Goal: Task Accomplishment & Management: Complete application form

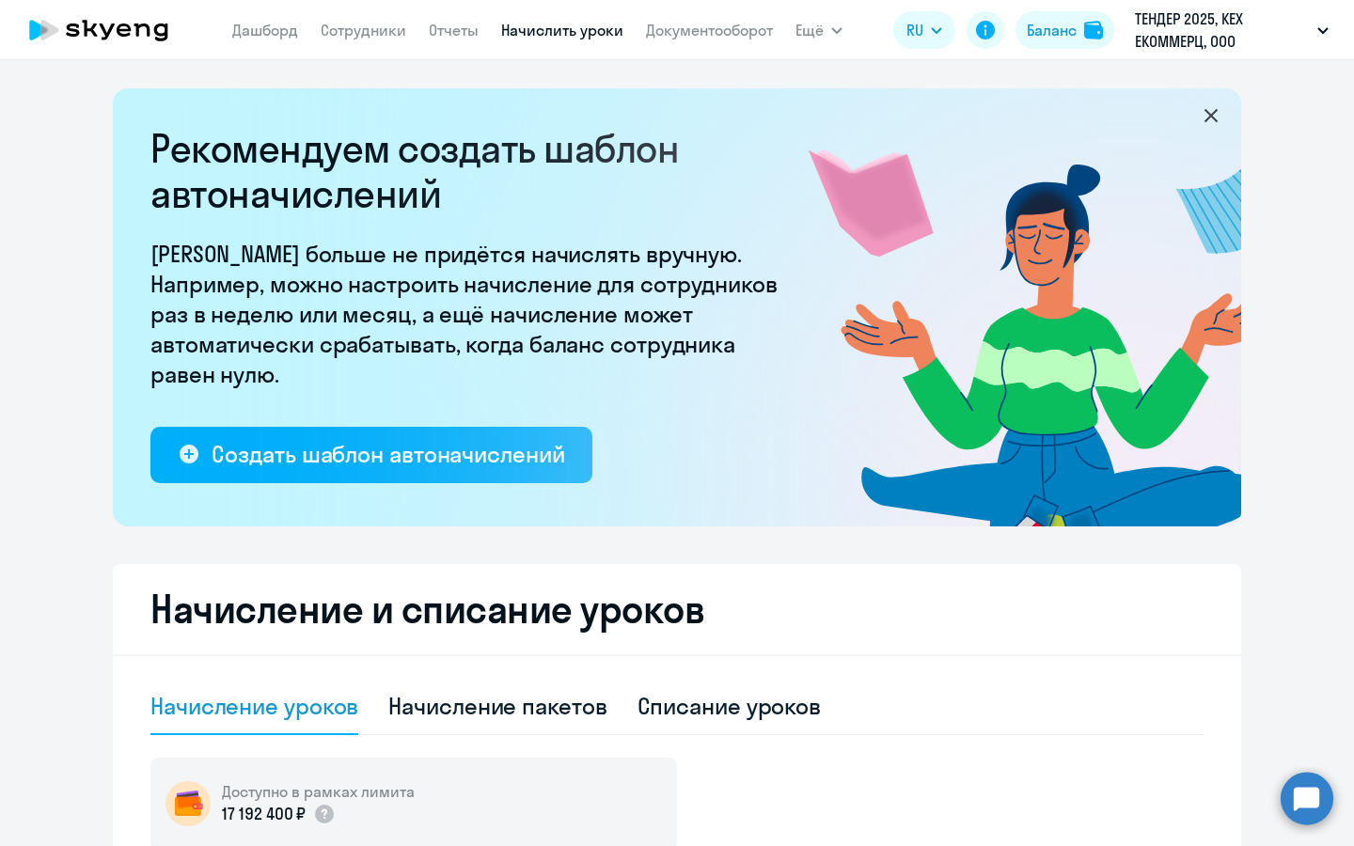
select select "10"
click at [372, 24] on link "Сотрудники" at bounding box center [364, 30] width 86 height 19
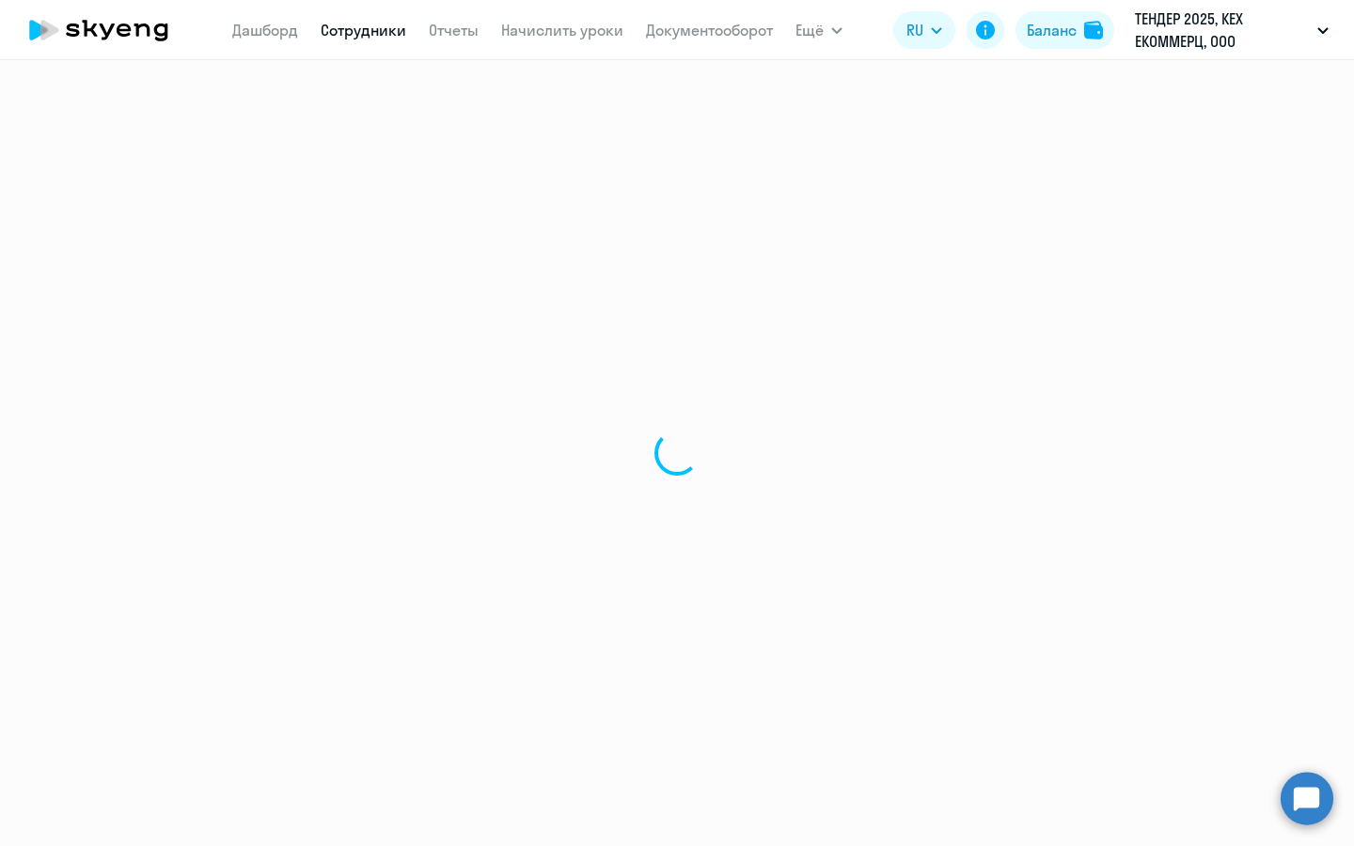
select select "30"
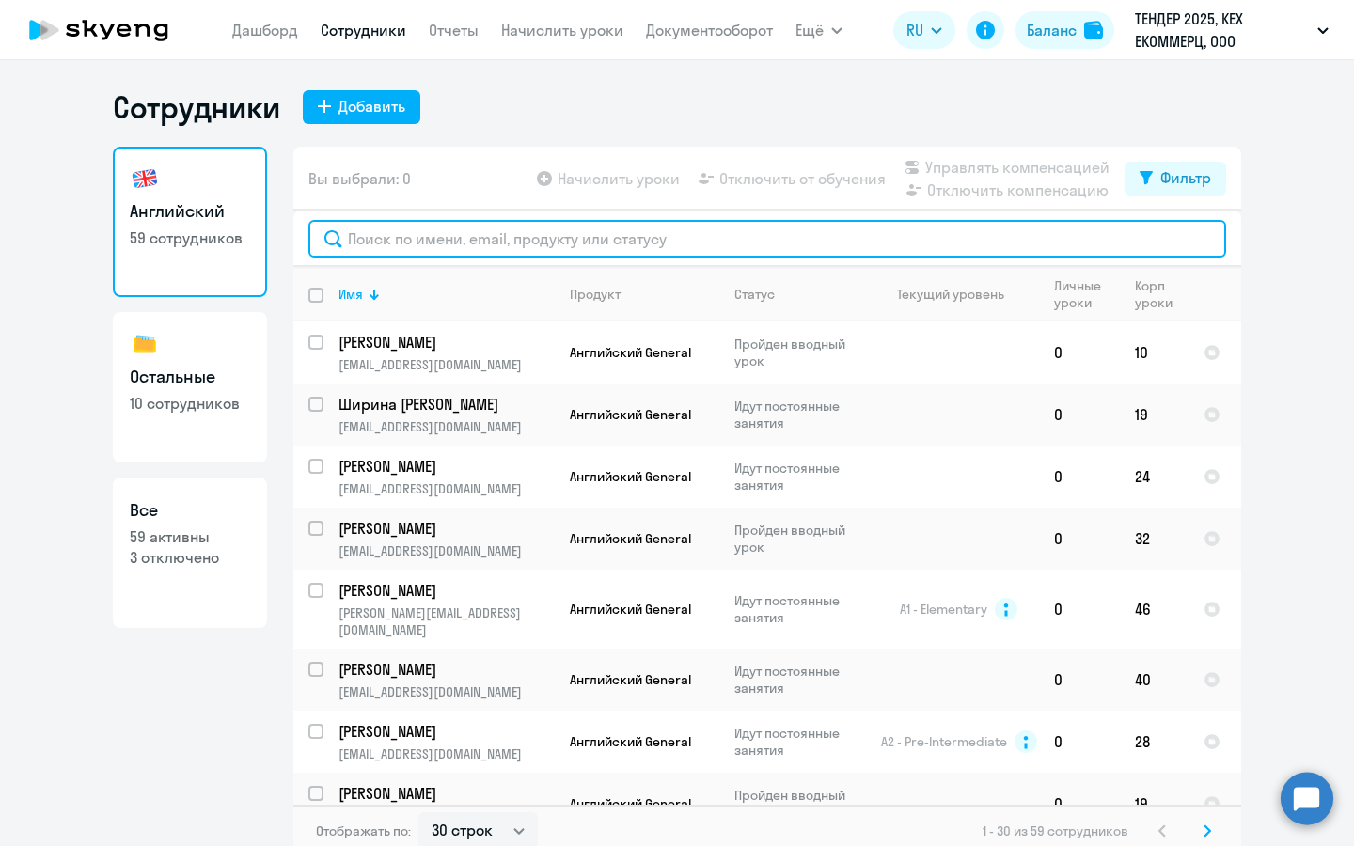
click at [589, 231] on input "text" at bounding box center [767, 239] width 918 height 38
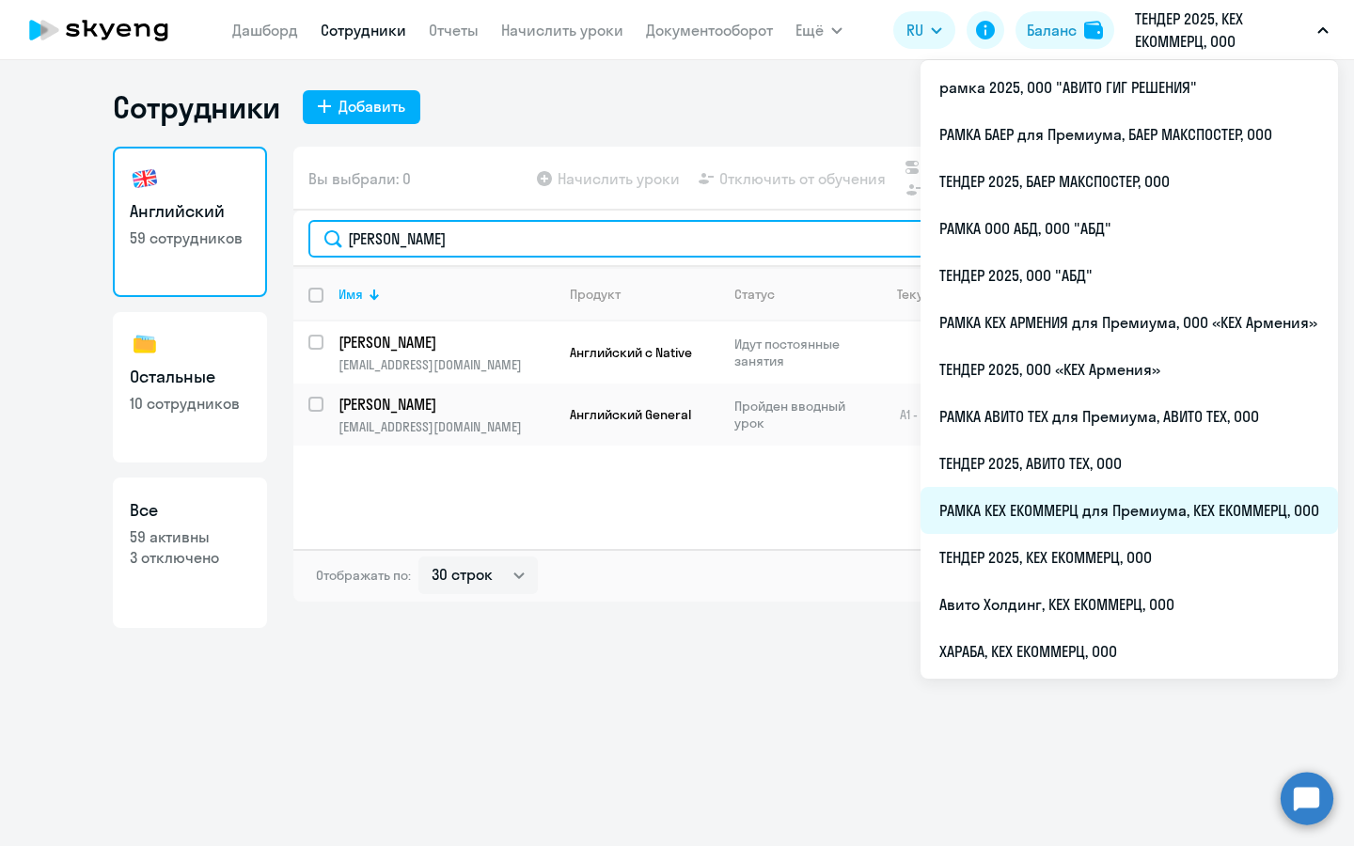
type input "[PERSON_NAME]"
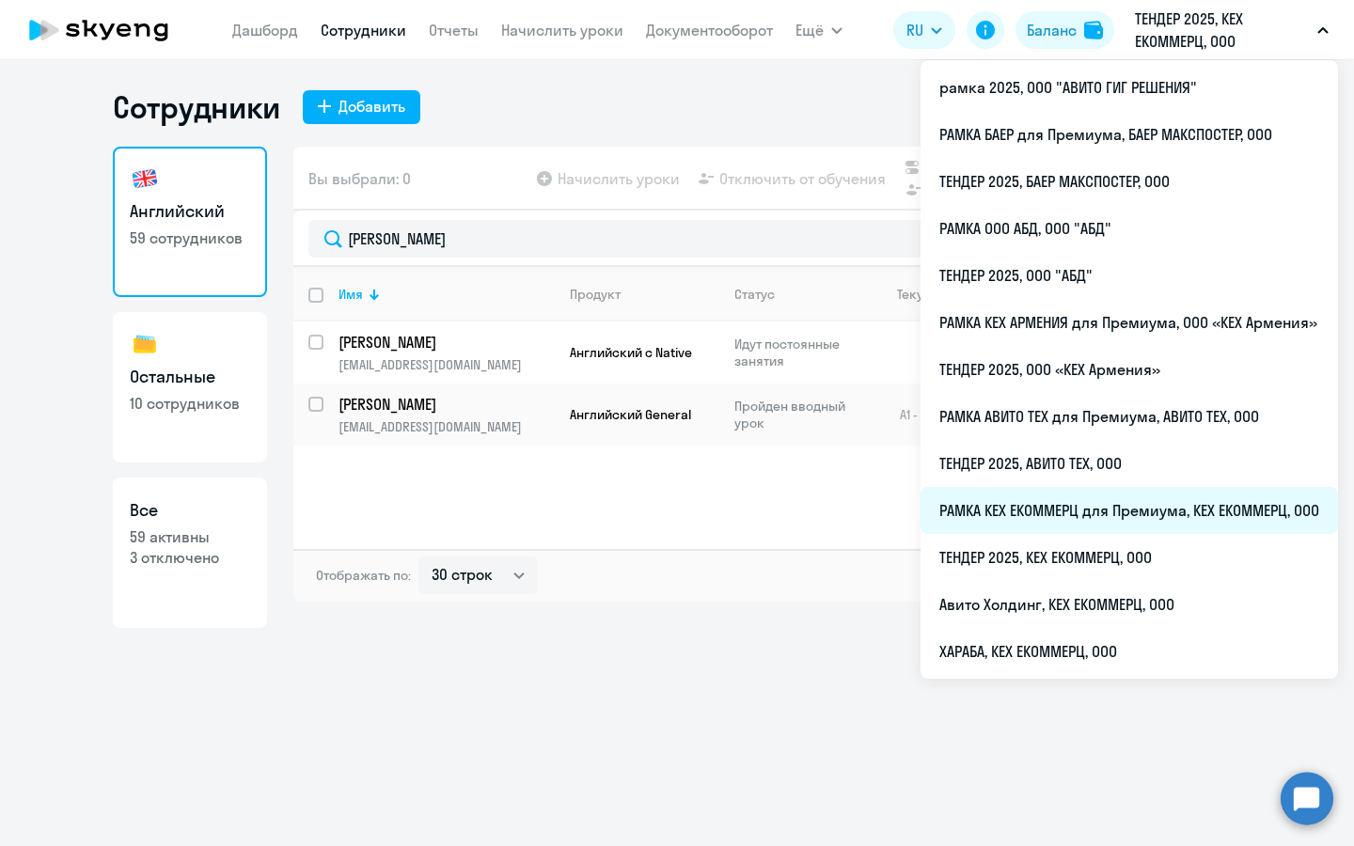
click at [1096, 491] on li "РАМКА КЕХ ЕКОММЕРЦ для Премиума, КЕХ ЕКОММЕРЦ, ООО" at bounding box center [1129, 510] width 417 height 47
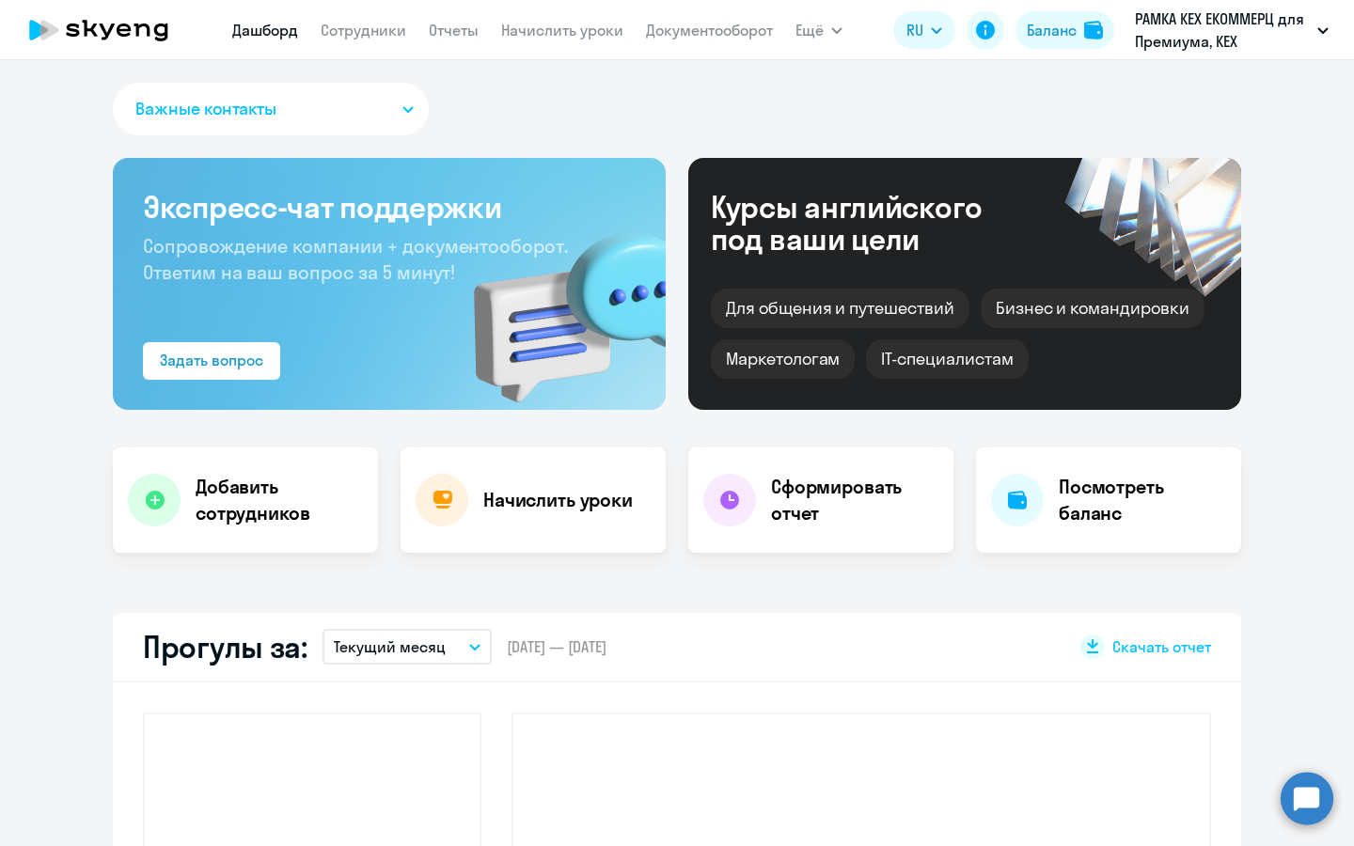
select select "30"
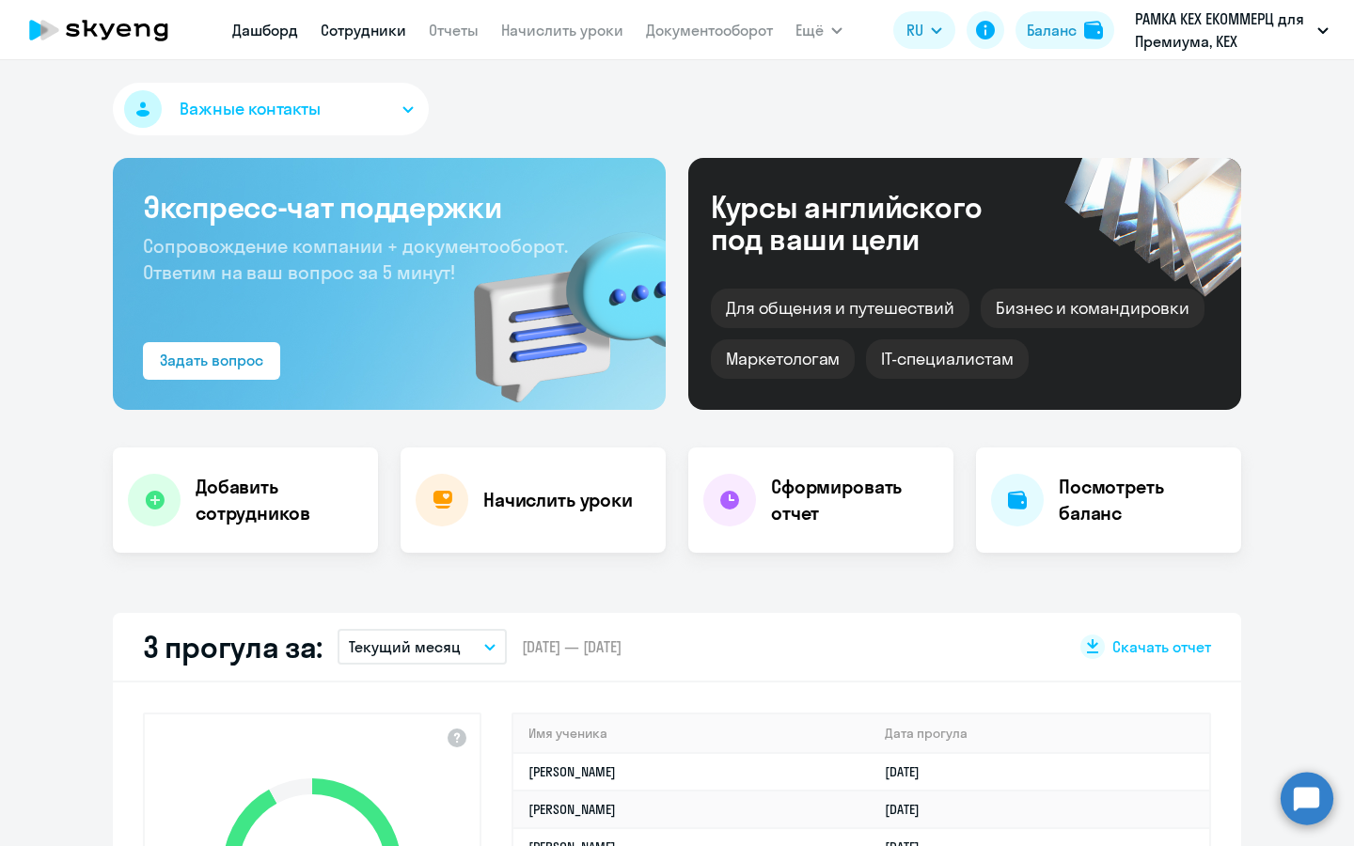
click at [396, 38] on link "Сотрудники" at bounding box center [364, 30] width 86 height 19
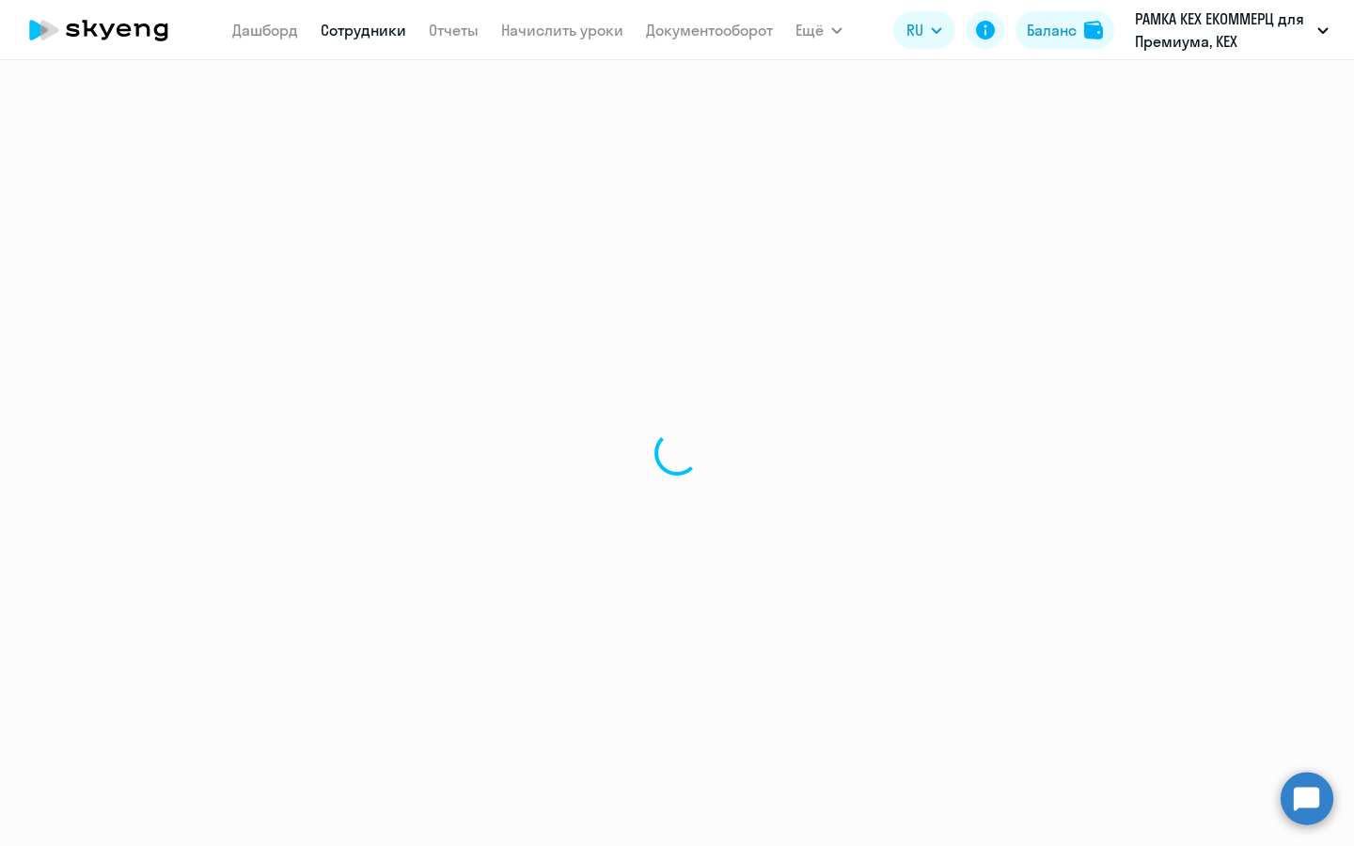
select select "30"
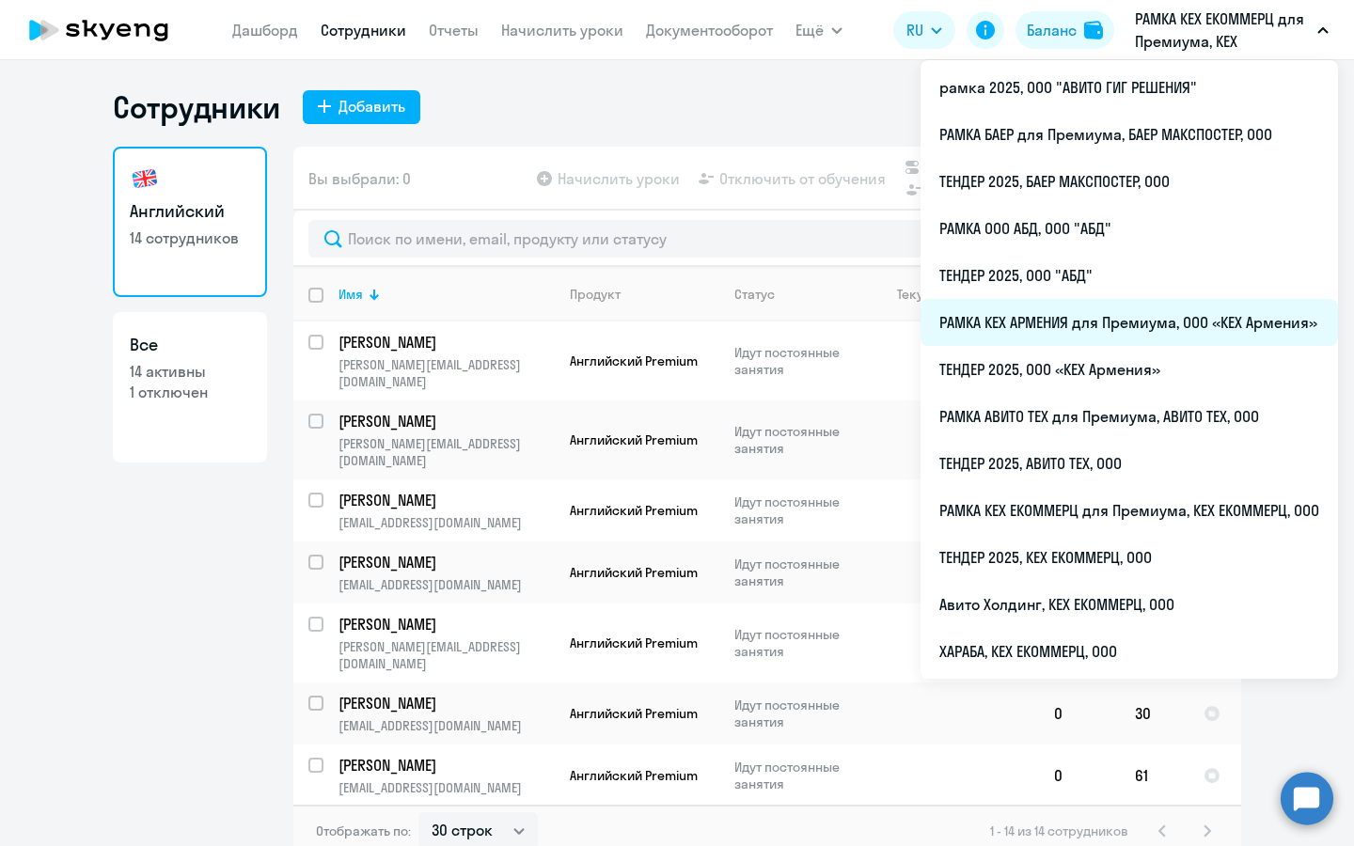
click at [1115, 323] on li "РАМКА КЕХ АРМЕНИЯ для Премиума, ООО «КЕХ Армения»" at bounding box center [1129, 322] width 417 height 47
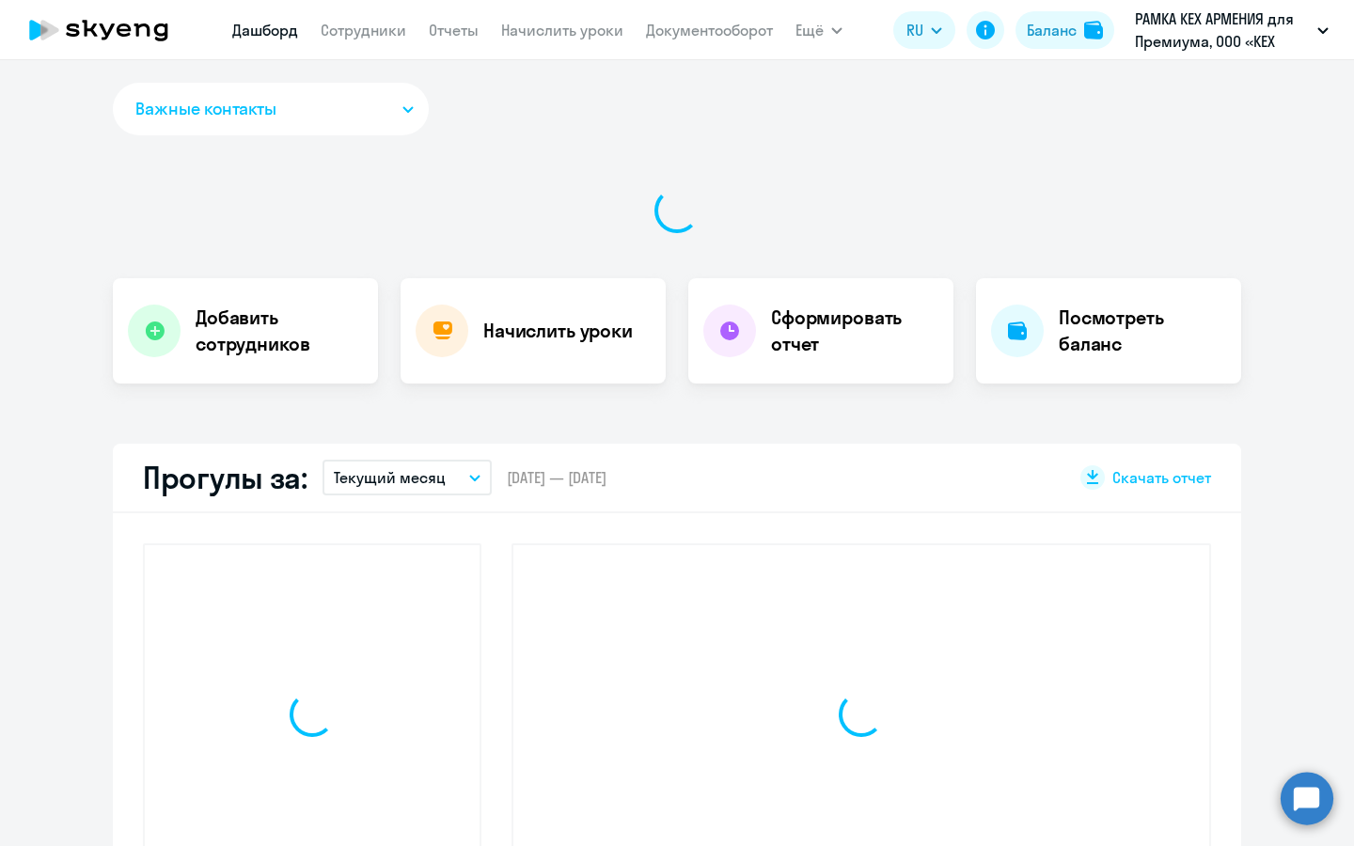
select select "30"
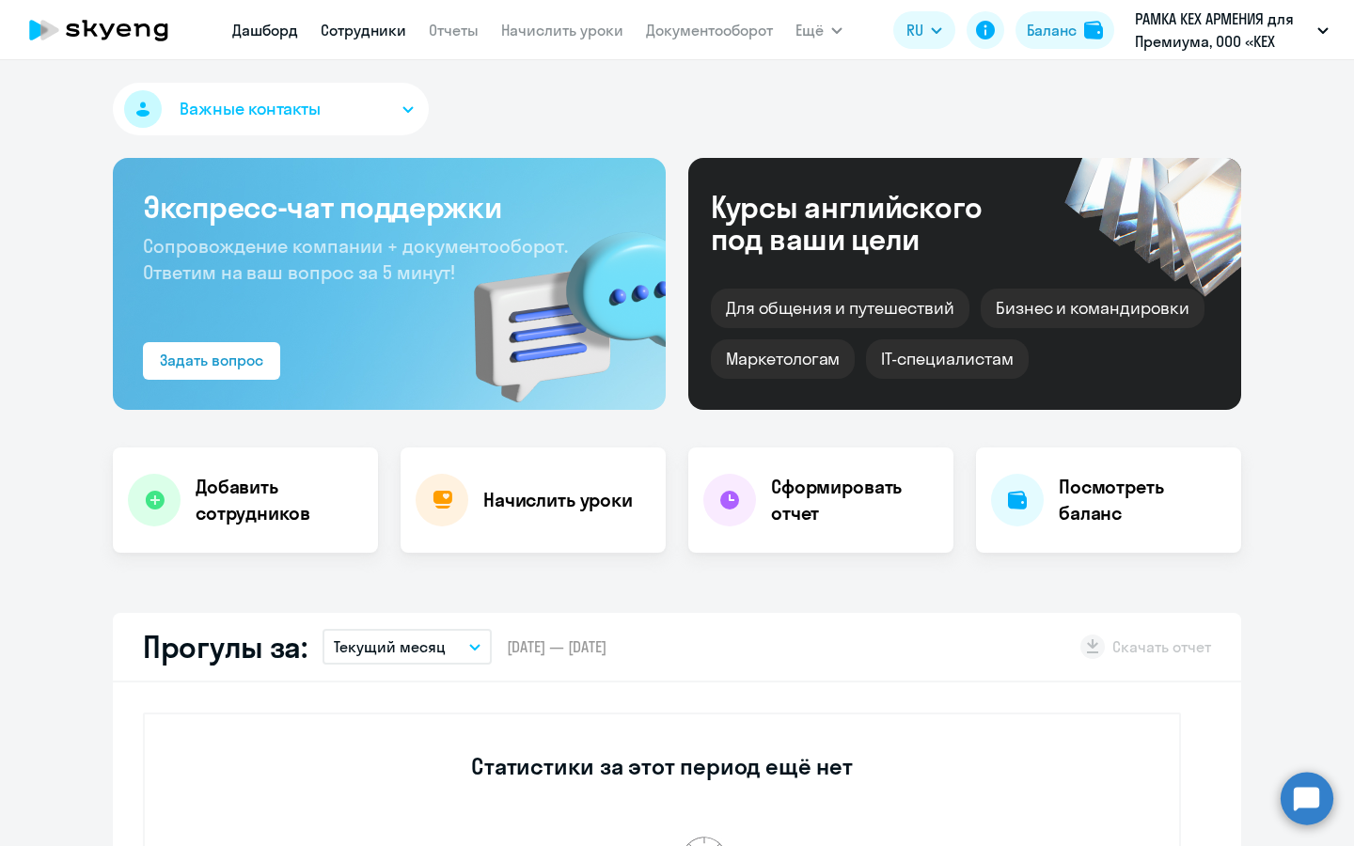
click at [380, 29] on link "Сотрудники" at bounding box center [364, 30] width 86 height 19
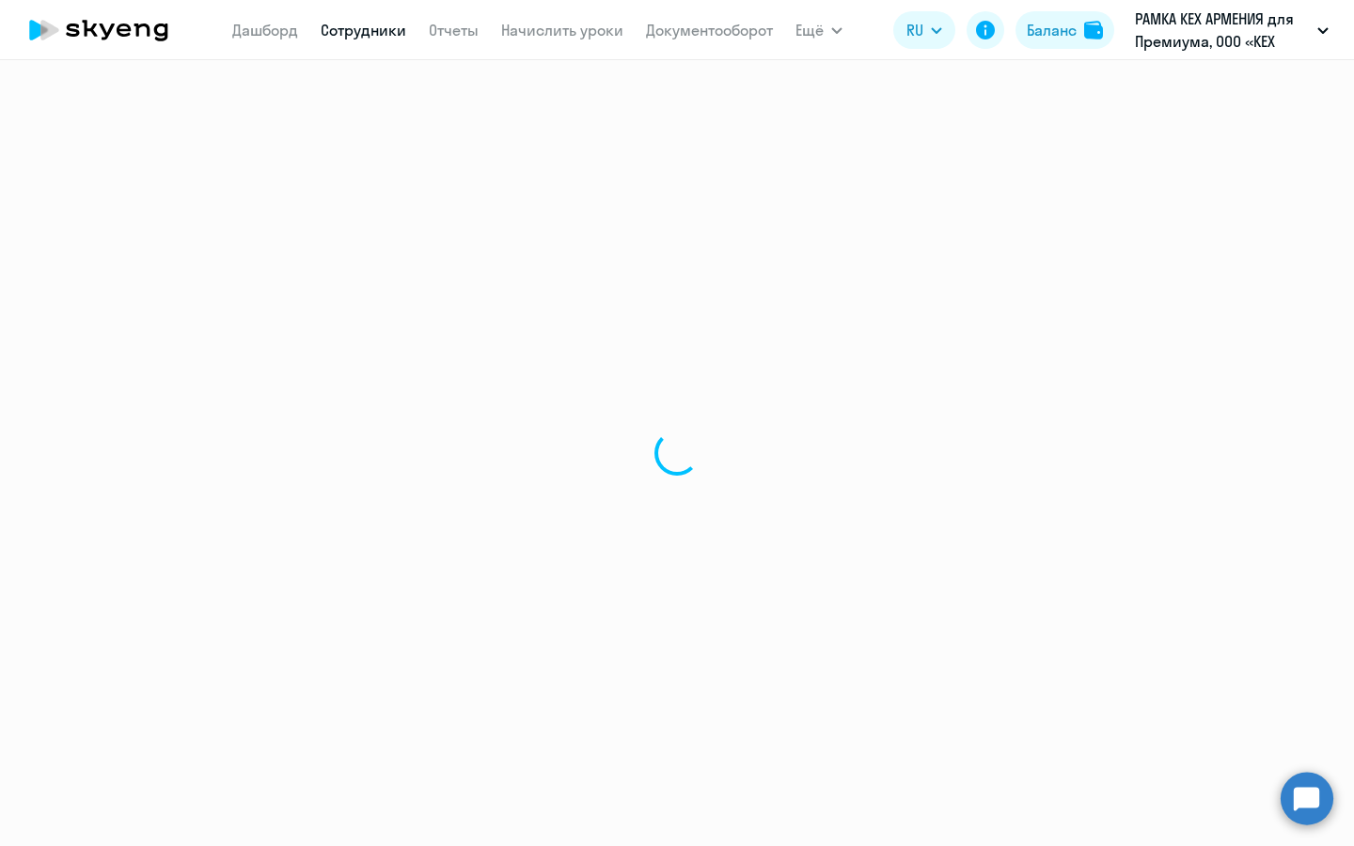
select select "30"
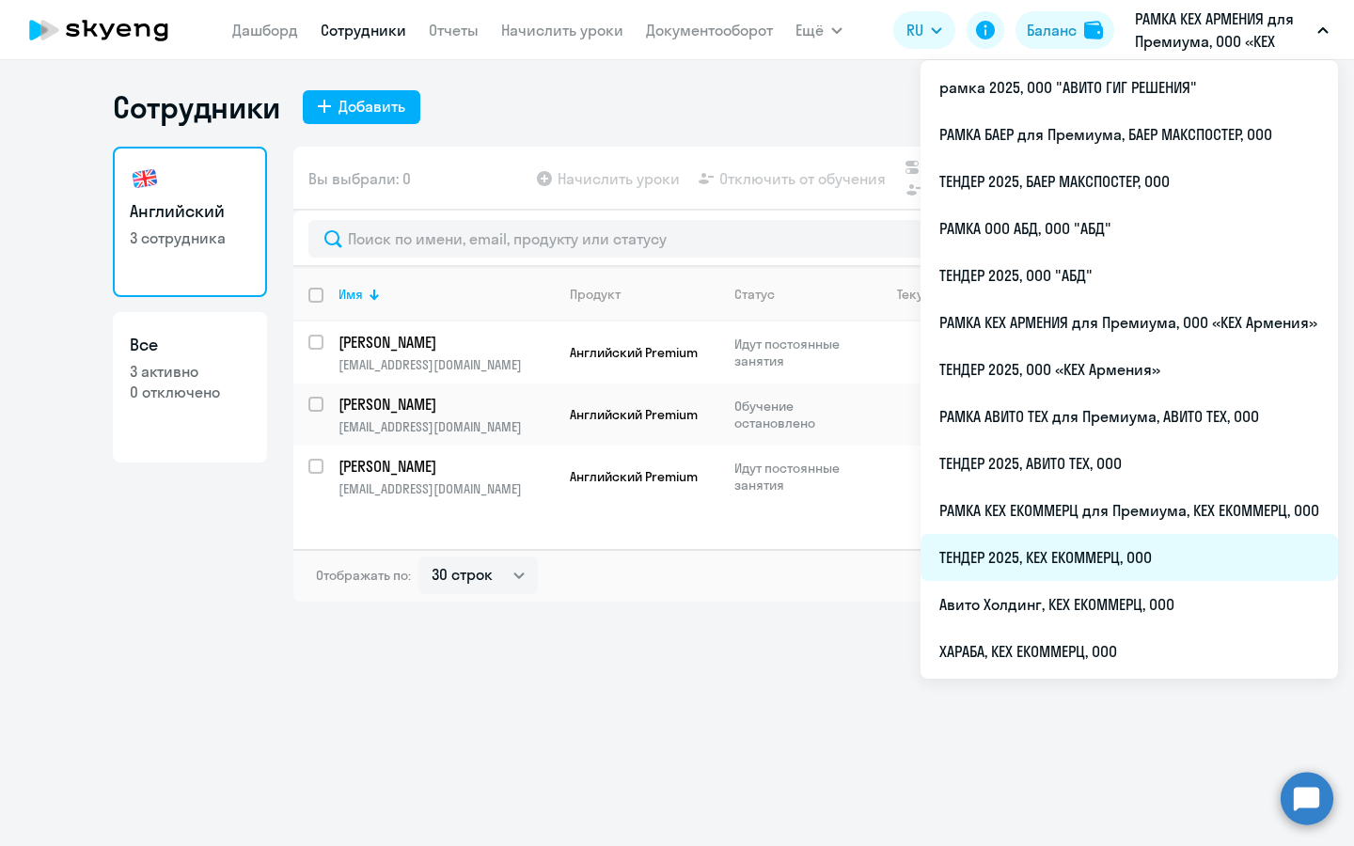
click at [1066, 580] on li "ТЕНДЕР 2025, КЕХ ЕКОММЕРЦ, ООО" at bounding box center [1129, 557] width 417 height 47
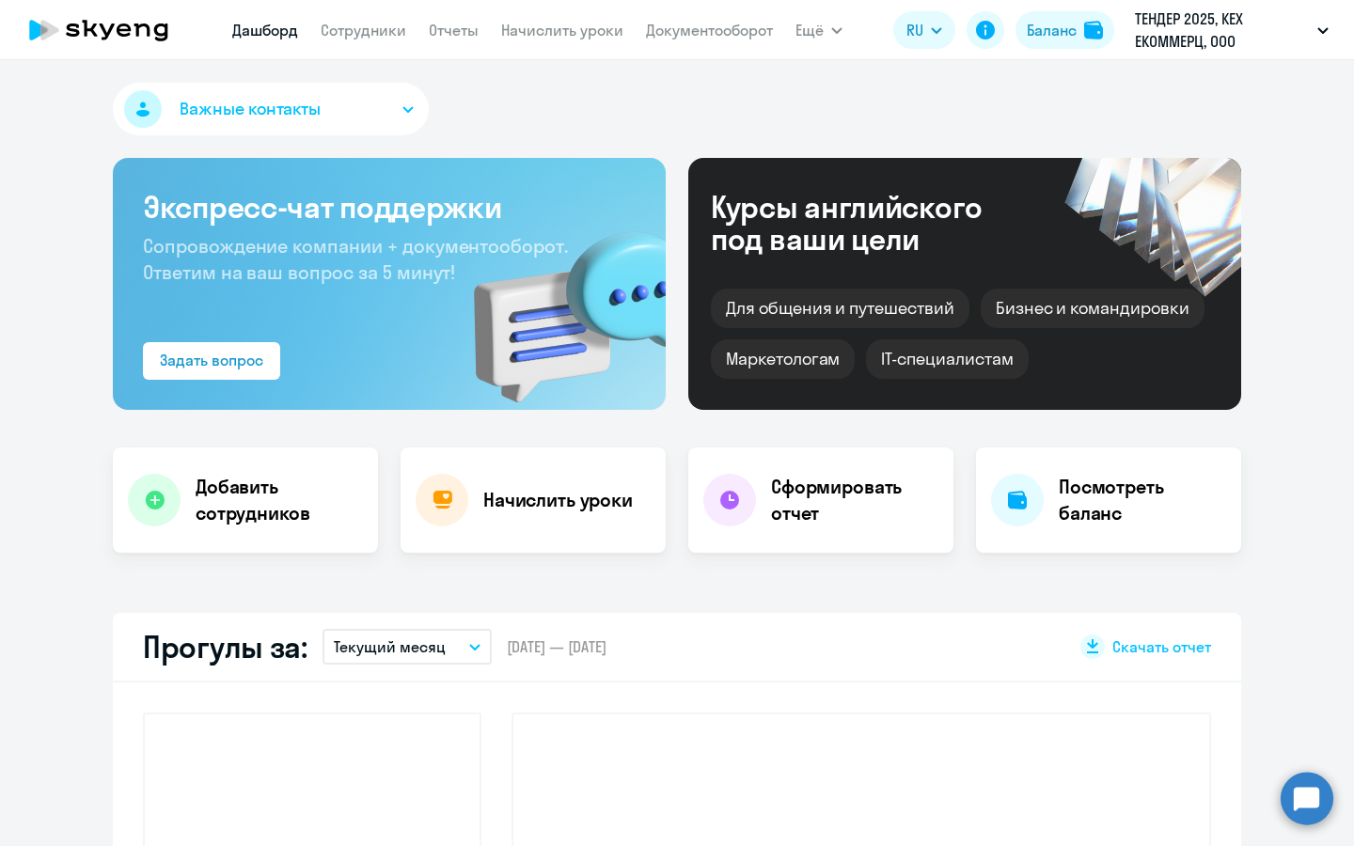
select select "30"
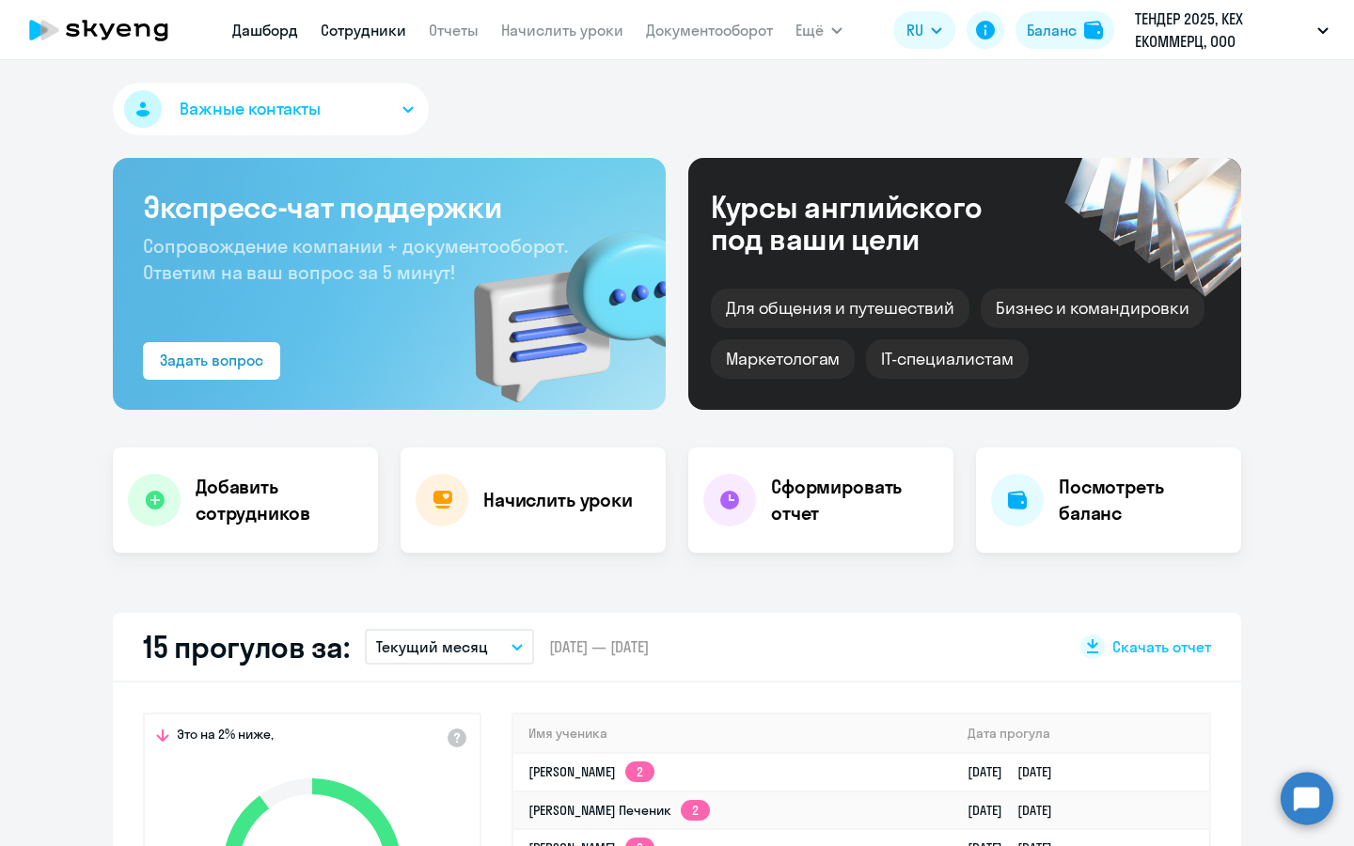
click at [351, 32] on link "Сотрудники" at bounding box center [364, 30] width 86 height 19
select select "30"
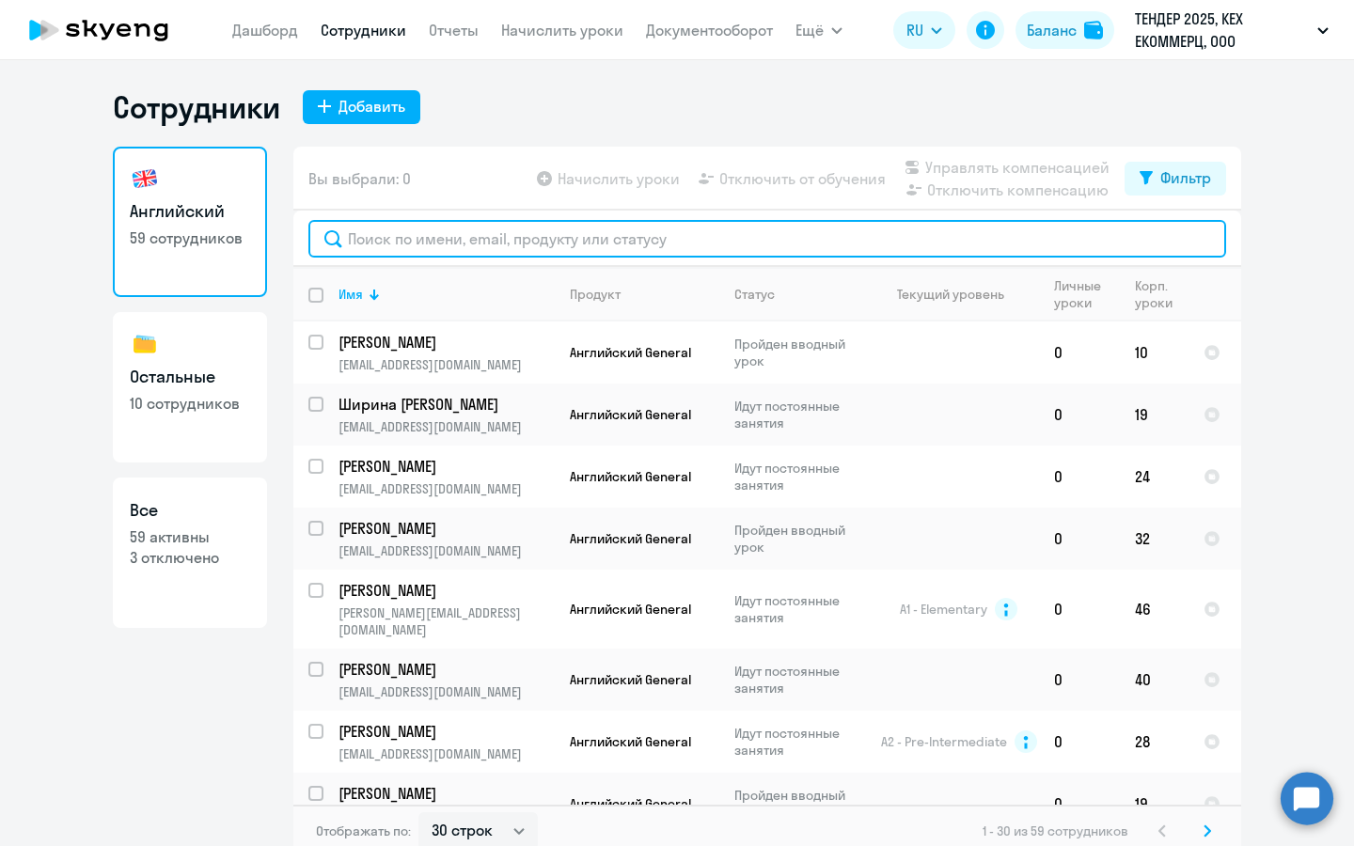
click at [390, 221] on input "text" at bounding box center [767, 239] width 918 height 38
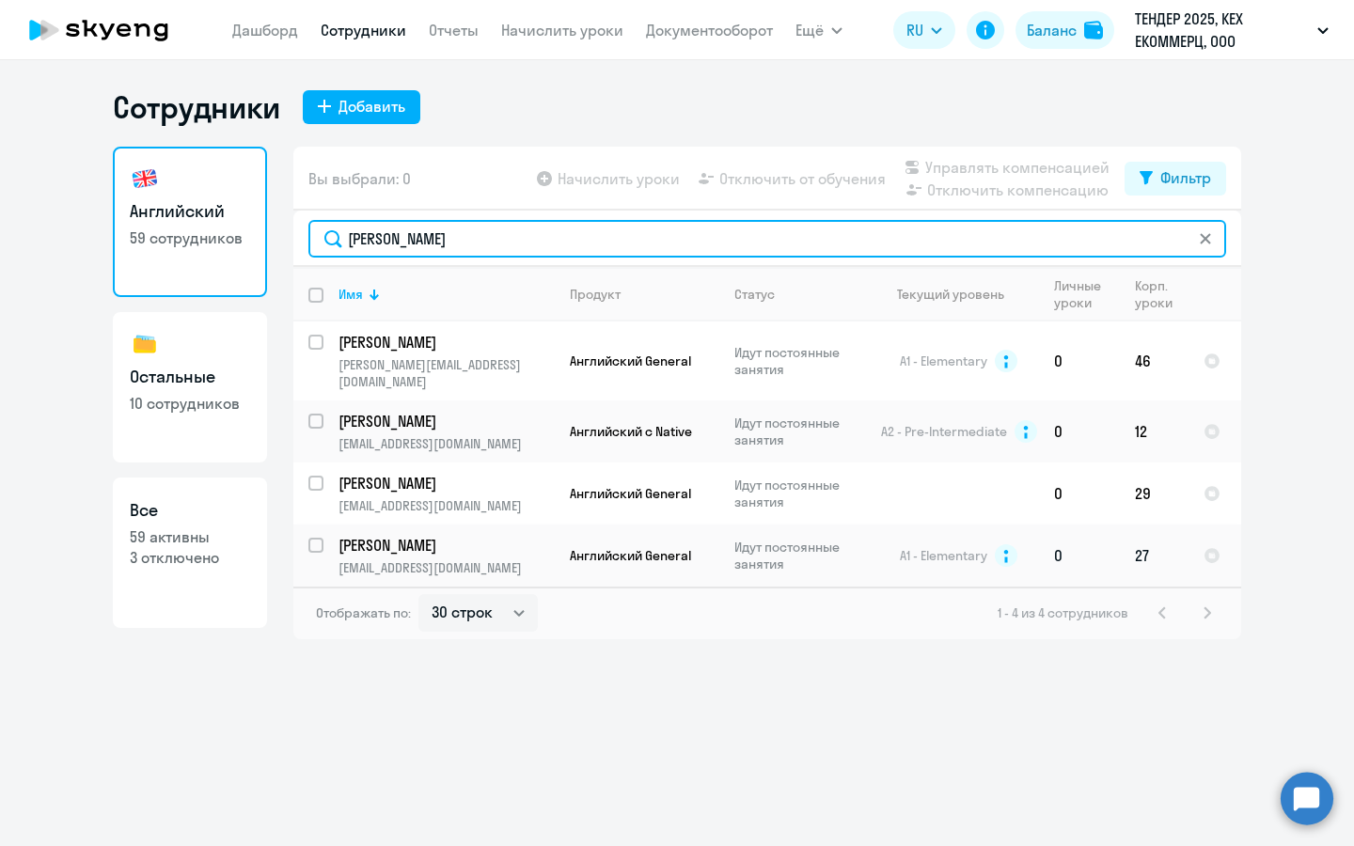
type input "[PERSON_NAME]"
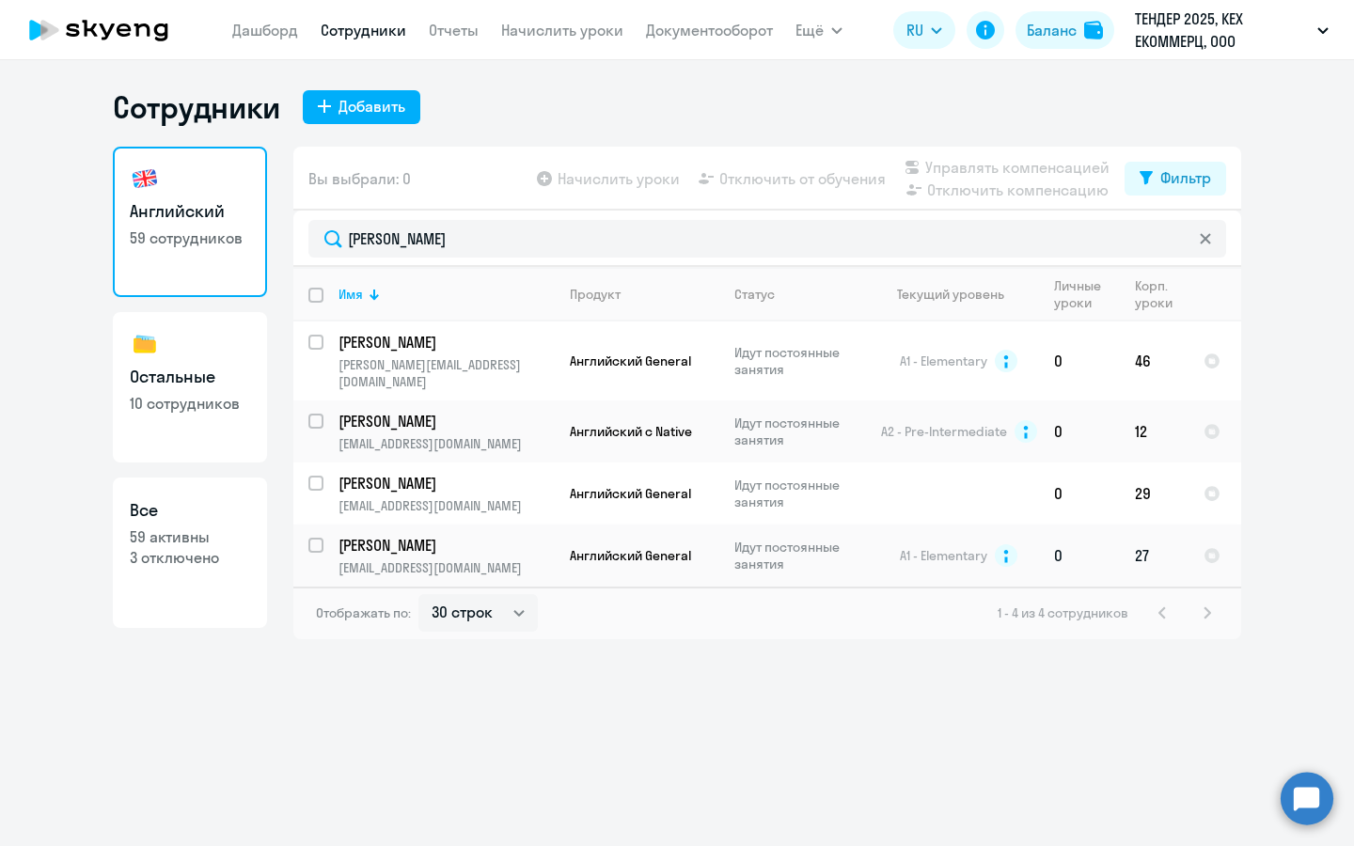
click at [381, 559] on p "[EMAIL_ADDRESS][DOMAIN_NAME]" at bounding box center [445, 567] width 215 height 17
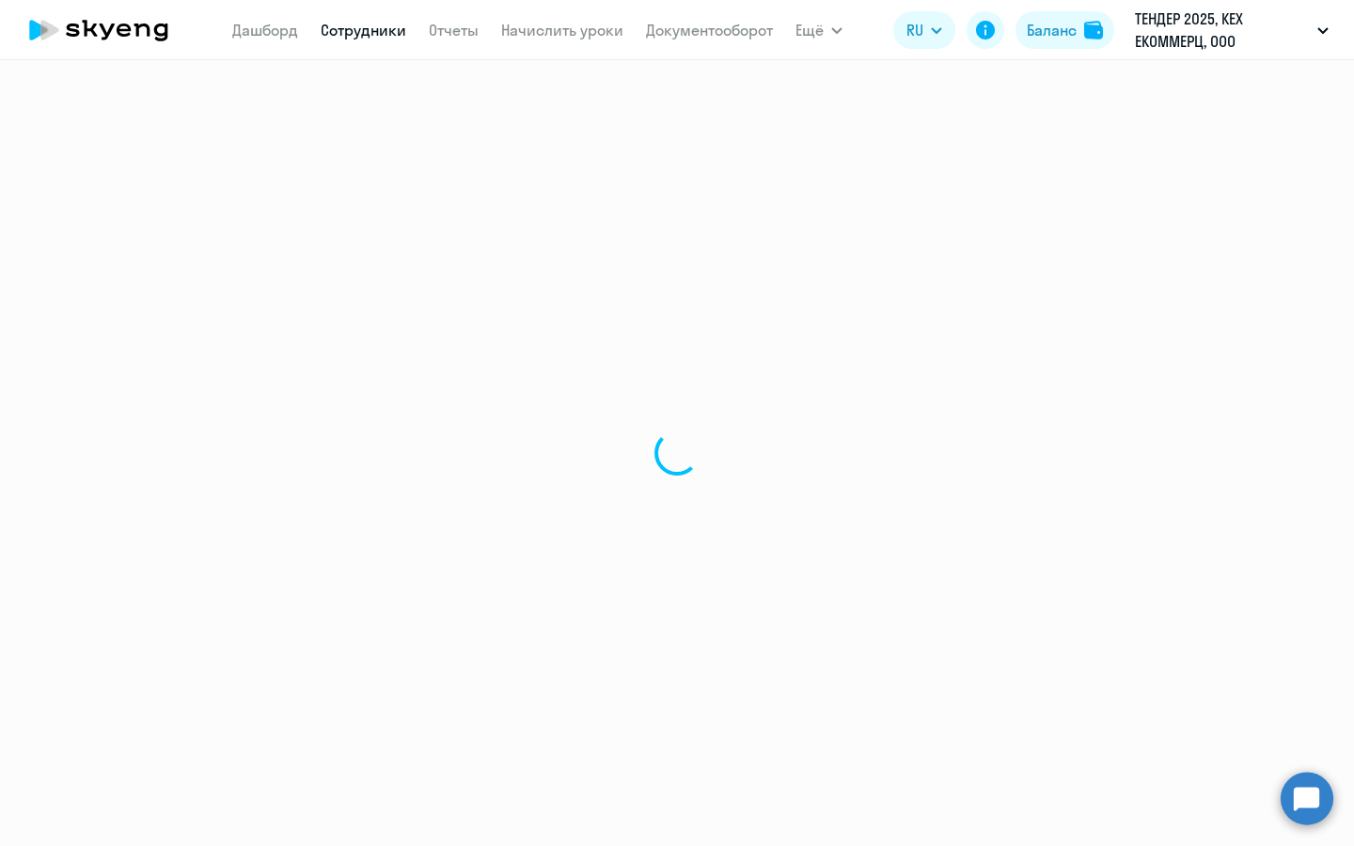
select select "english"
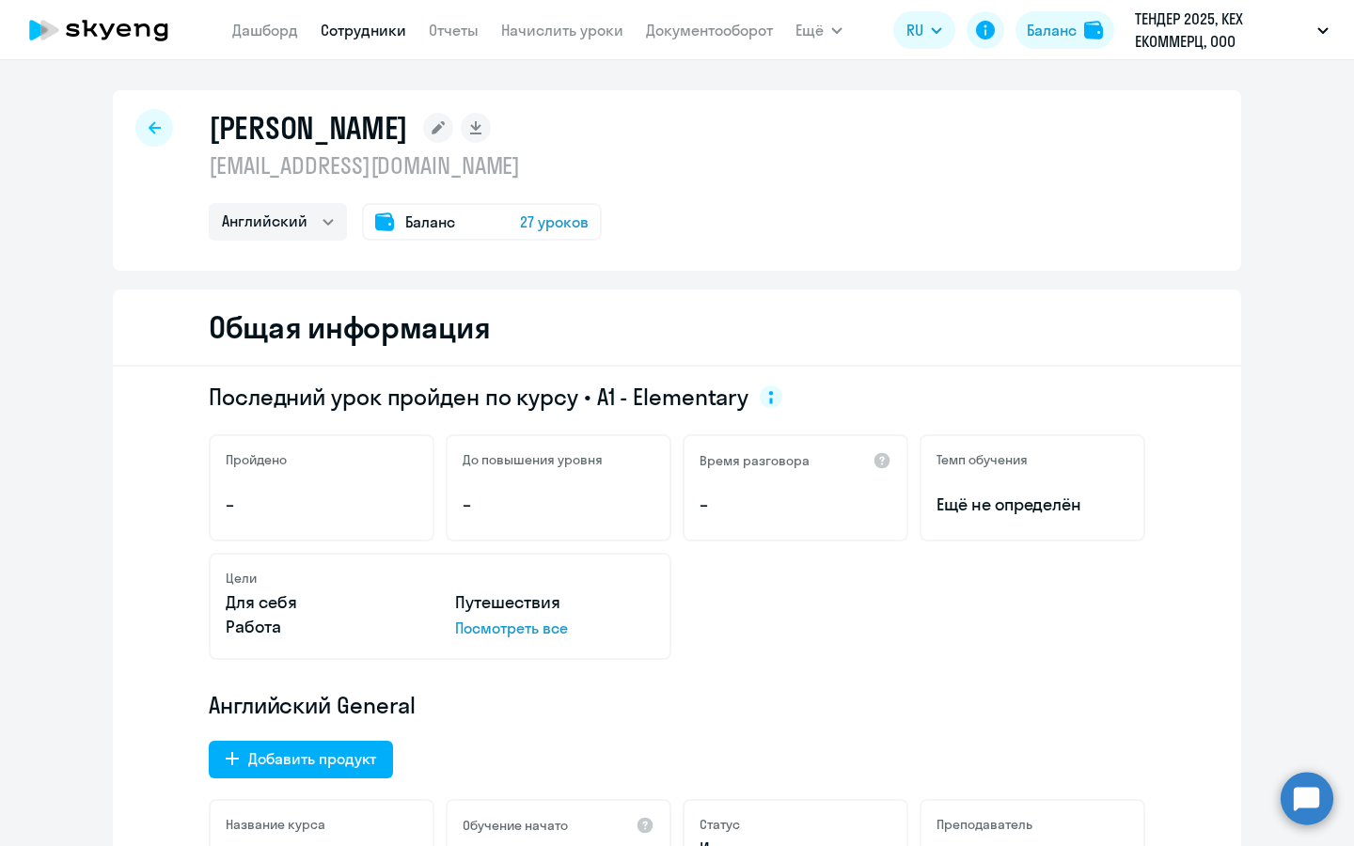
click at [423, 132] on rect at bounding box center [438, 128] width 30 height 30
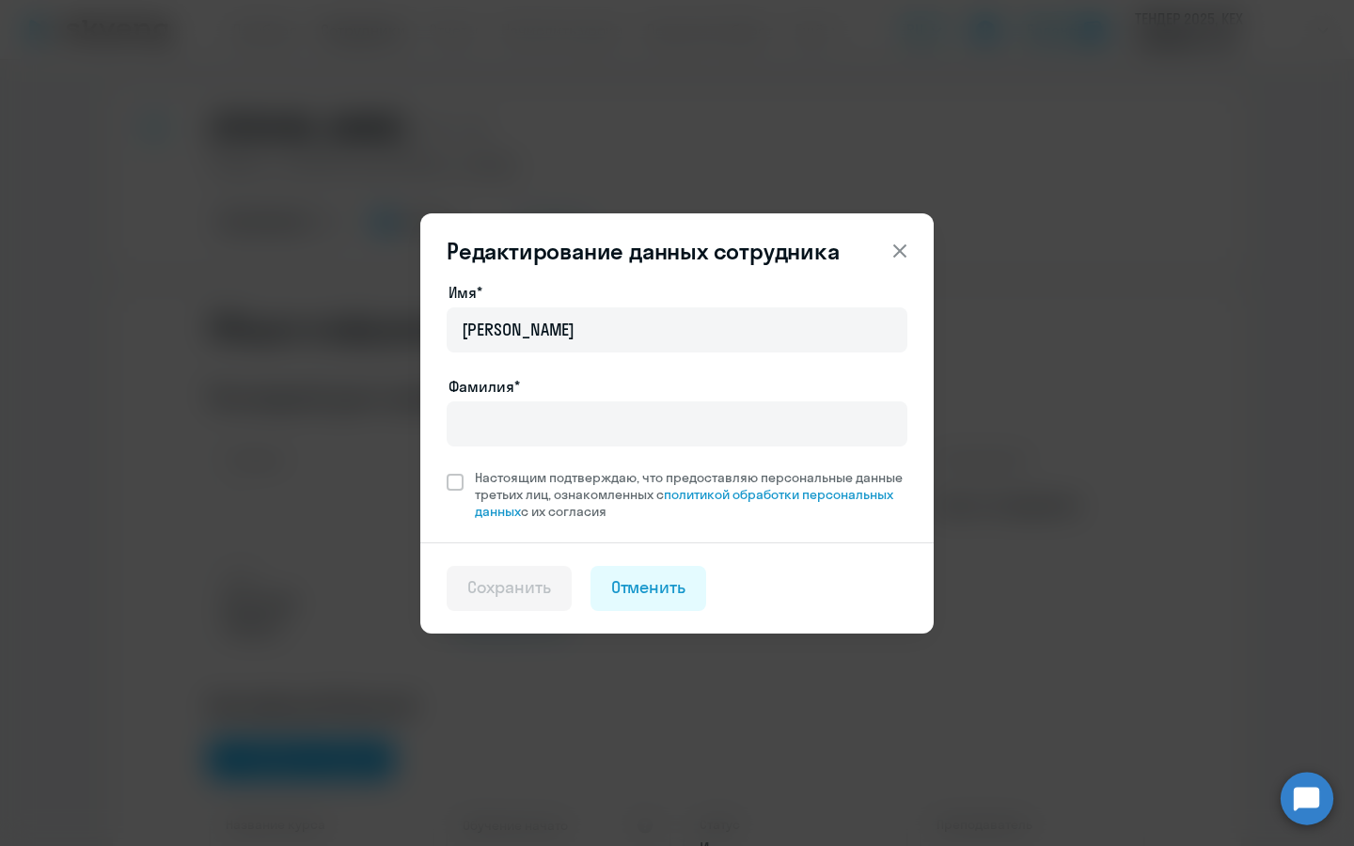
click at [898, 251] on icon at bounding box center [899, 250] width 13 height 13
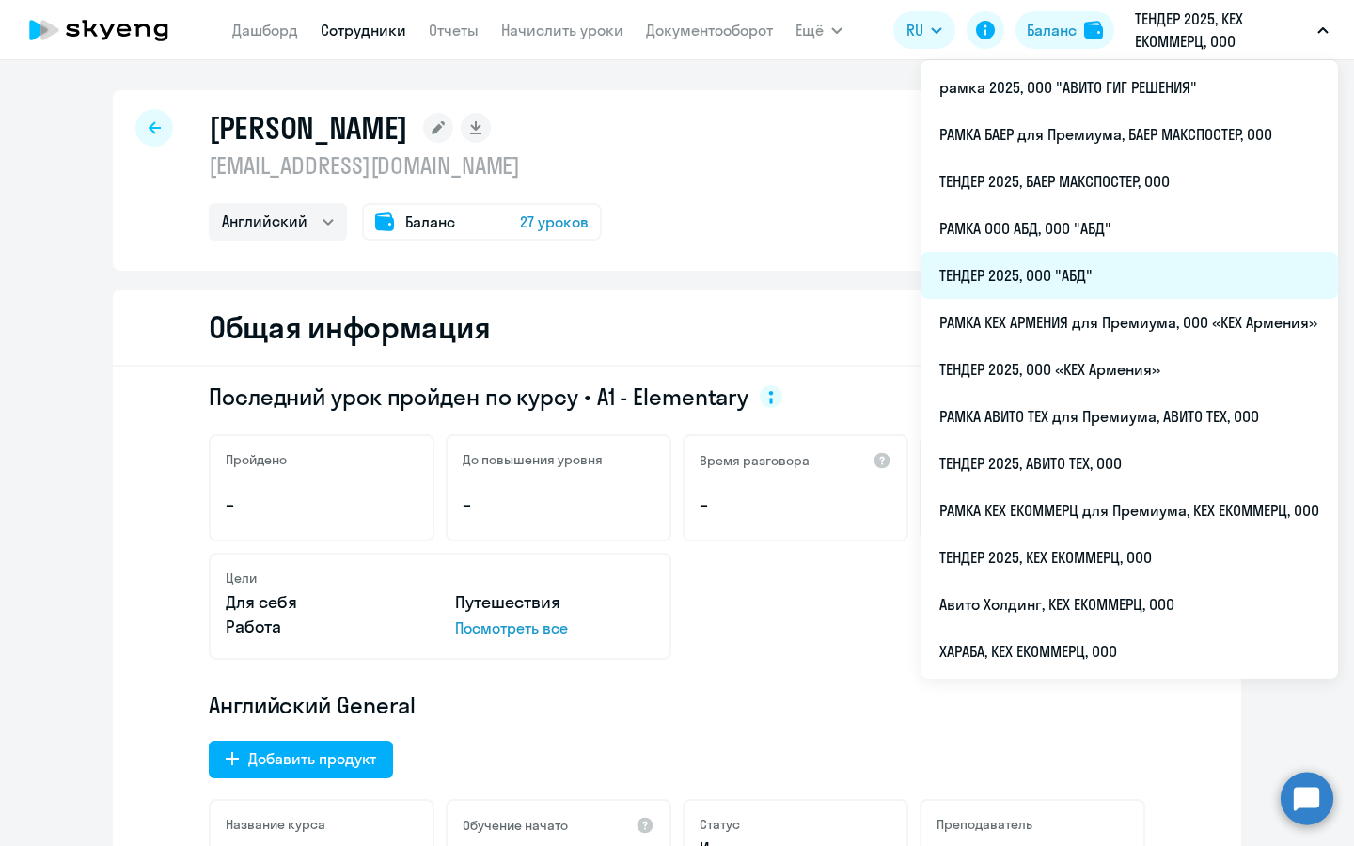
click at [1047, 285] on li "ТЕНДЕР 2025, ООО "АБД"" at bounding box center [1129, 275] width 417 height 47
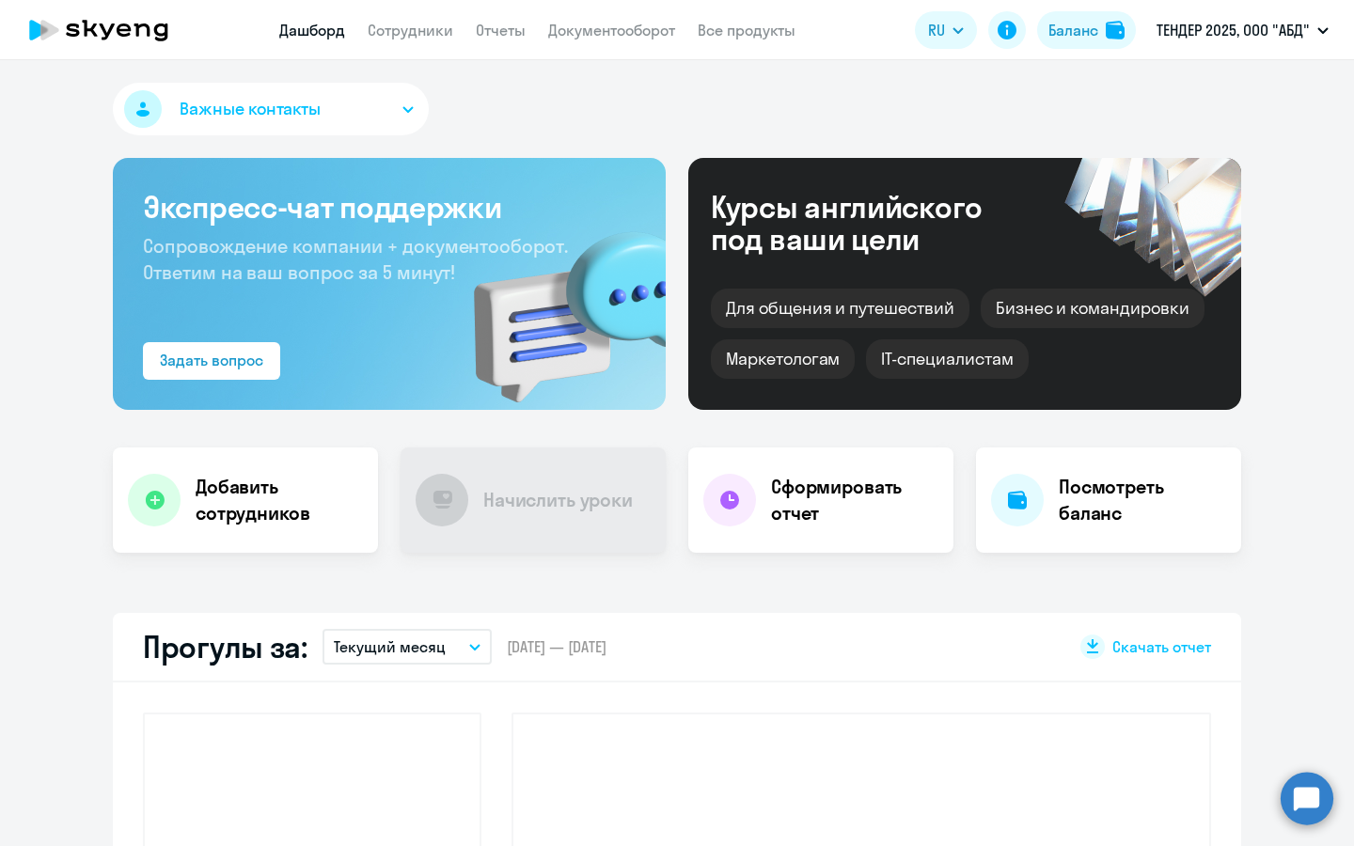
click at [408, 49] on app-header "Дашборд Сотрудники Отчеты Документооборот Все продукты Дашборд Сотрудники Отчет…" at bounding box center [677, 30] width 1354 height 60
click at [414, 37] on link "Сотрудники" at bounding box center [411, 30] width 86 height 19
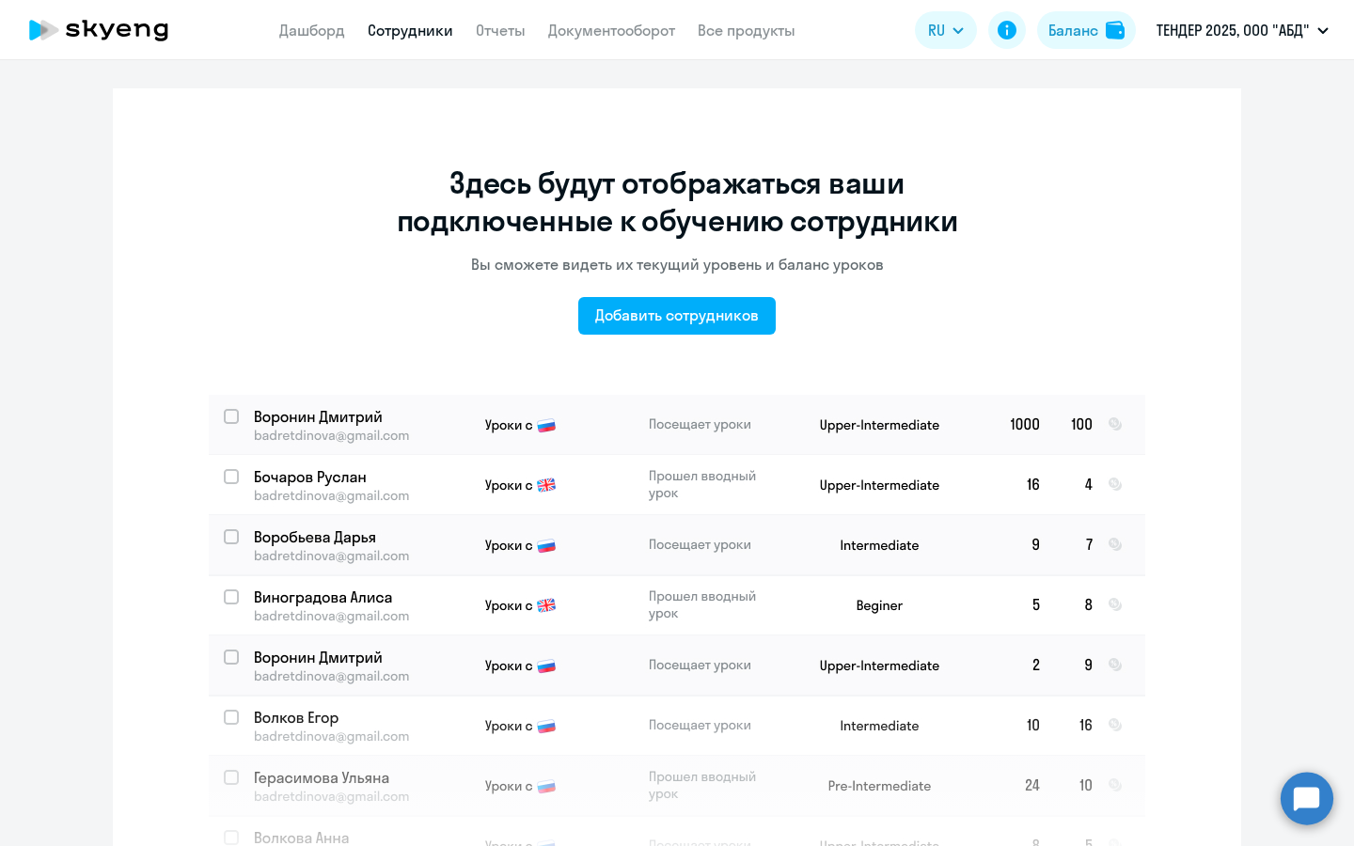
click at [414, 27] on link "Сотрудники" at bounding box center [411, 30] width 86 height 19
click at [293, 27] on link "Дашборд" at bounding box center [312, 30] width 66 height 19
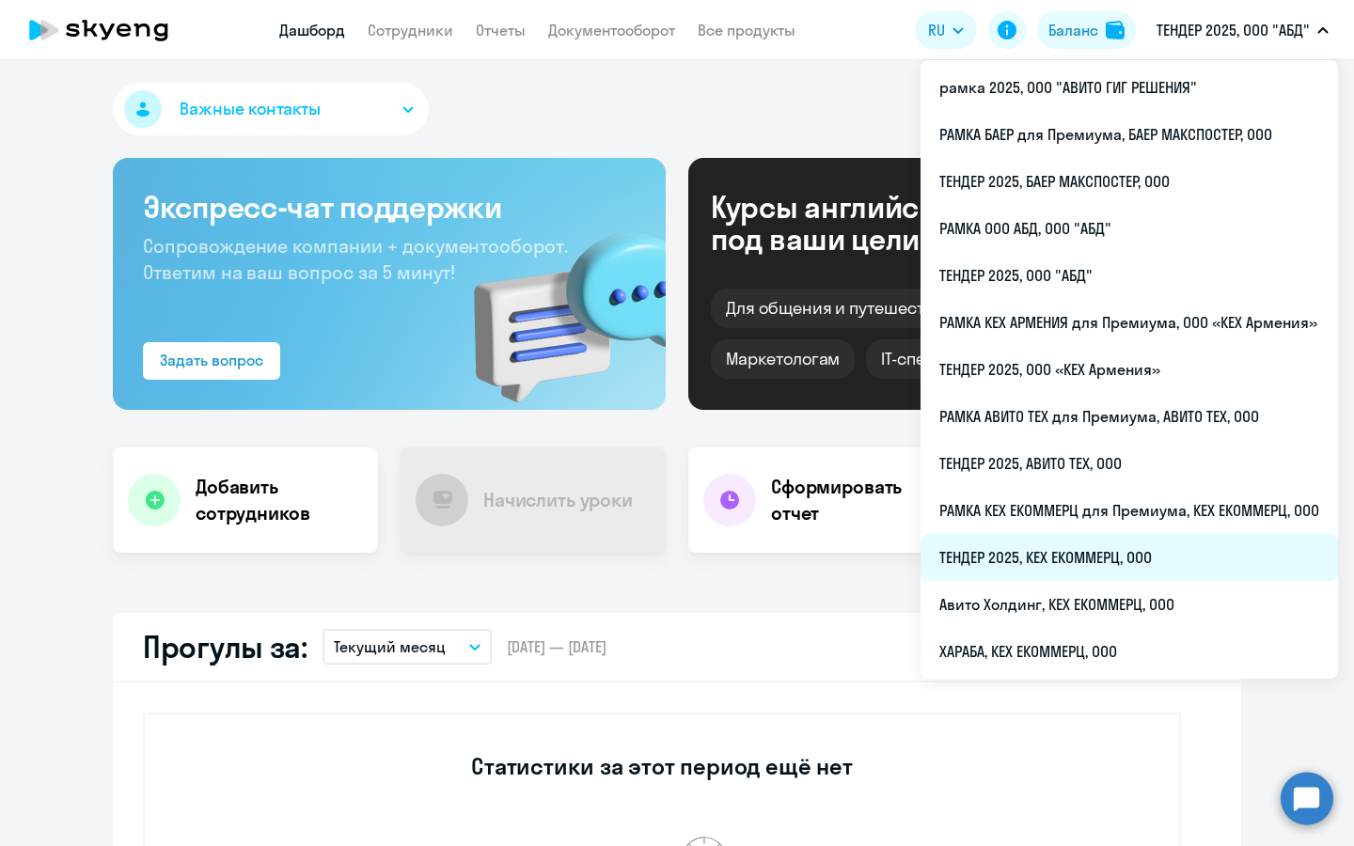
click at [1106, 560] on li "ТЕНДЕР 2025, КЕХ ЕКОММЕРЦ, ООО" at bounding box center [1129, 557] width 417 height 47
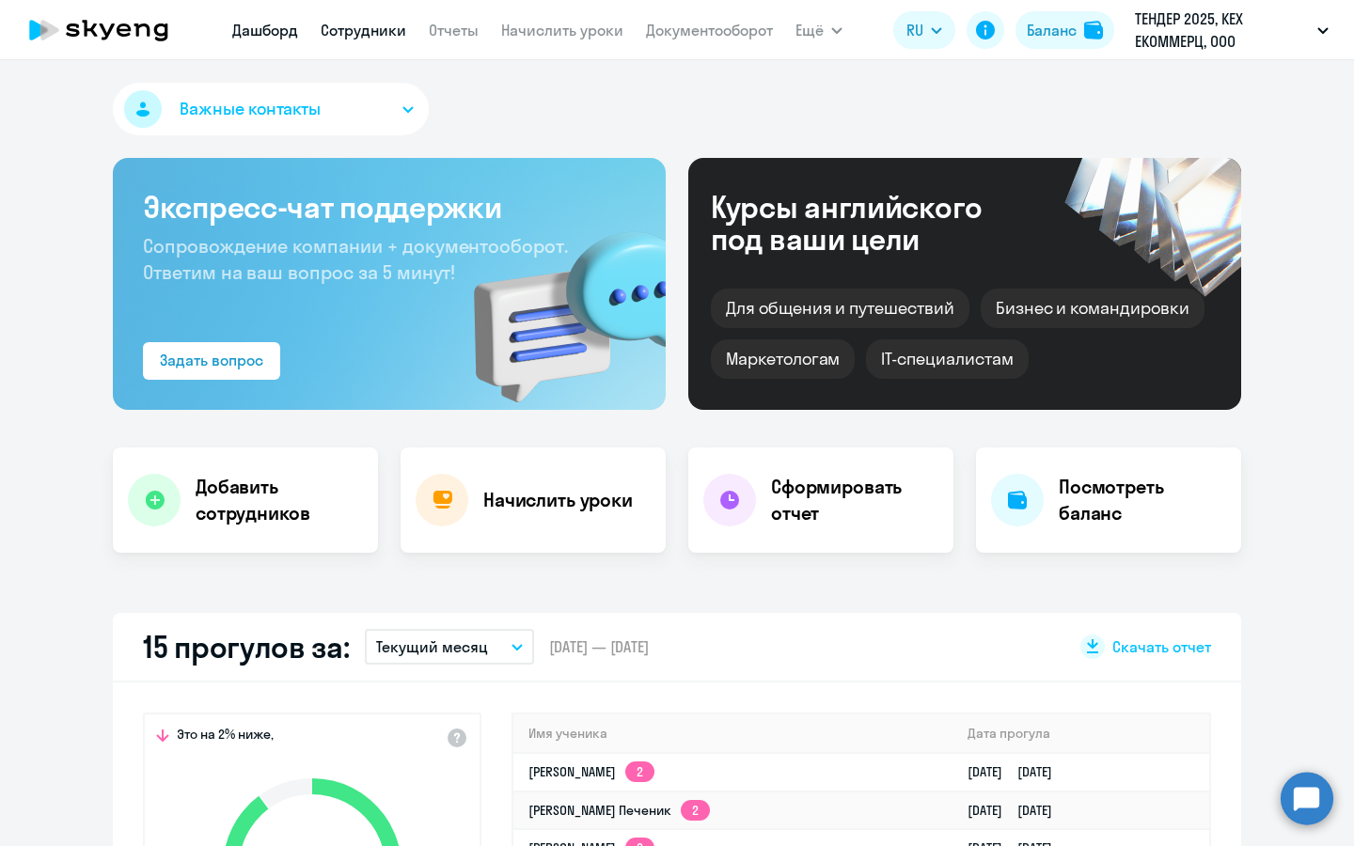
click at [377, 23] on link "Сотрудники" at bounding box center [364, 30] width 86 height 19
select select "30"
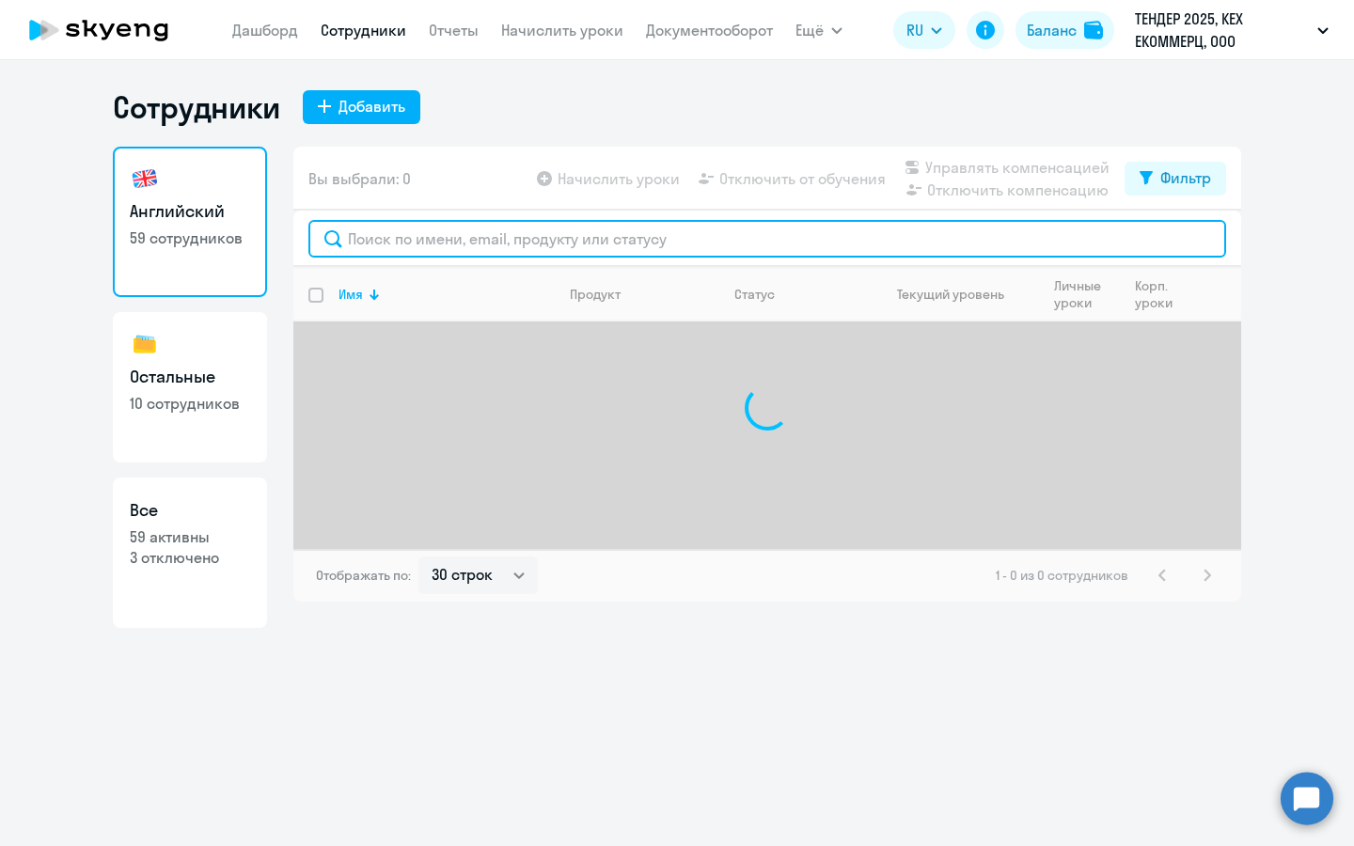
click at [587, 238] on input "text" at bounding box center [767, 239] width 918 height 38
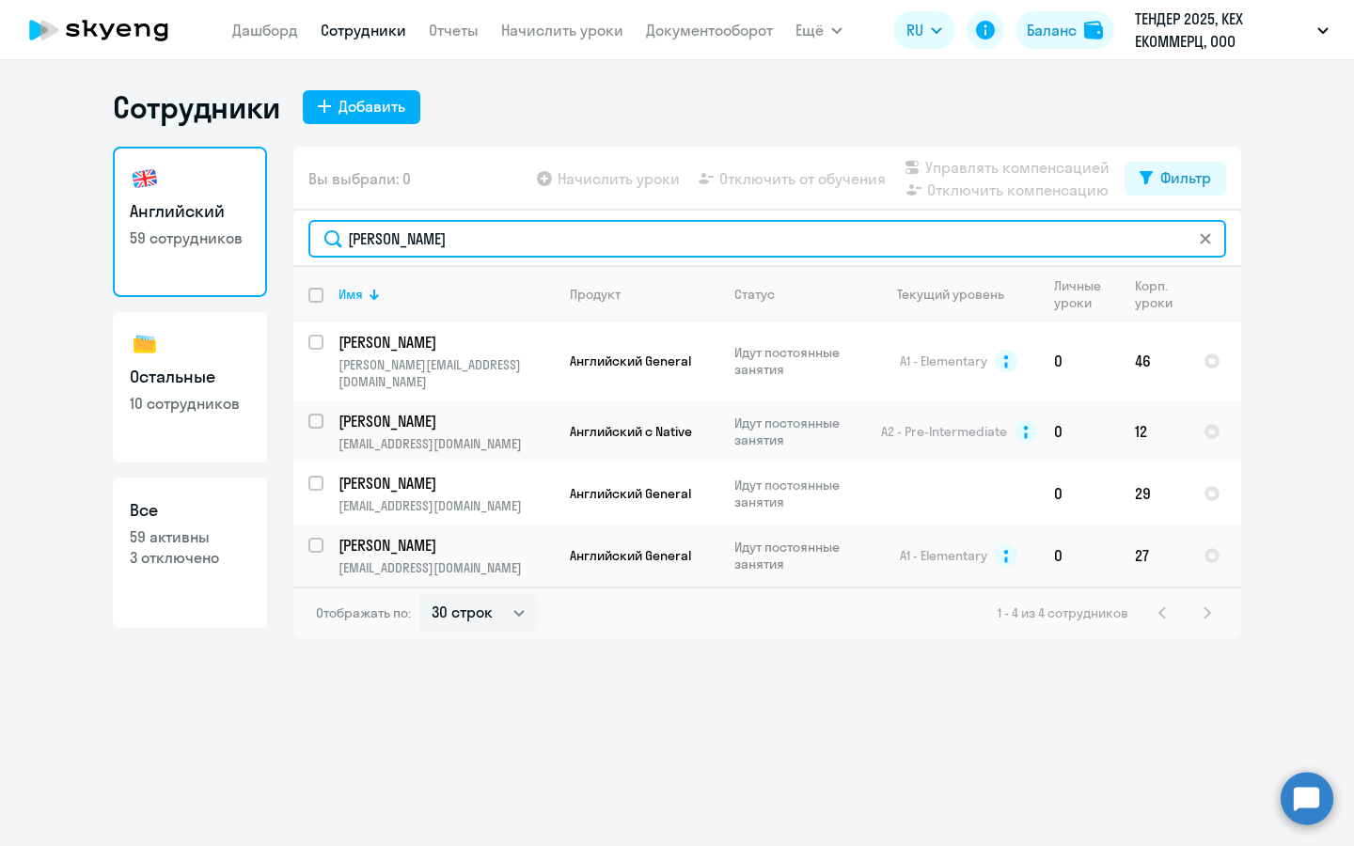
type input "[PERSON_NAME]"
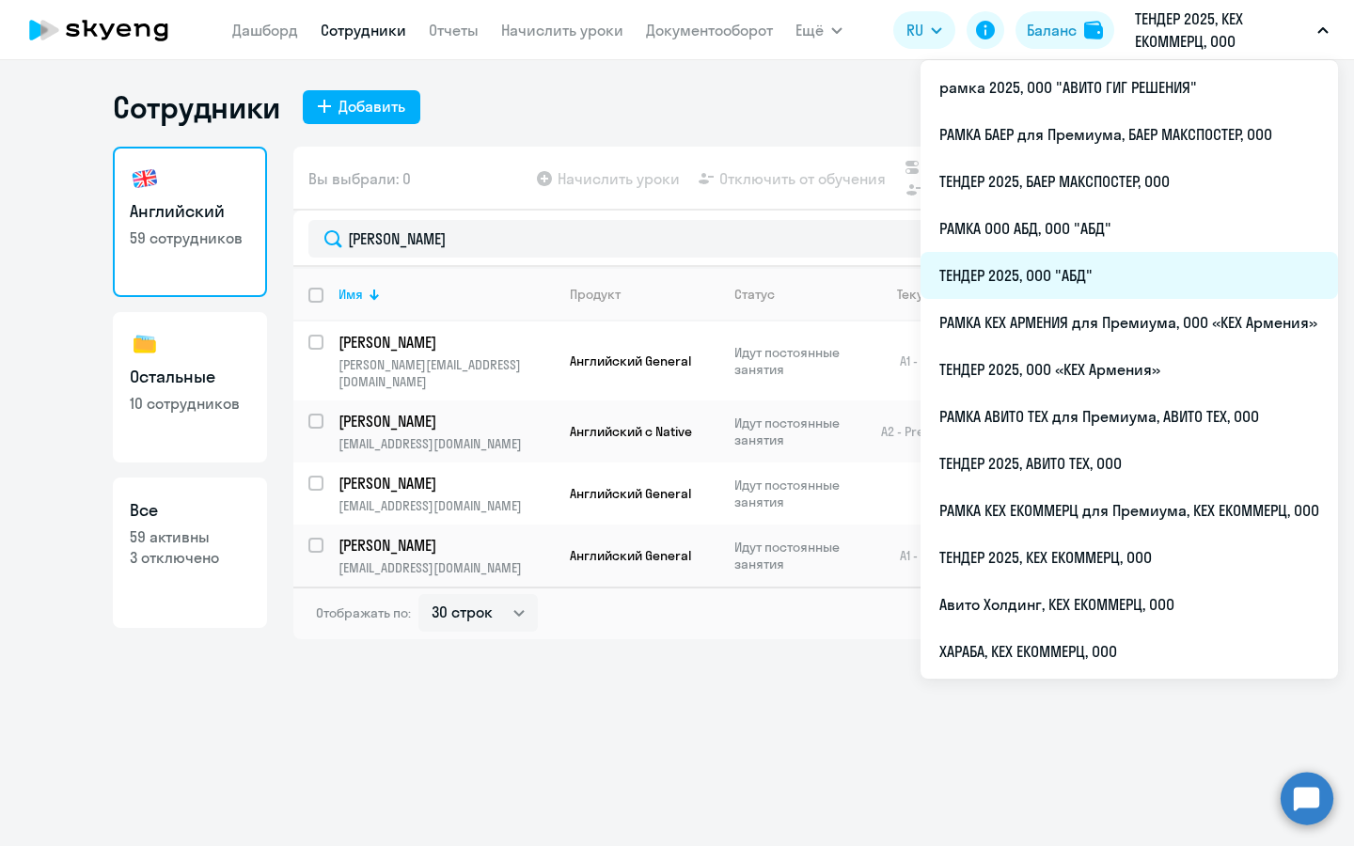
click at [1136, 268] on li "ТЕНДЕР 2025, ООО "АБД"" at bounding box center [1129, 275] width 417 height 47
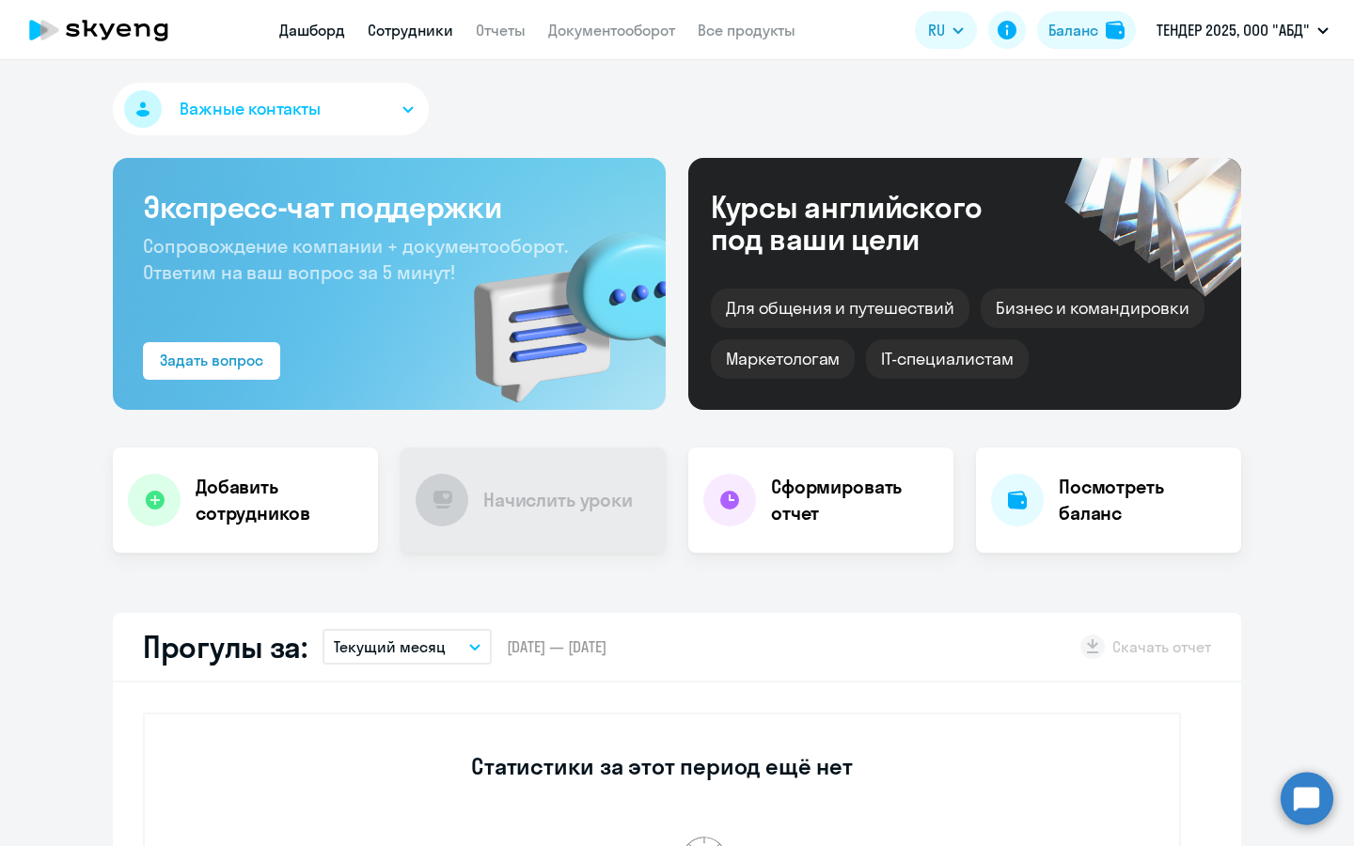
click at [435, 38] on link "Сотрудники" at bounding box center [411, 30] width 86 height 19
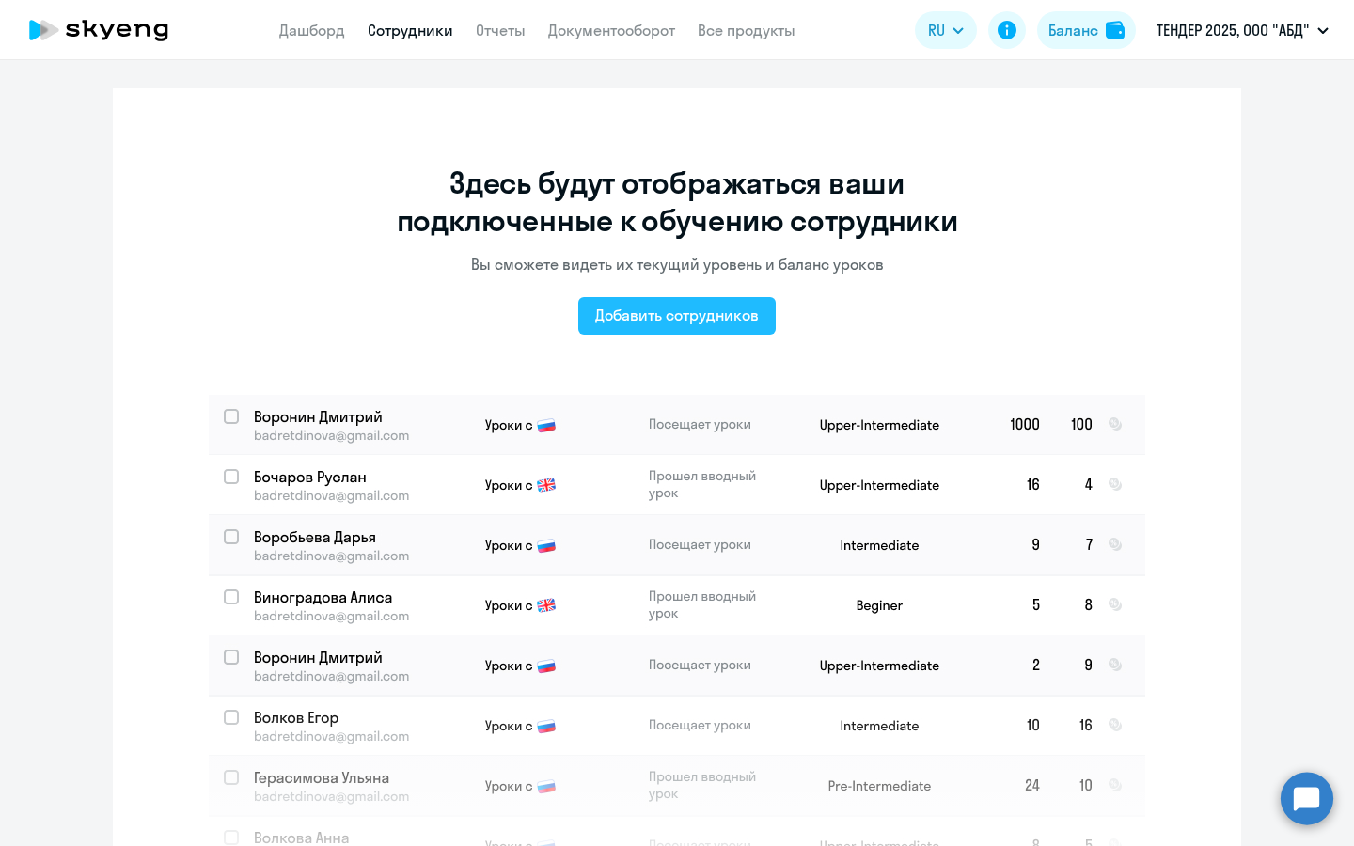
click at [621, 310] on div "Добавить сотрудников" at bounding box center [677, 315] width 164 height 23
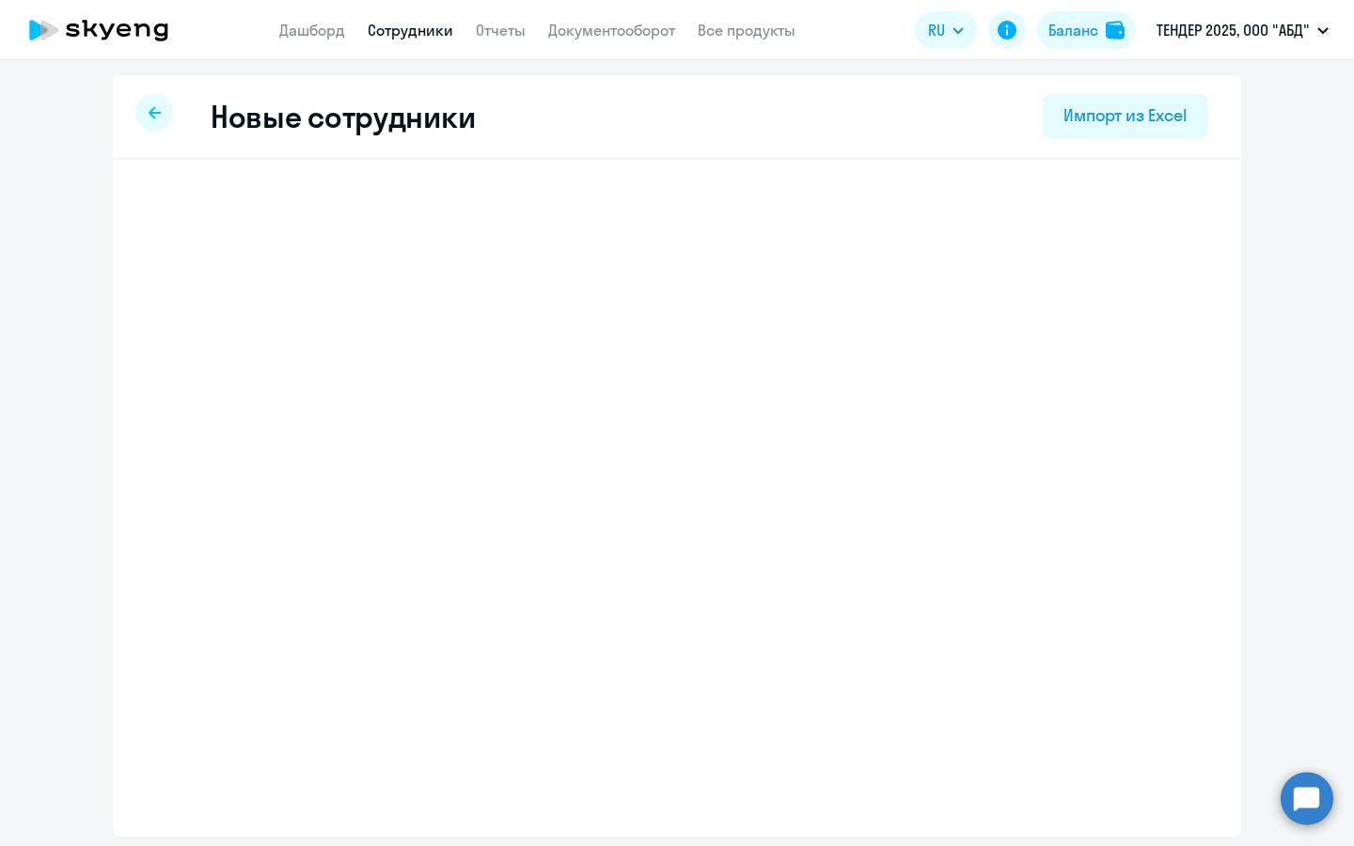
select select "english_adult_not_native_speaker"
select select "3"
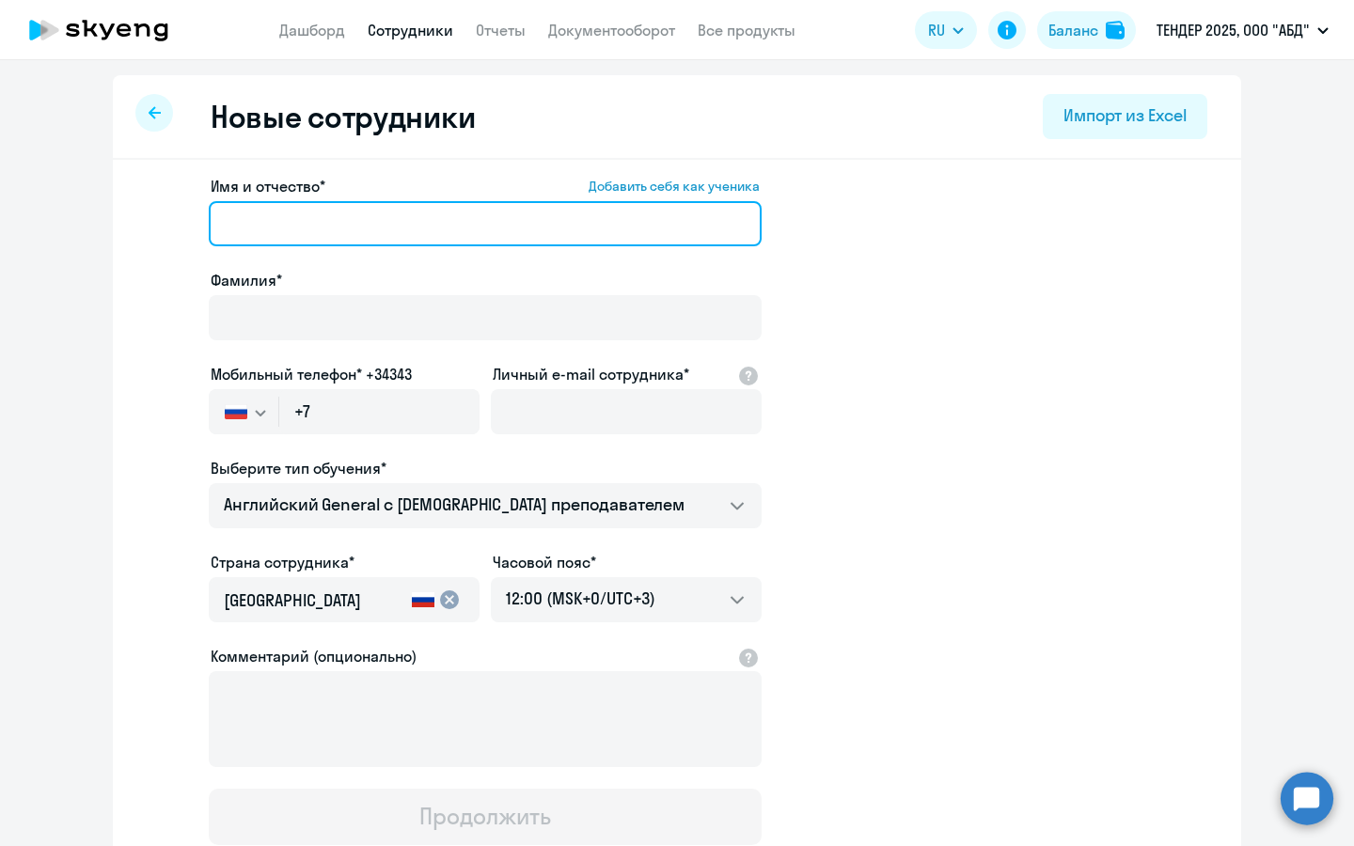
click at [354, 233] on input "Имя и отчество* Добавить себя как ученика" at bounding box center [485, 223] width 553 height 45
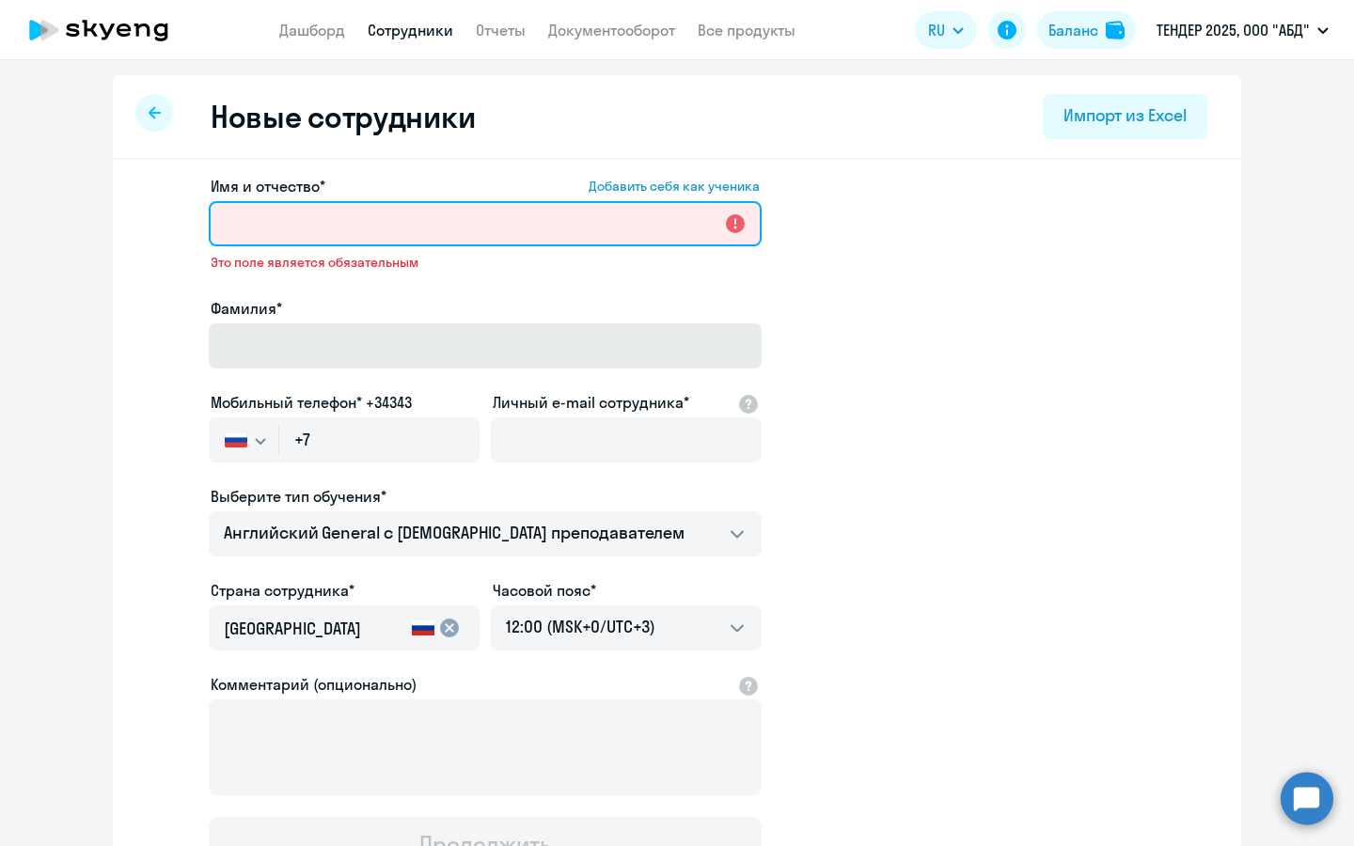
paste input "[PERSON_NAME]"
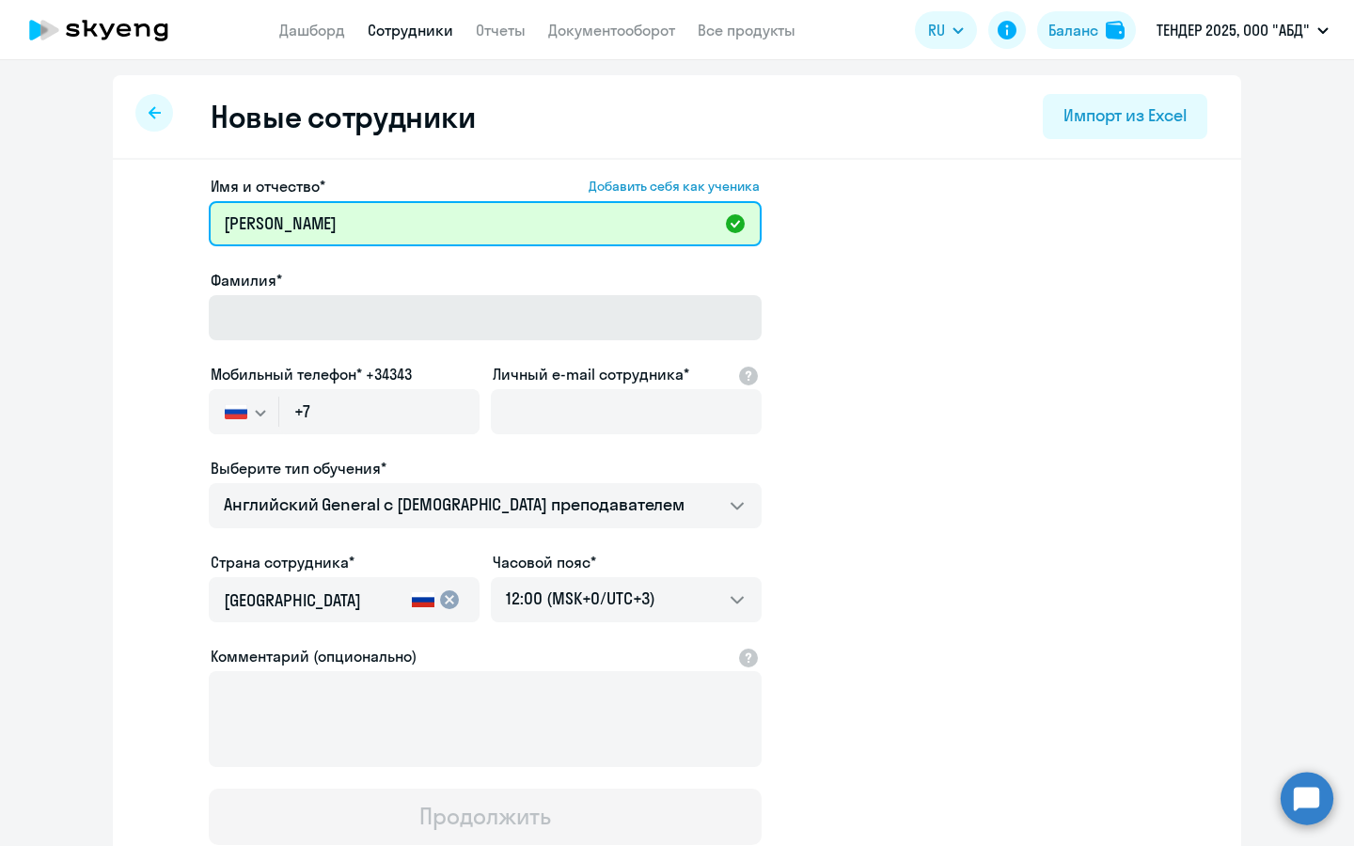
type input "[PERSON_NAME]"
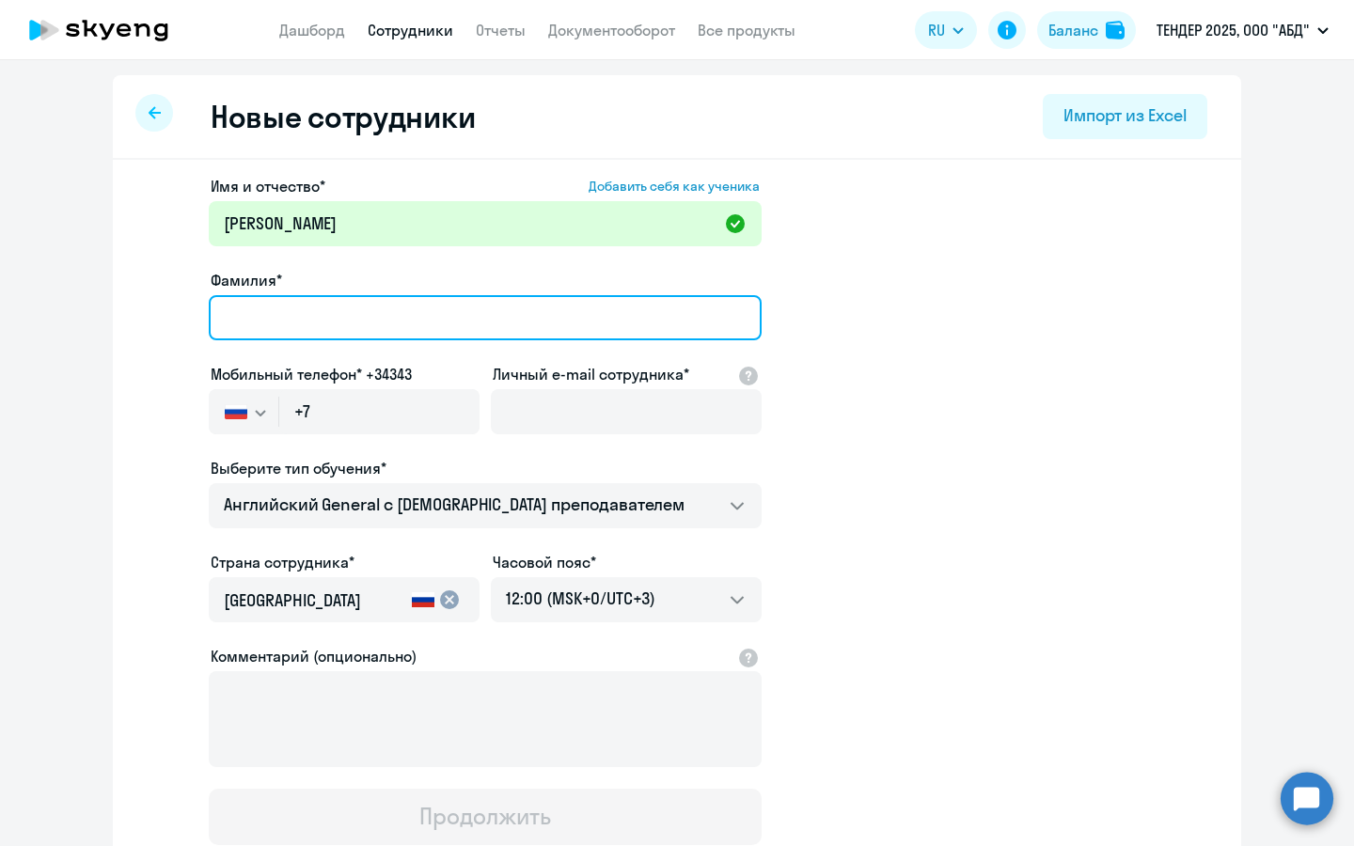
click at [483, 302] on input "Фамилия*" at bounding box center [485, 317] width 553 height 45
type input "[PERSON_NAME]"
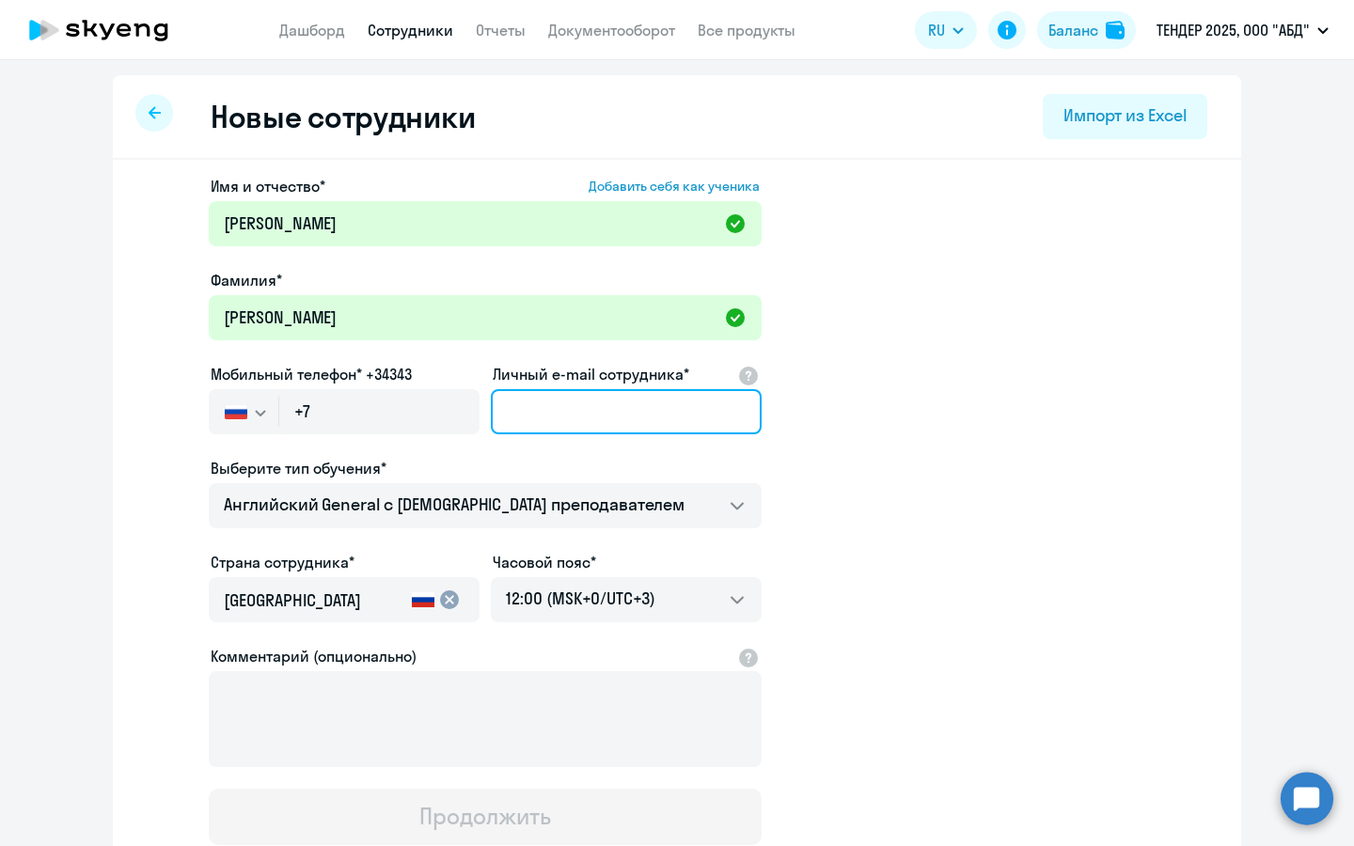
click at [601, 401] on input "Личный e-mail сотрудника*" at bounding box center [626, 411] width 271 height 45
paste input "[EMAIL_ADDRESS][DOMAIN_NAME]"
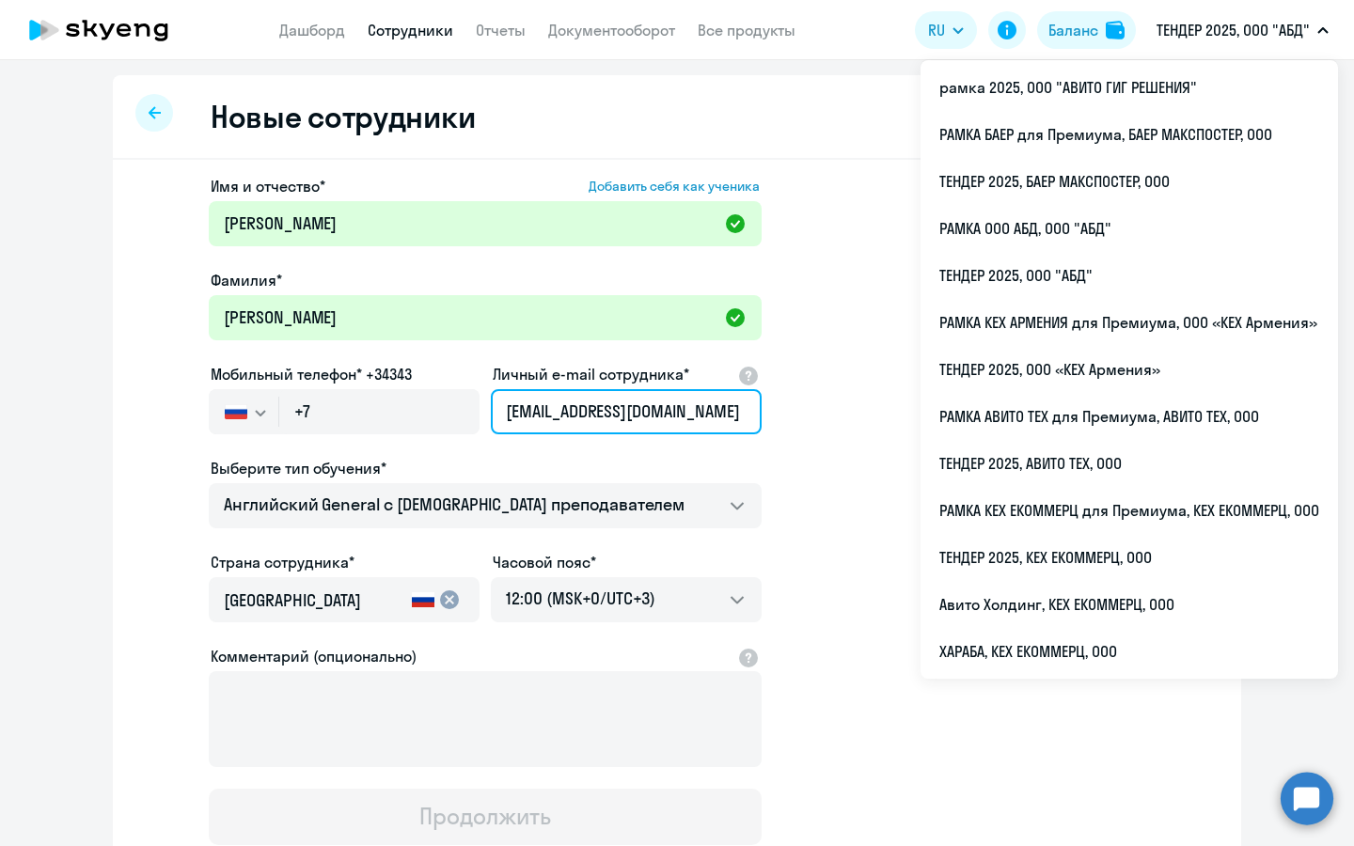
type input "[EMAIL_ADDRESS][DOMAIN_NAME]"
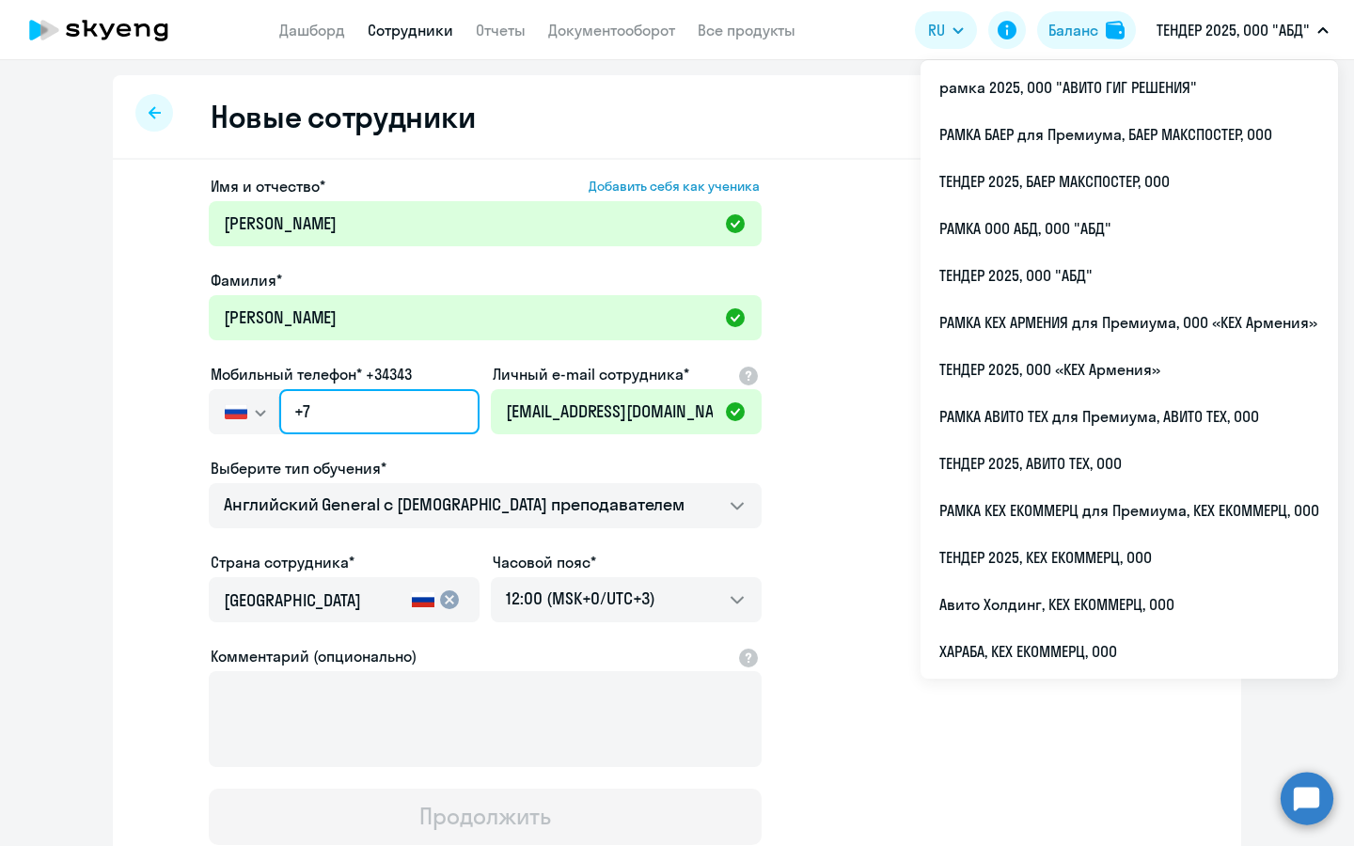
click at [354, 406] on input "+7" at bounding box center [379, 411] width 200 height 45
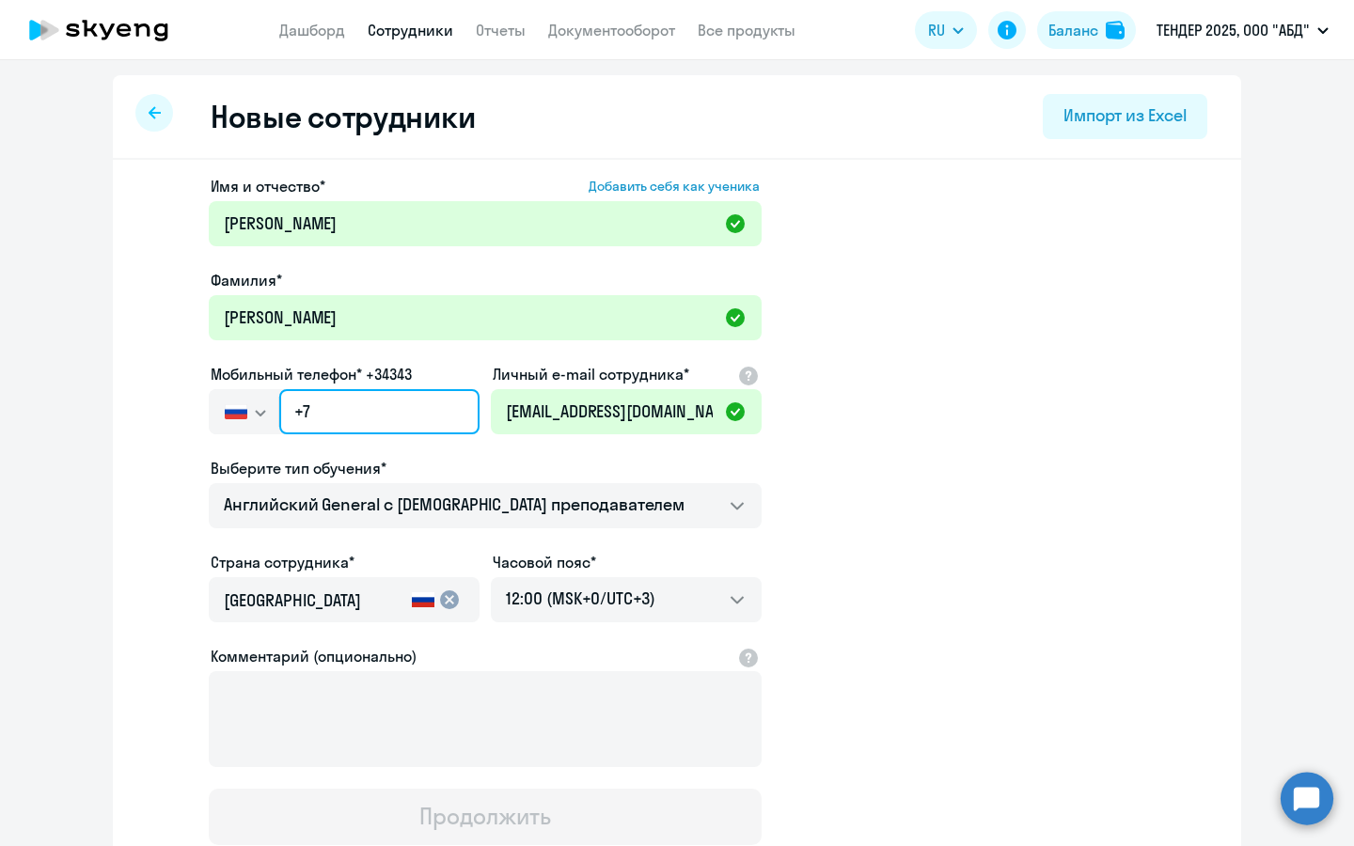
paste input "[PHONE_NUMBER]"
type input "[PHONE_NUMBER]"
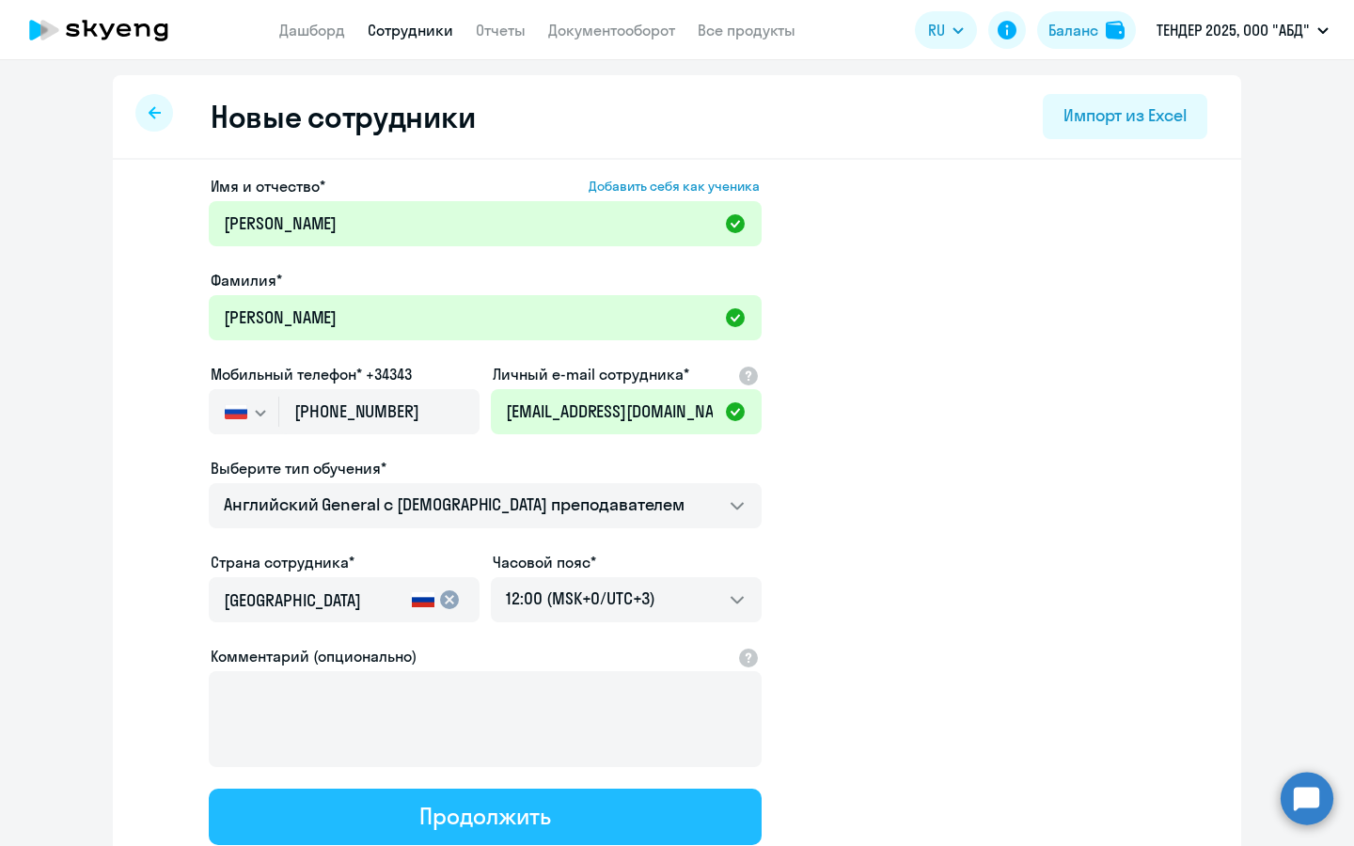
click at [452, 826] on div "Продолжить" at bounding box center [484, 816] width 131 height 30
select select "english_adult_not_native_speaker"
select select "3"
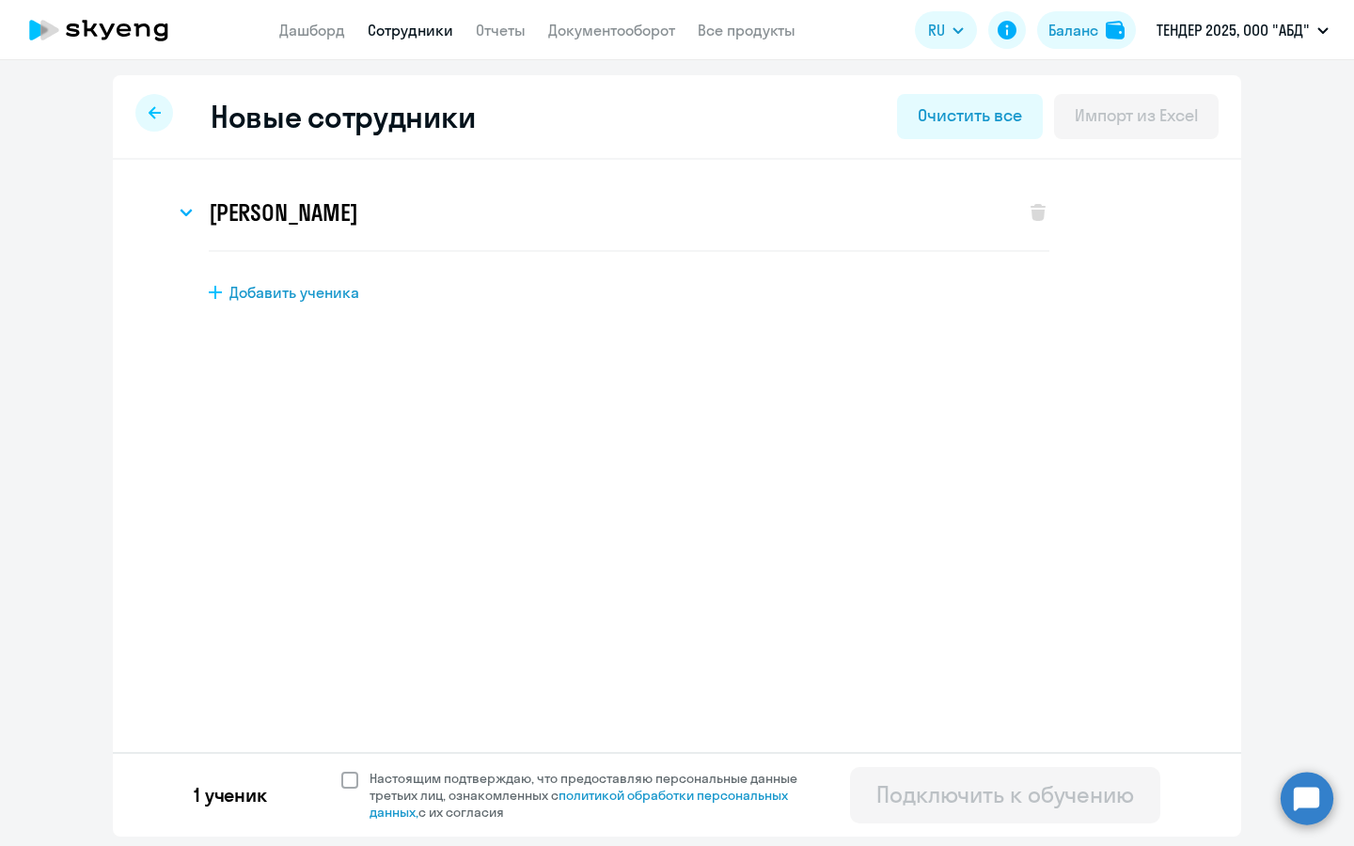
click at [507, 782] on span "Настоящим подтверждаю, что предоставляю персональные данные третьих лиц, ознако…" at bounding box center [595, 795] width 450 height 51
click at [341, 770] on input "Настоящим подтверждаю, что предоставляю персональные данные третьих лиц, ознако…" at bounding box center [340, 769] width 1 height 1
checkbox input "true"
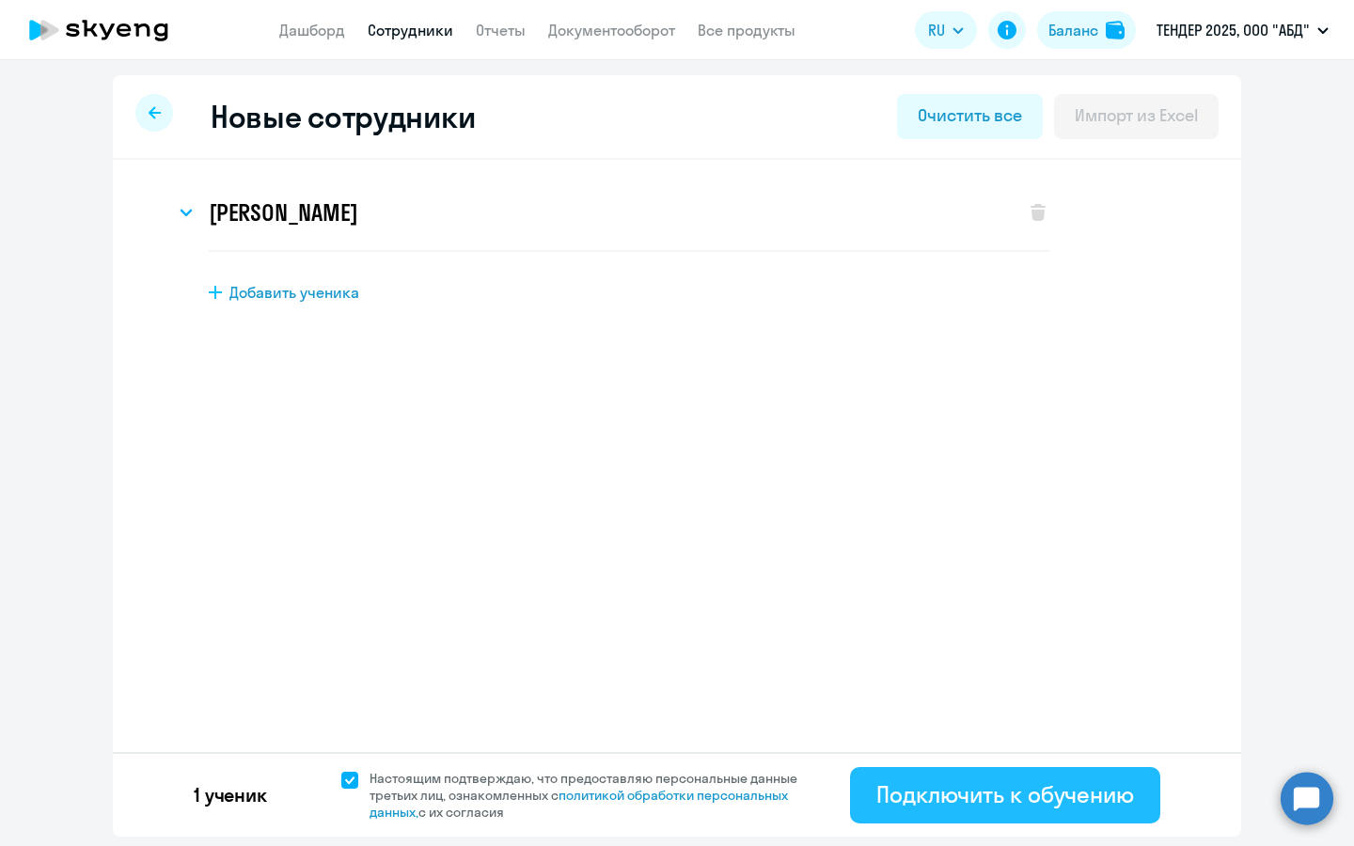
click at [1014, 802] on div "Подключить к обучению" at bounding box center [1005, 794] width 258 height 30
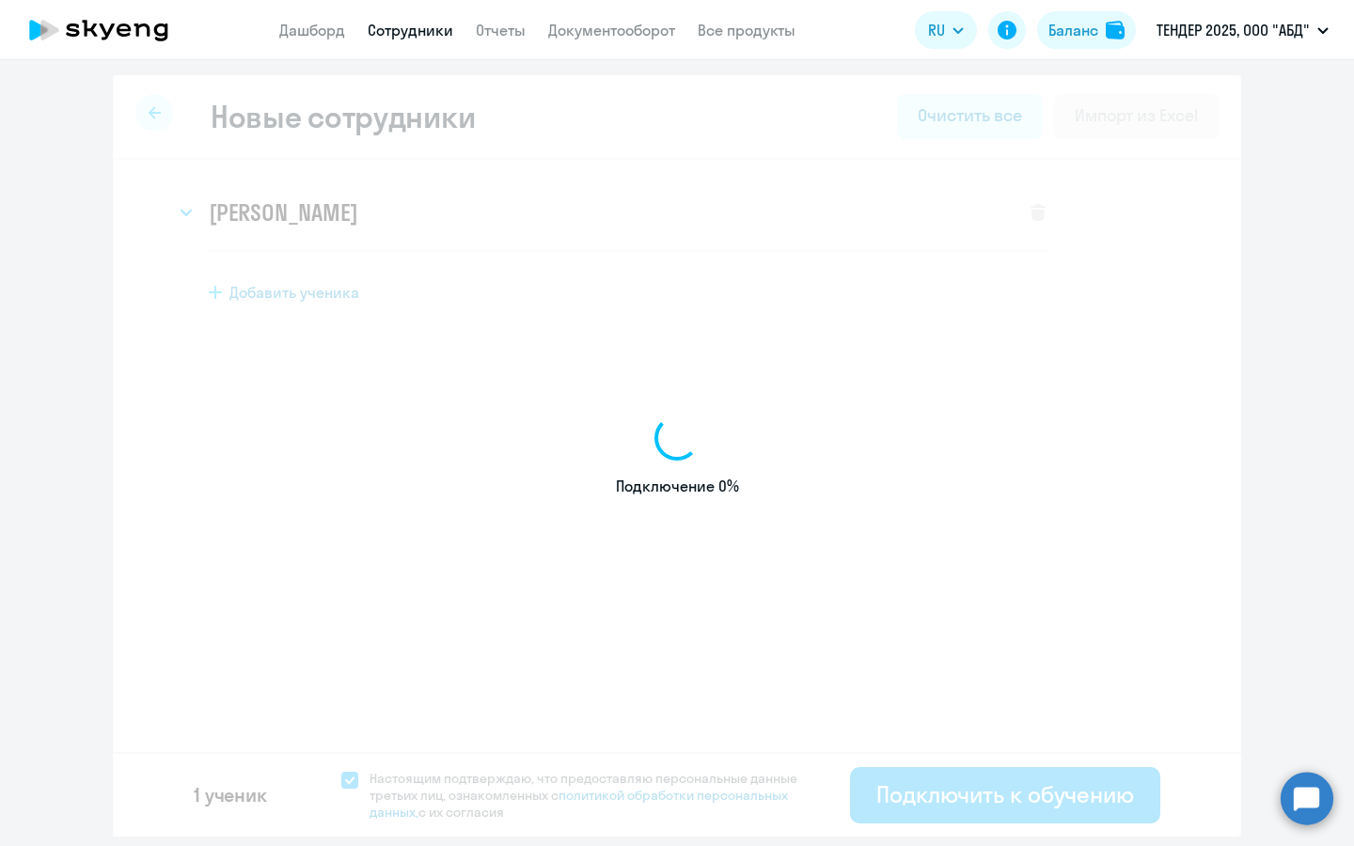
select select "english_adult_not_native_speaker"
select select "3"
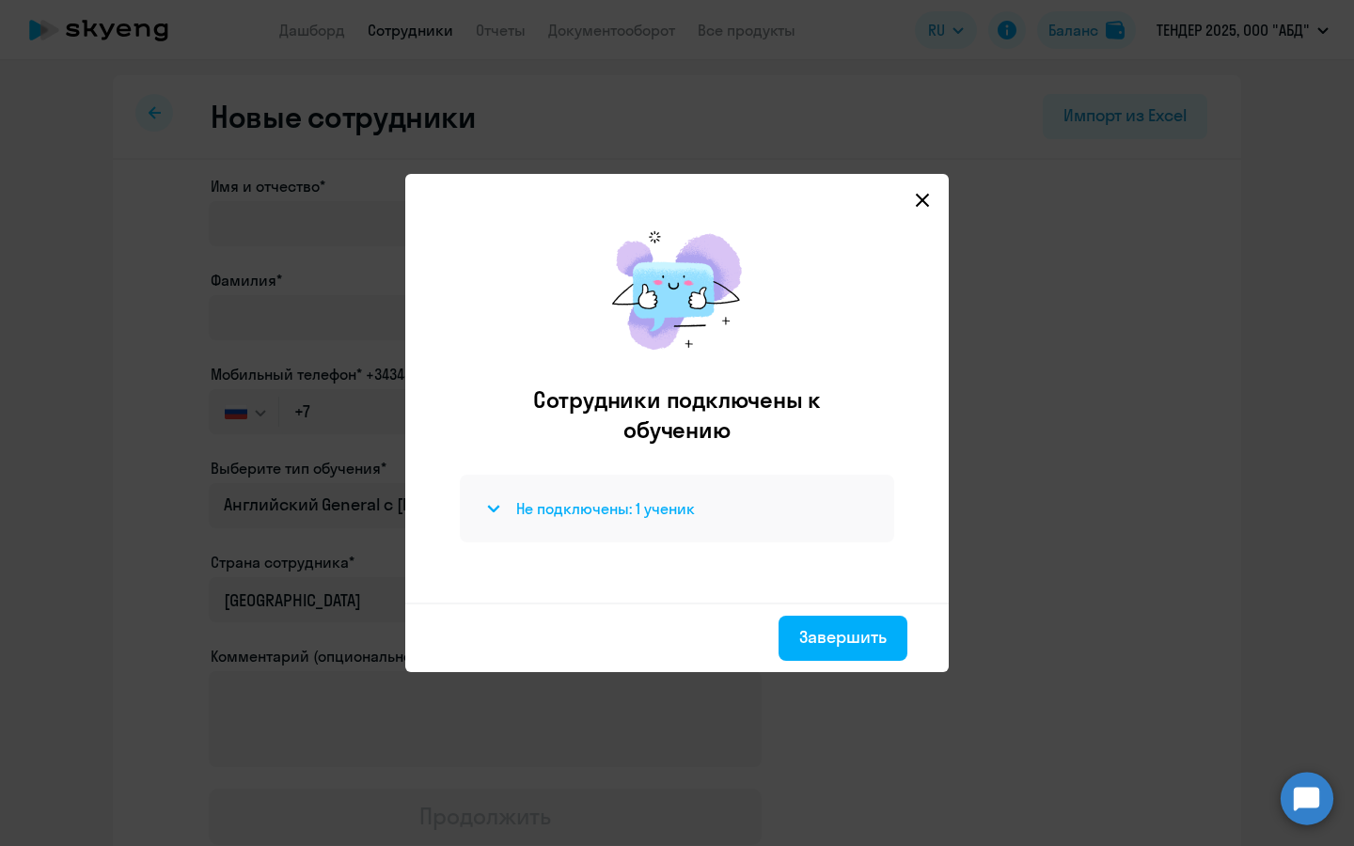
click at [709, 498] on div "Не подключены: 1 ученик" at bounding box center [676, 508] width 389 height 23
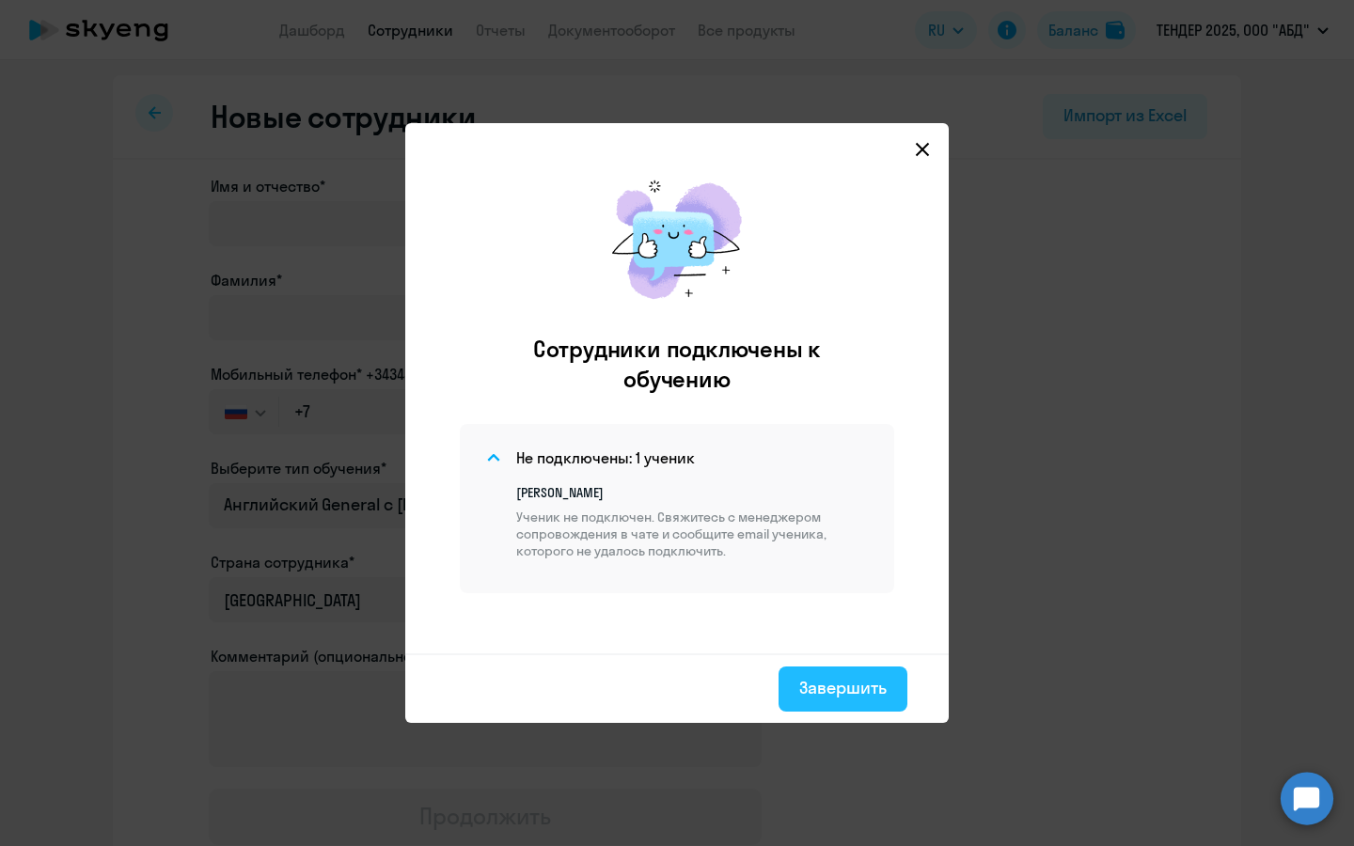
click at [857, 692] on div "Завершить" at bounding box center [842, 688] width 87 height 24
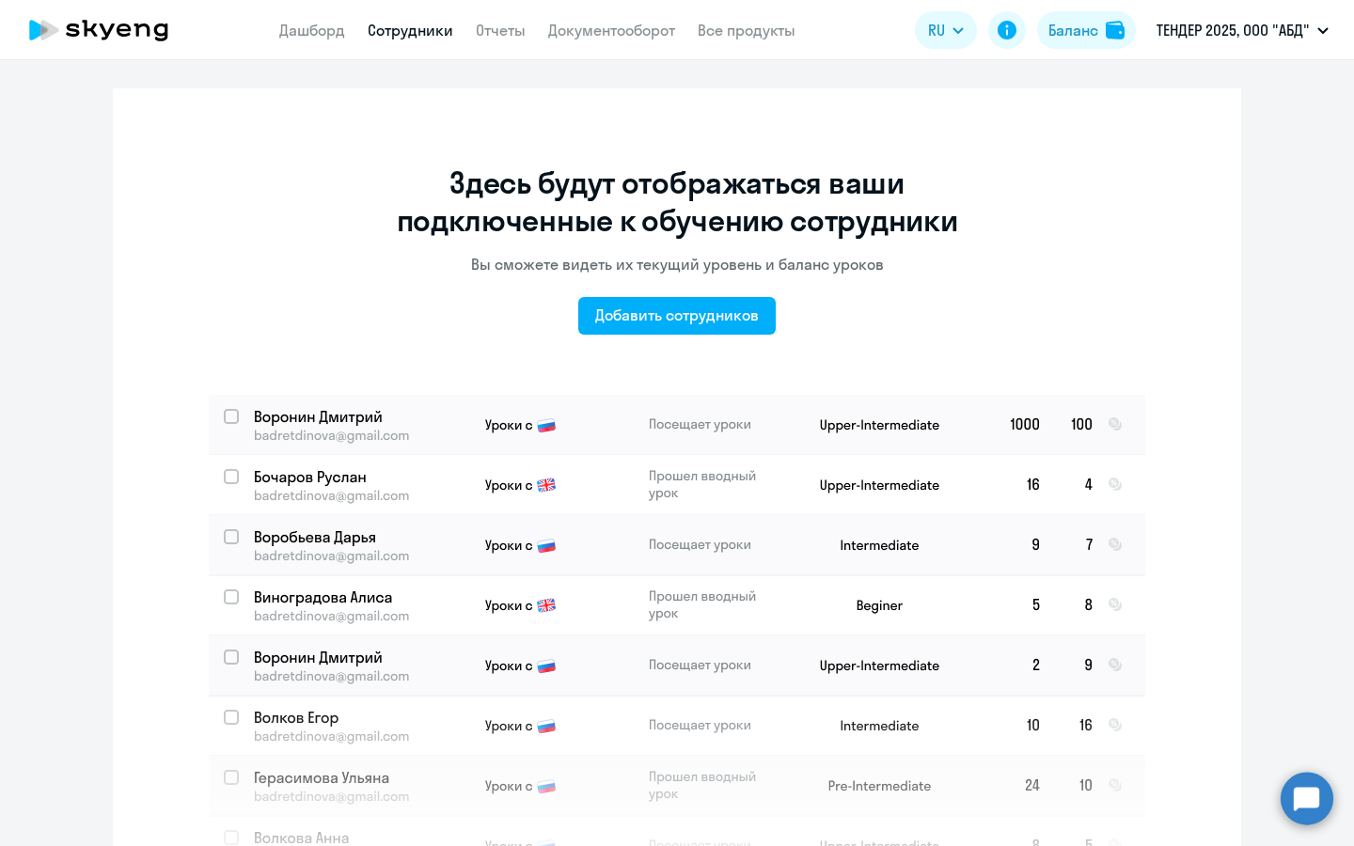
click at [417, 30] on link "Сотрудники" at bounding box center [411, 30] width 86 height 19
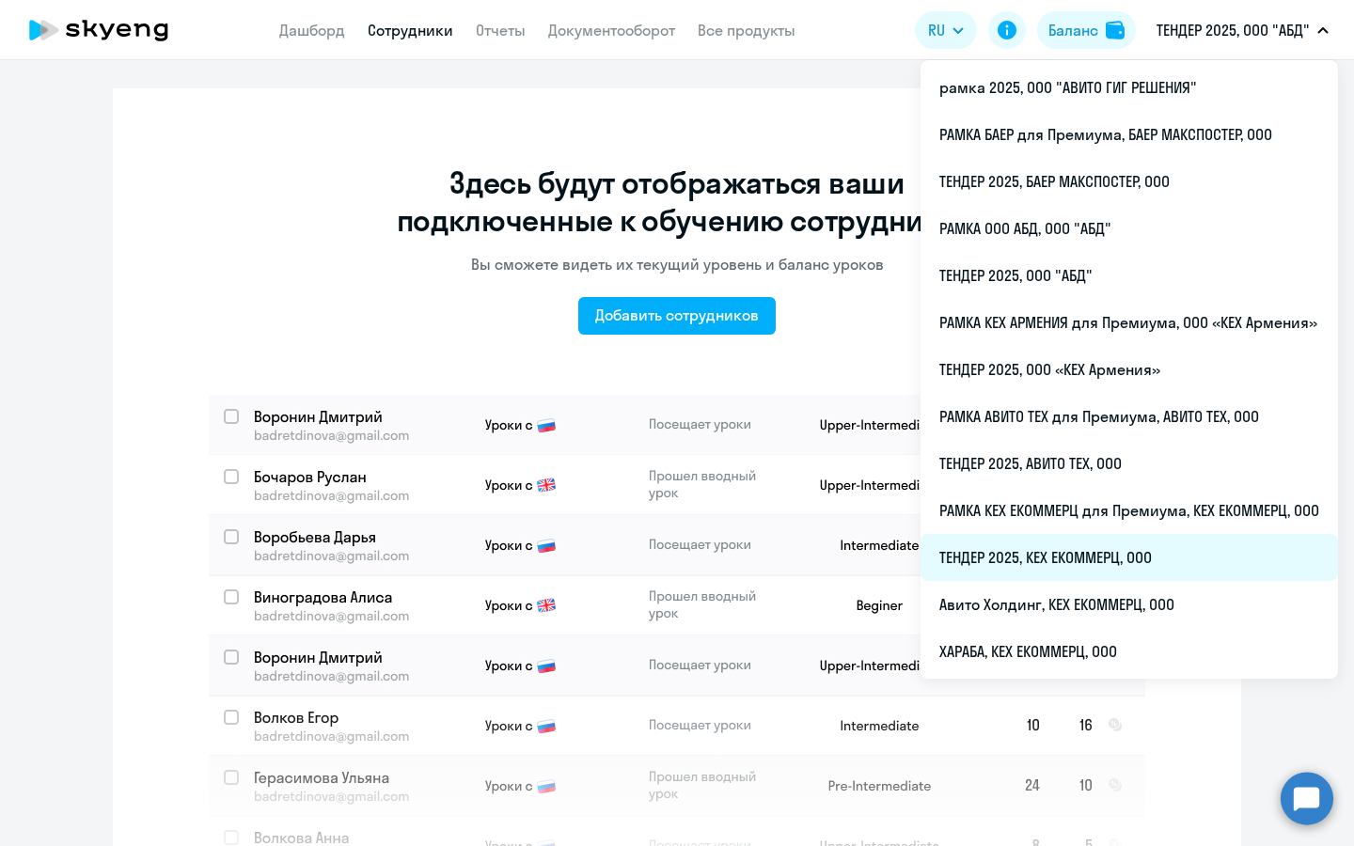
click at [1041, 575] on li "ТЕНДЕР 2025, КЕХ ЕКОММЕРЦ, ООО" at bounding box center [1129, 557] width 417 height 47
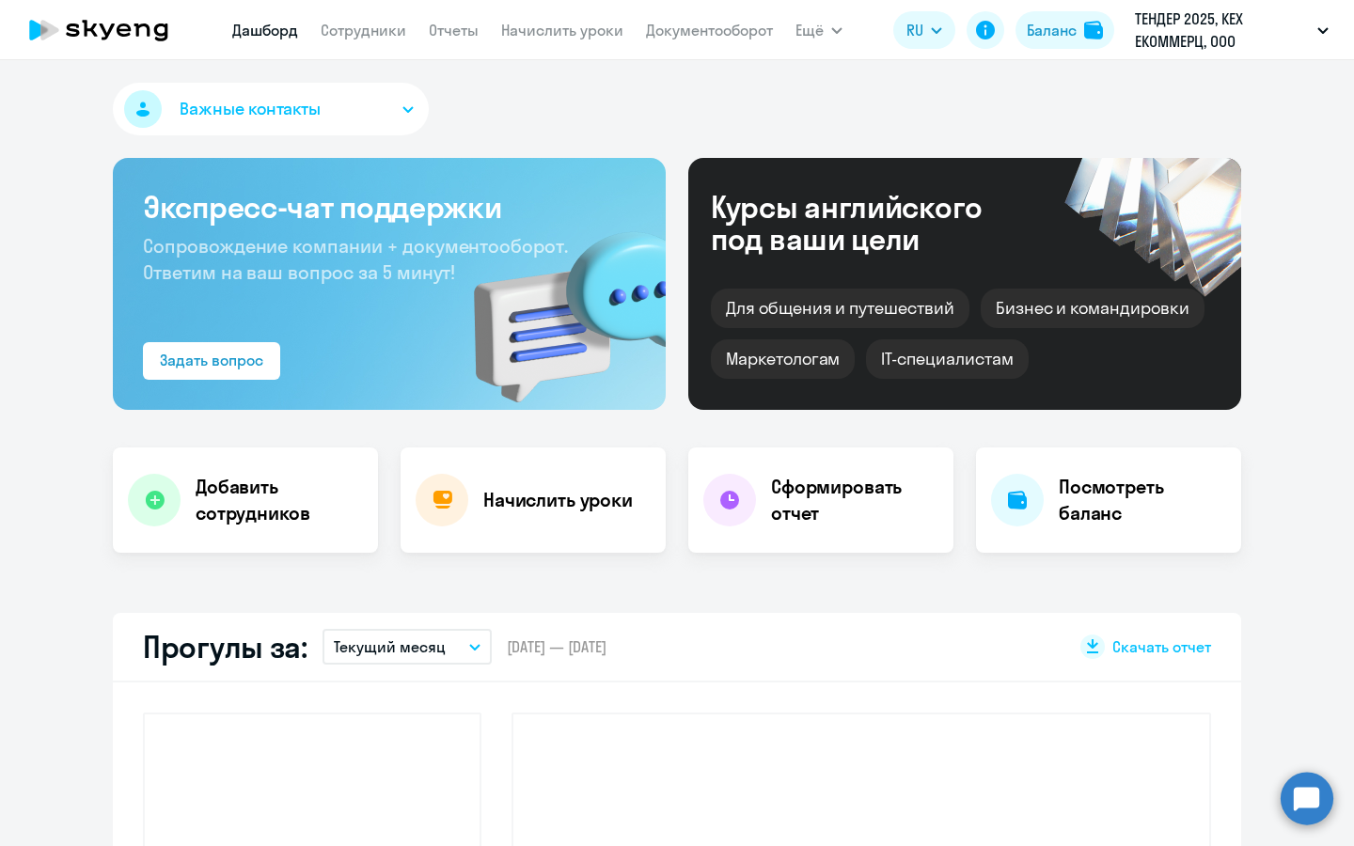
select select "30"
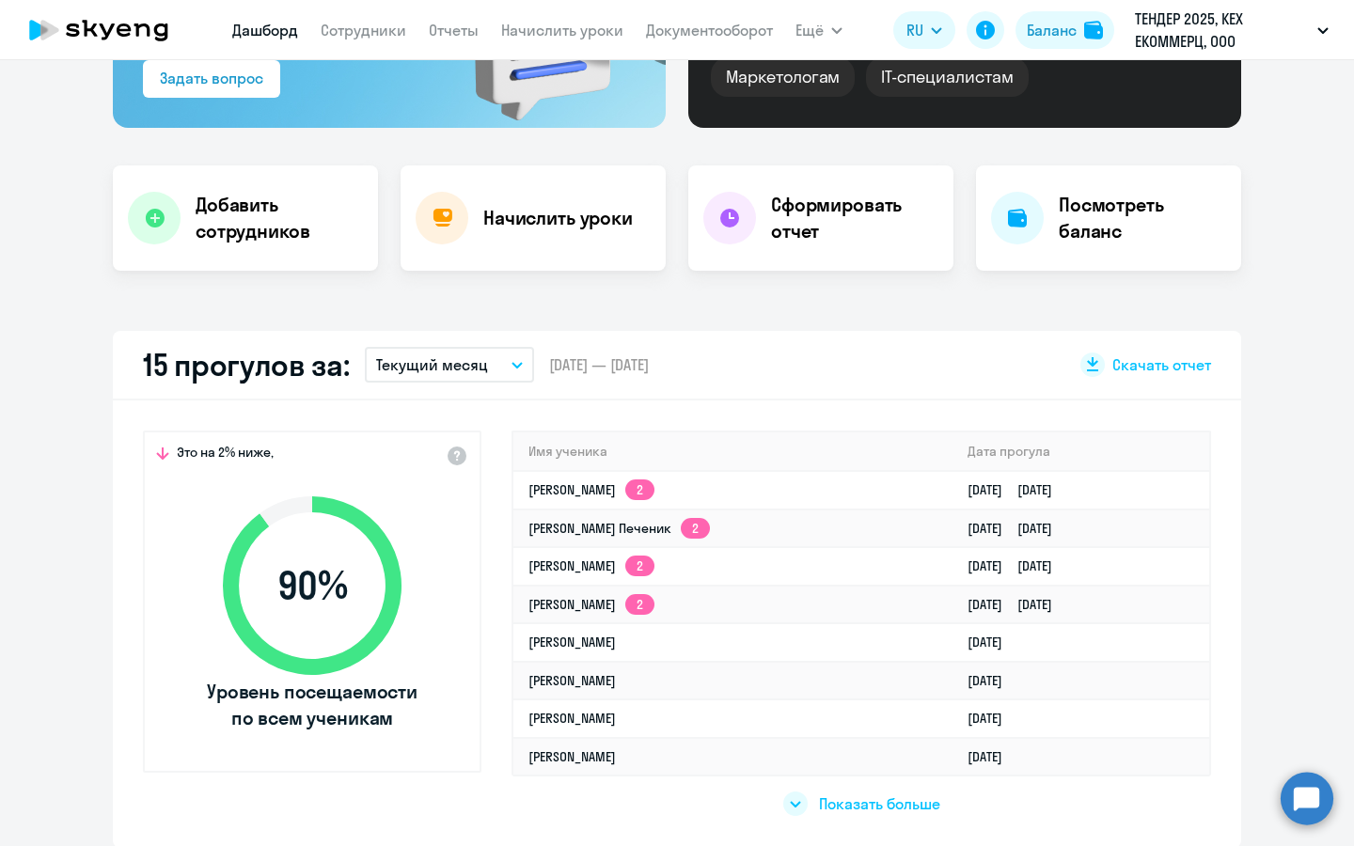
scroll to position [284, 0]
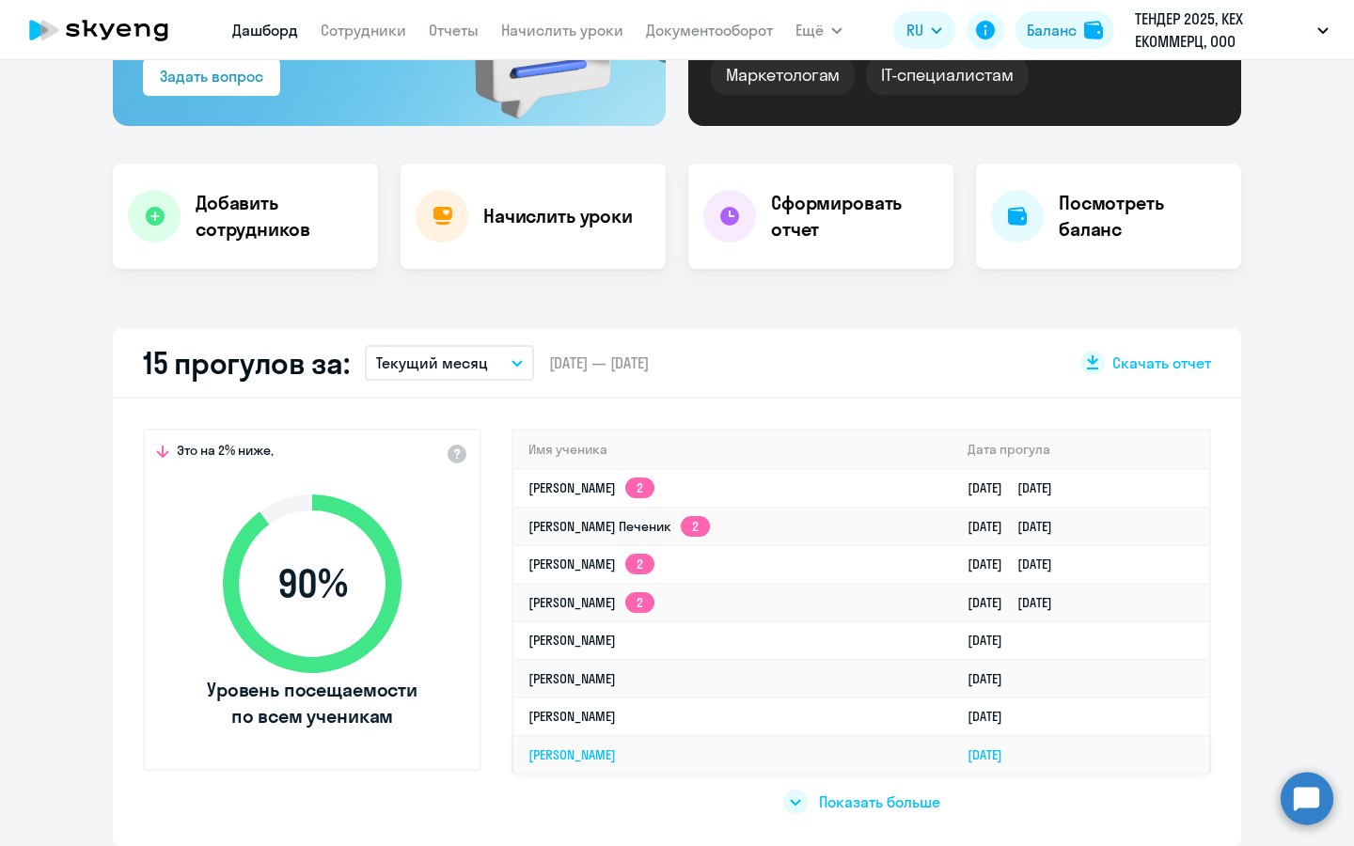
click at [545, 747] on link "[PERSON_NAME]" at bounding box center [571, 755] width 87 height 17
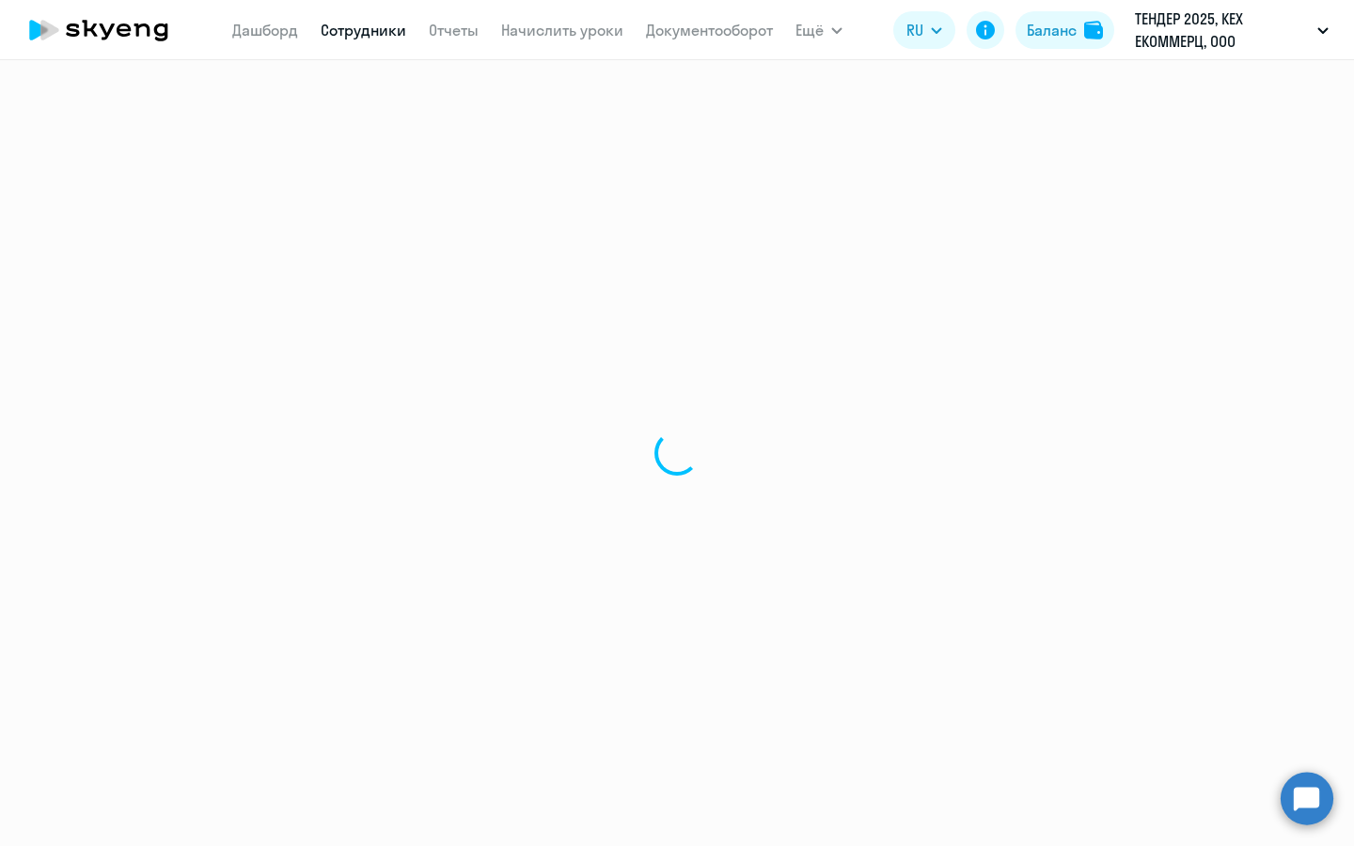
select select "english"
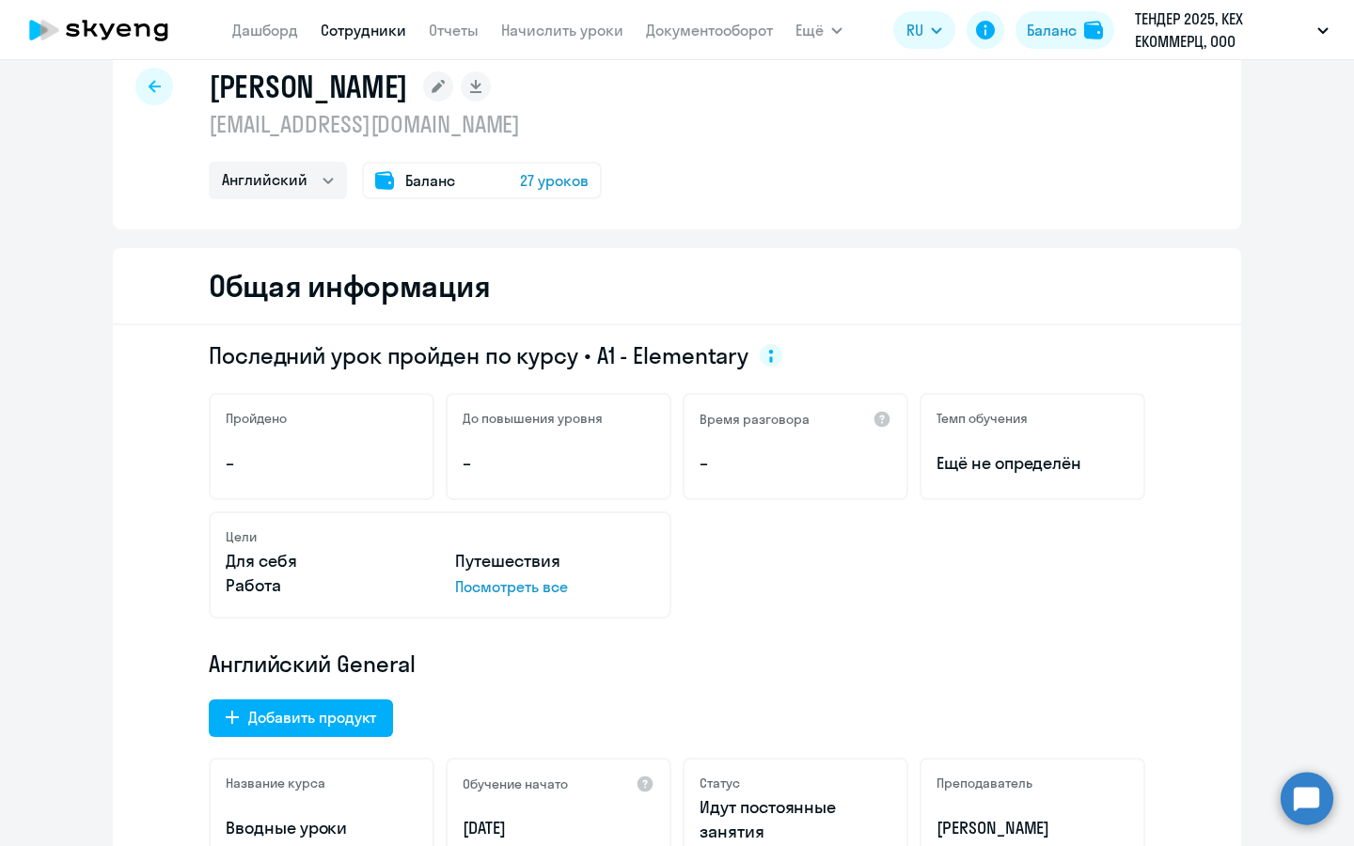
scroll to position [20, 0]
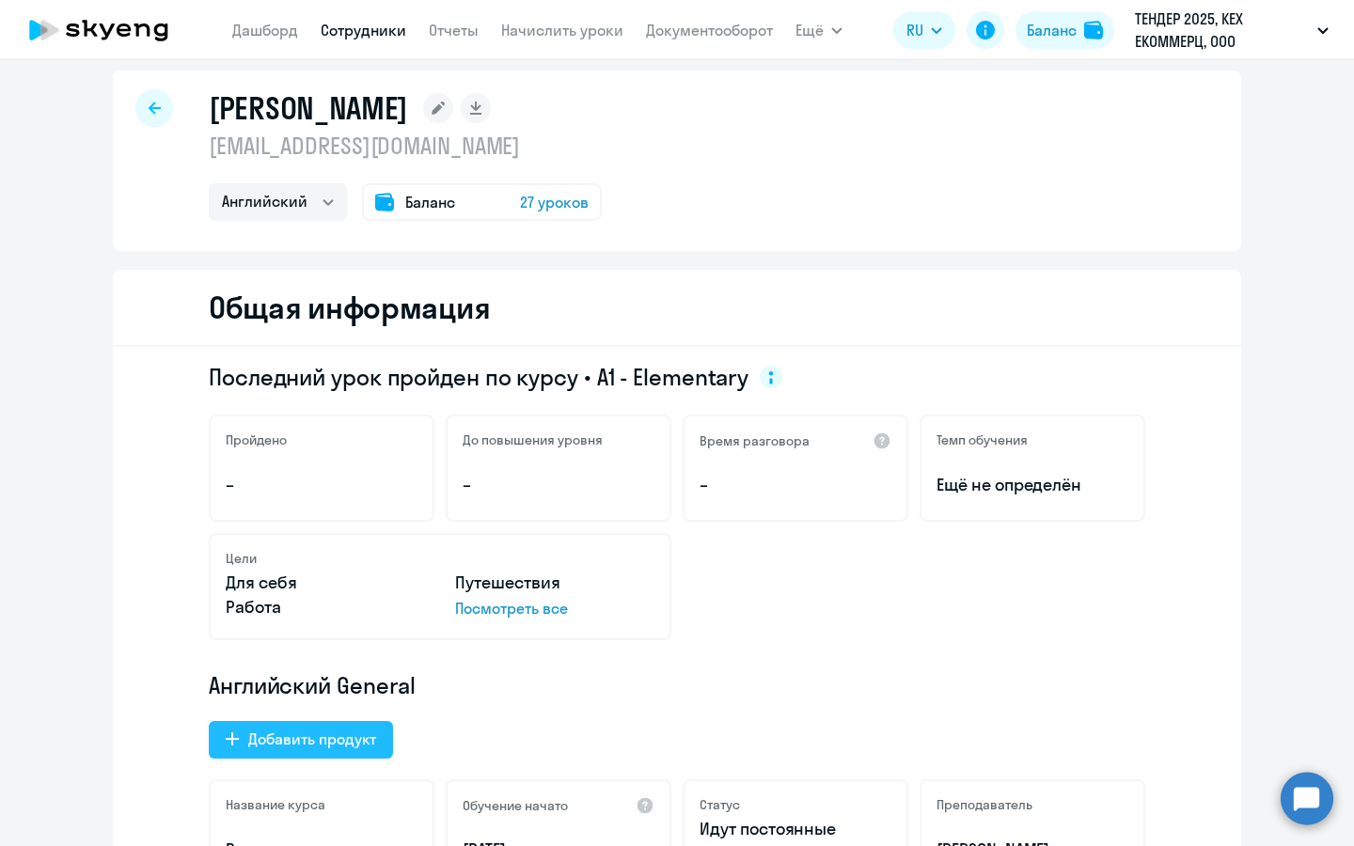
click at [295, 731] on div "Добавить продукт" at bounding box center [312, 739] width 128 height 23
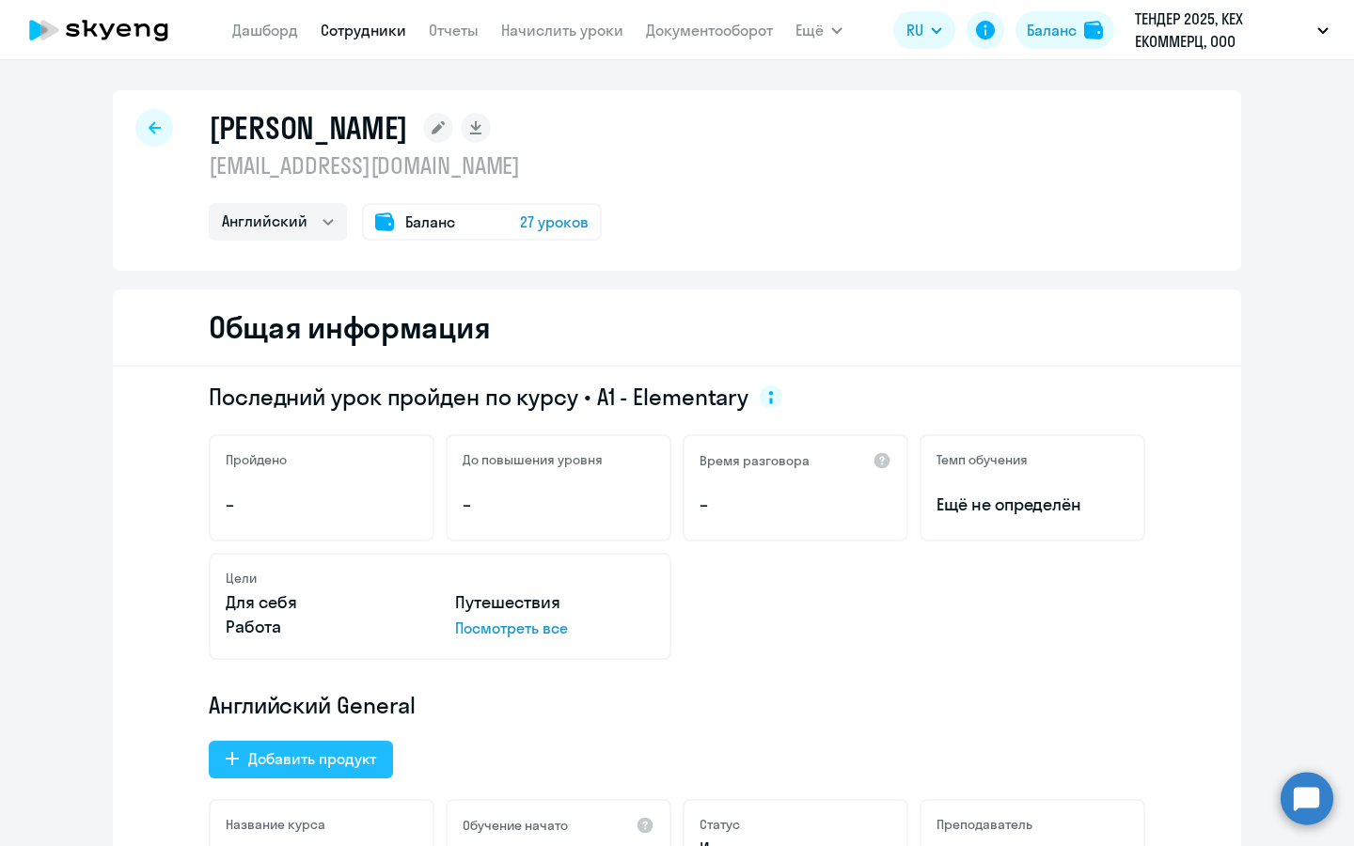
select select "english_adult_native_speaker"
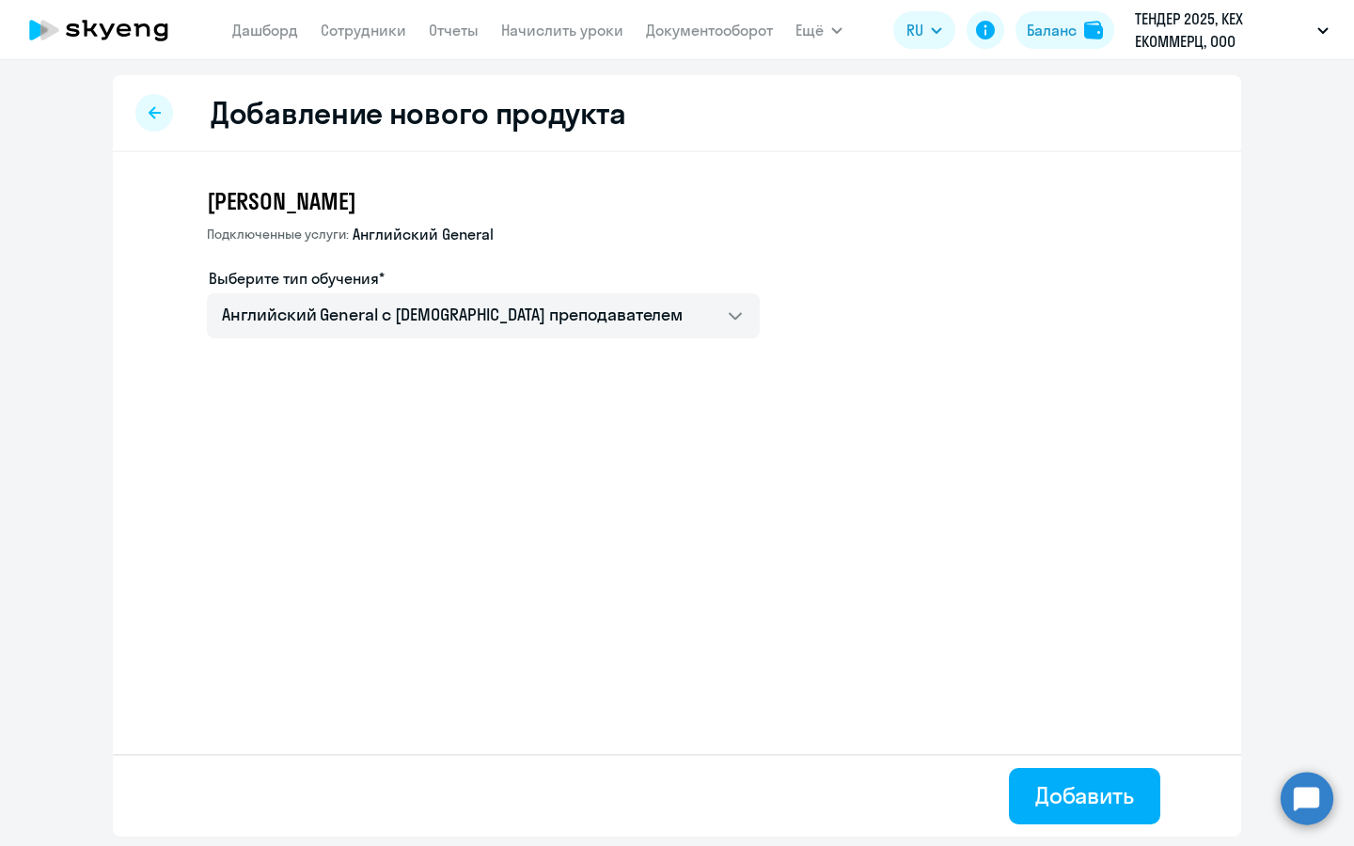
click at [146, 104] on div at bounding box center [154, 113] width 38 height 38
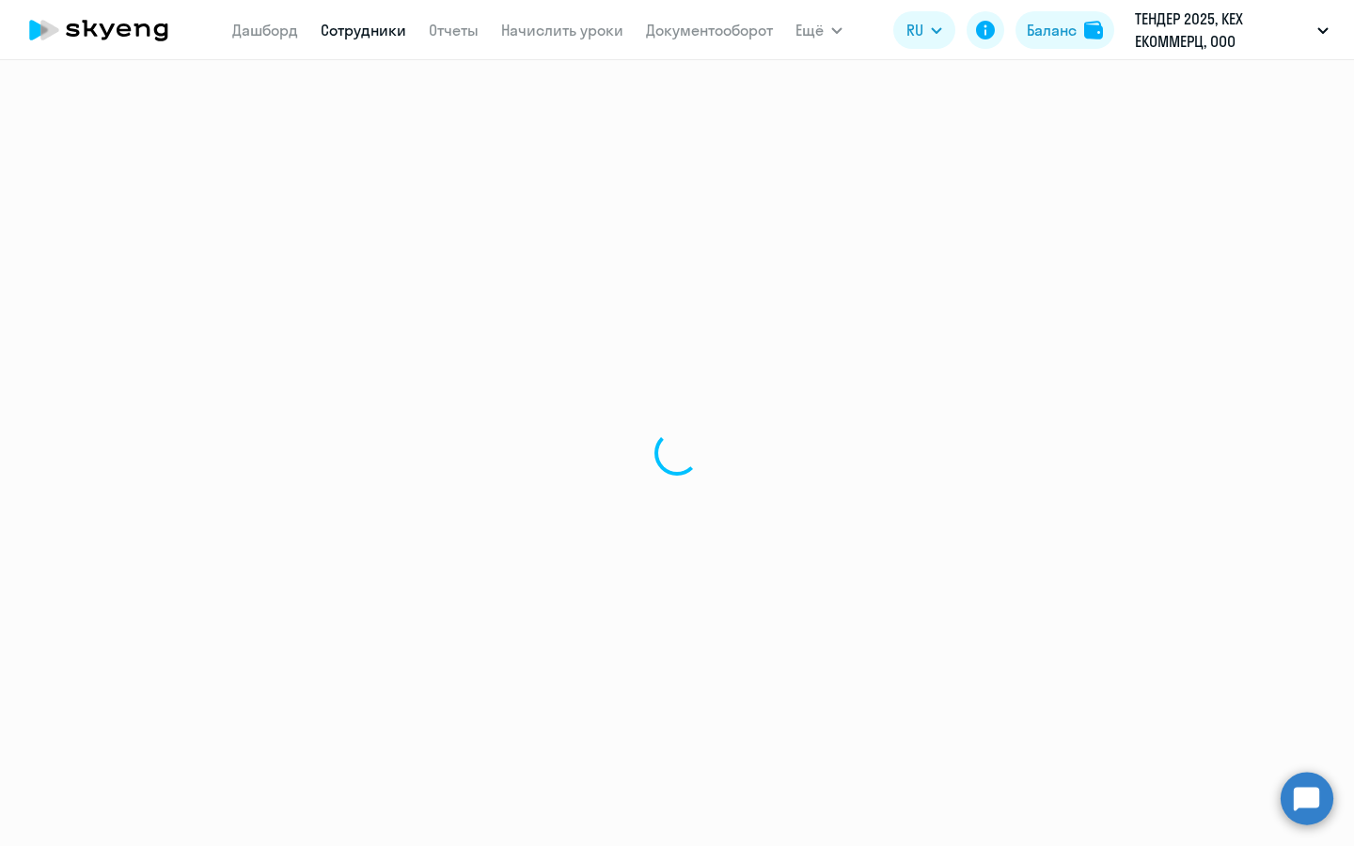
select select "english"
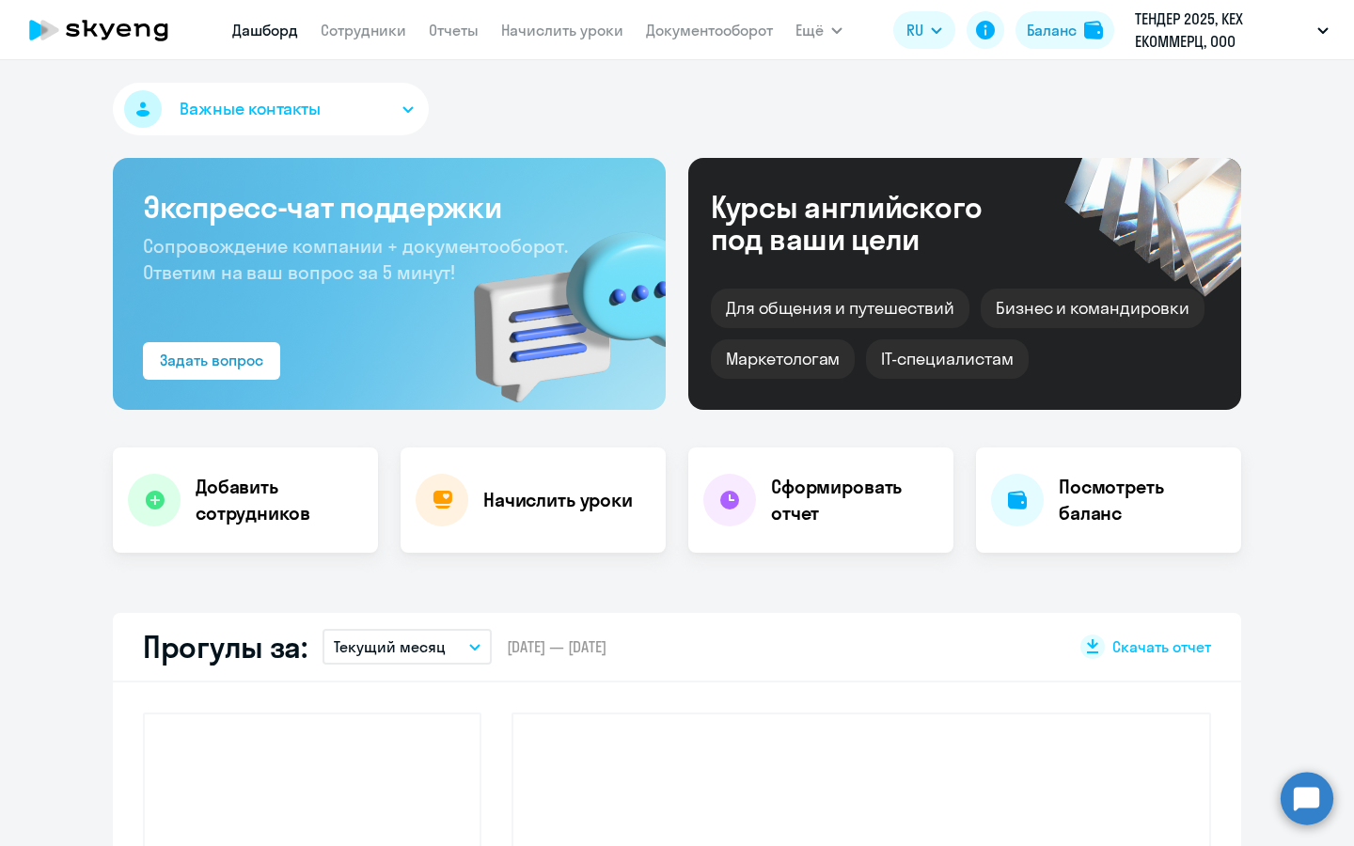
select select "30"
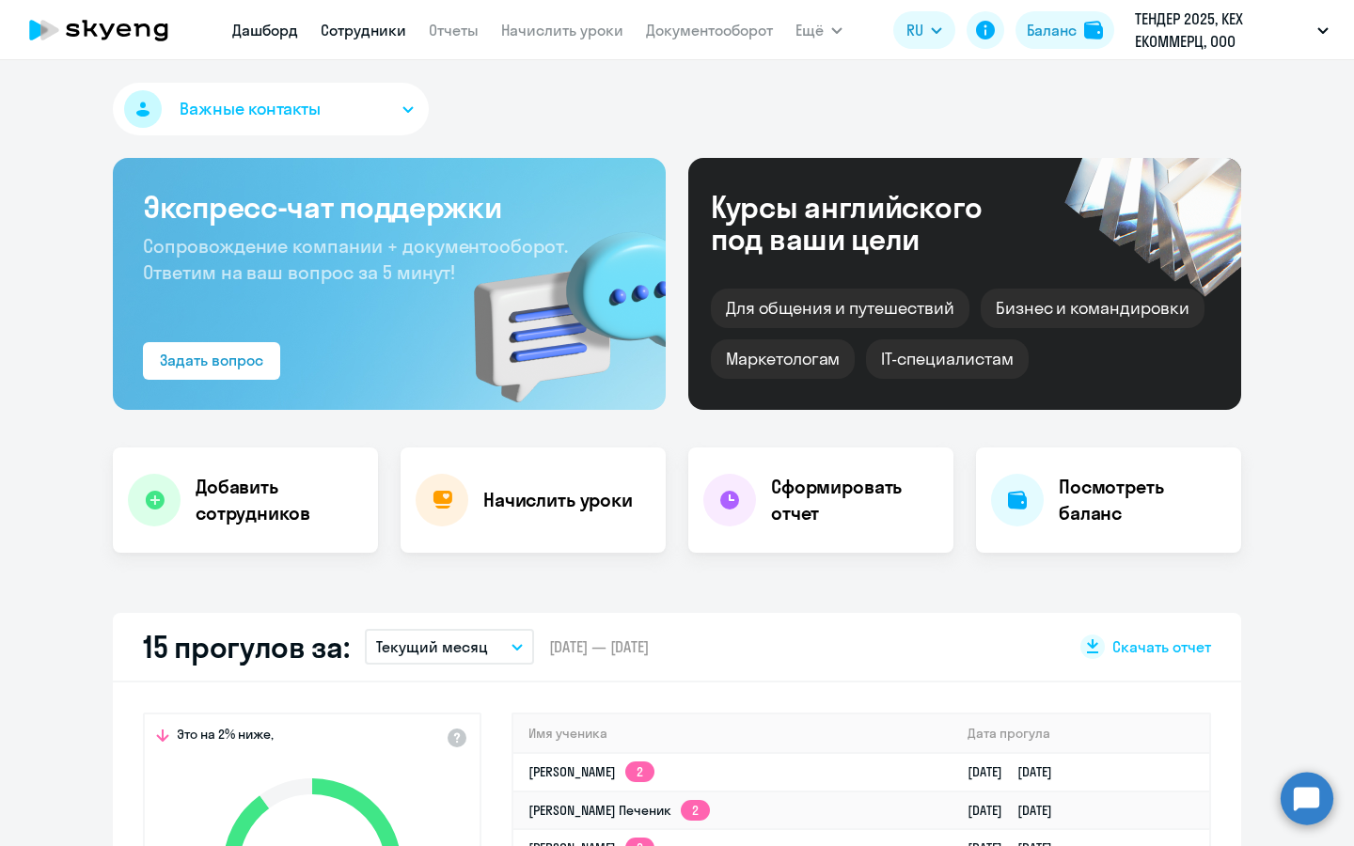
click at [379, 39] on link "Сотрудники" at bounding box center [364, 30] width 86 height 19
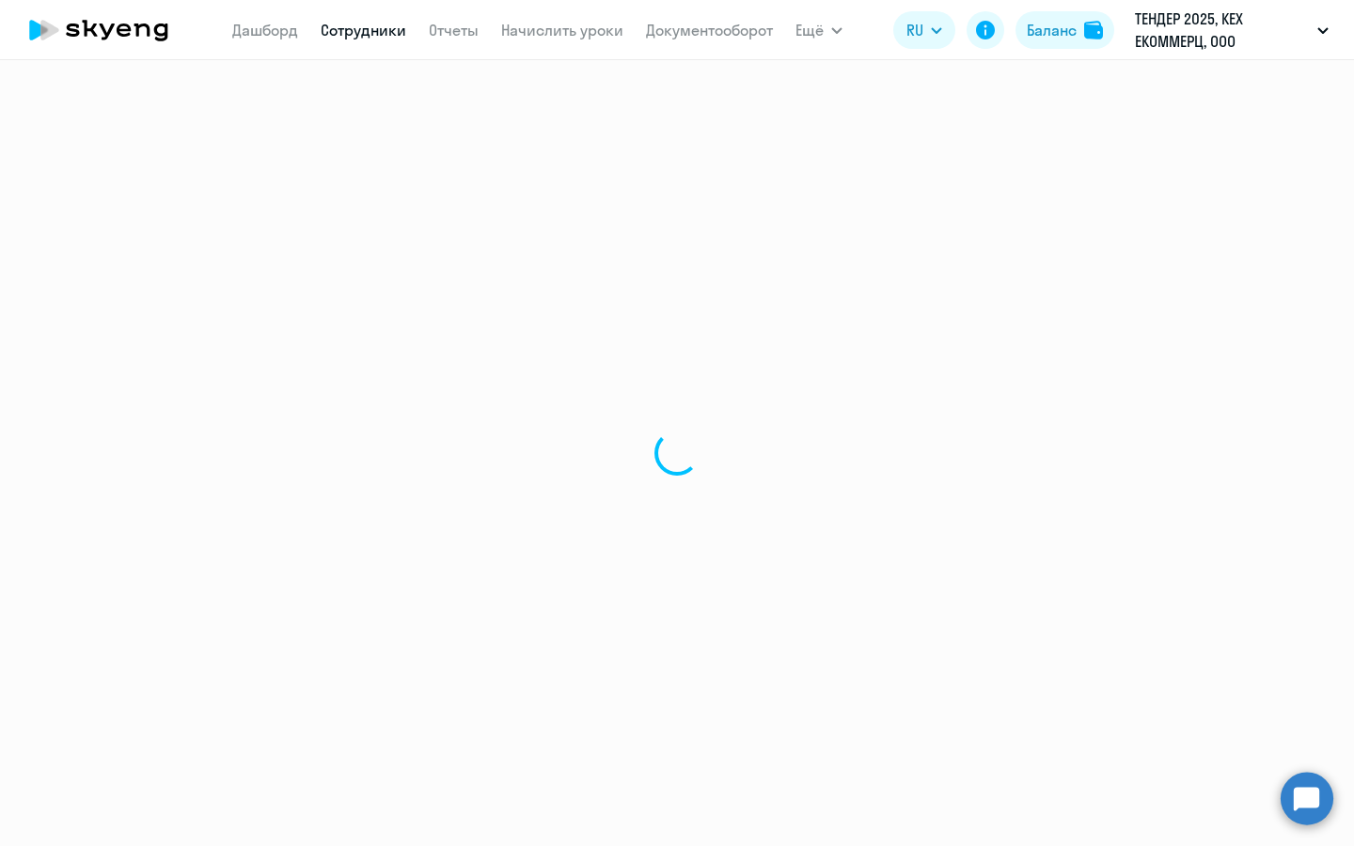
select select "30"
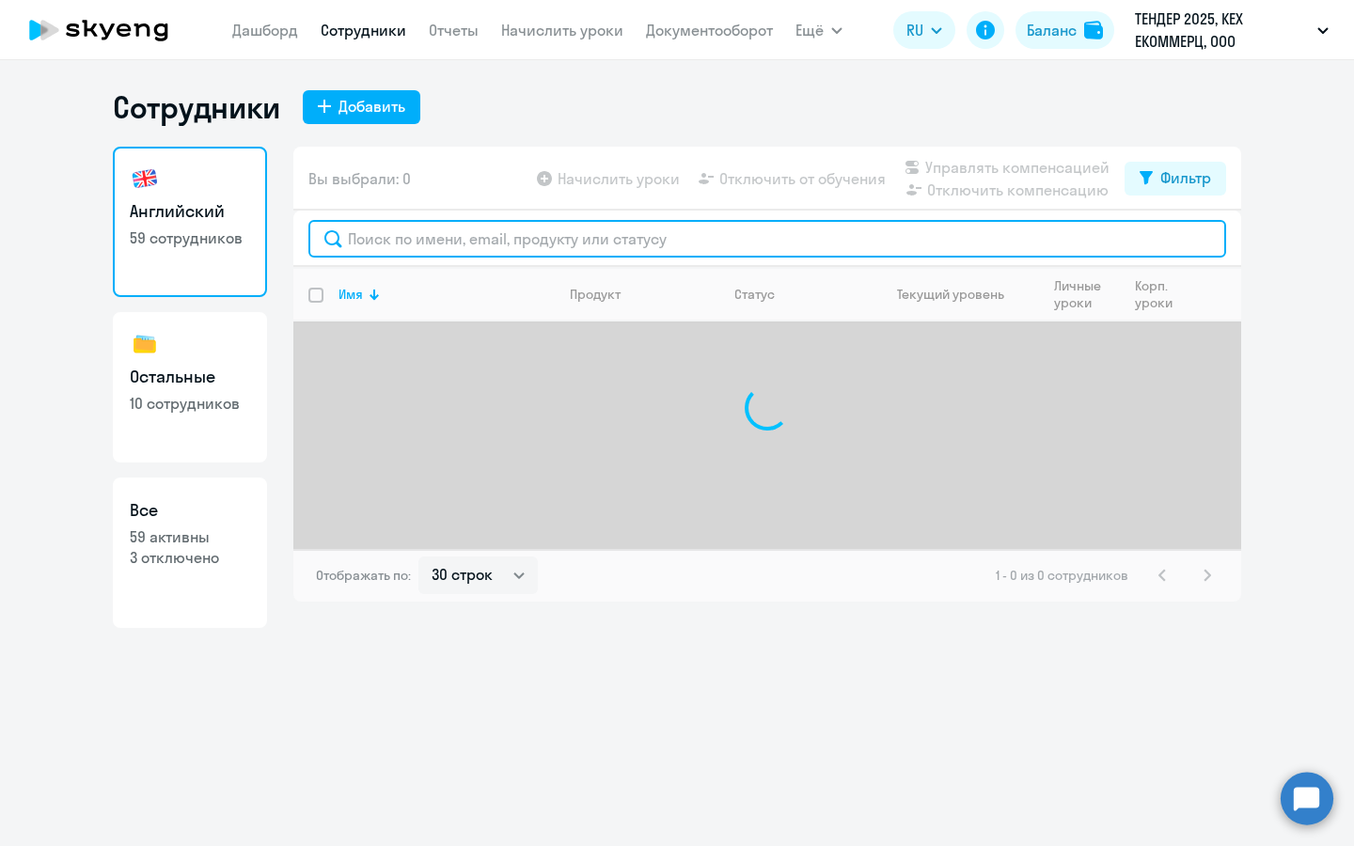
click at [454, 224] on input "text" at bounding box center [767, 239] width 918 height 38
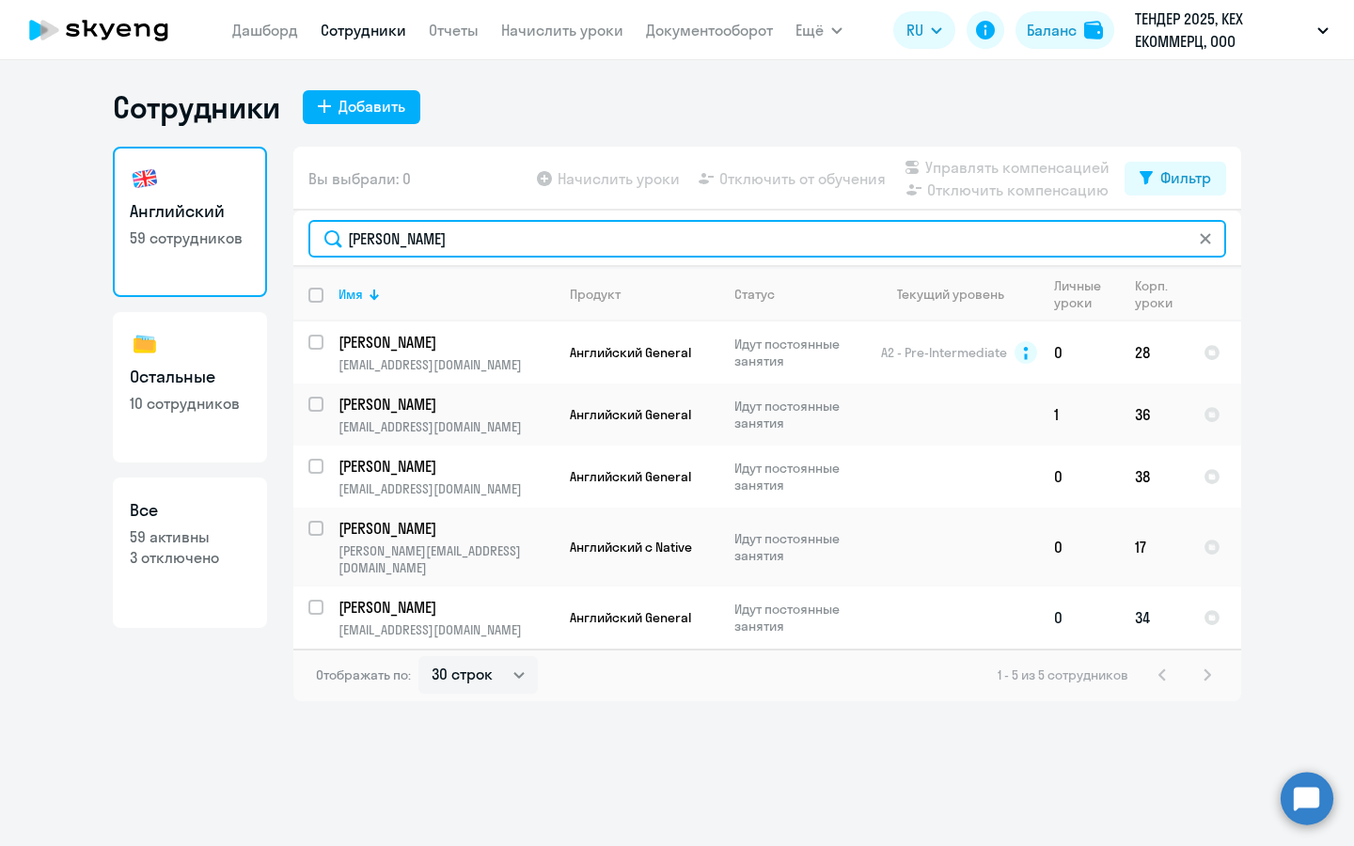
type input "[PERSON_NAME]"
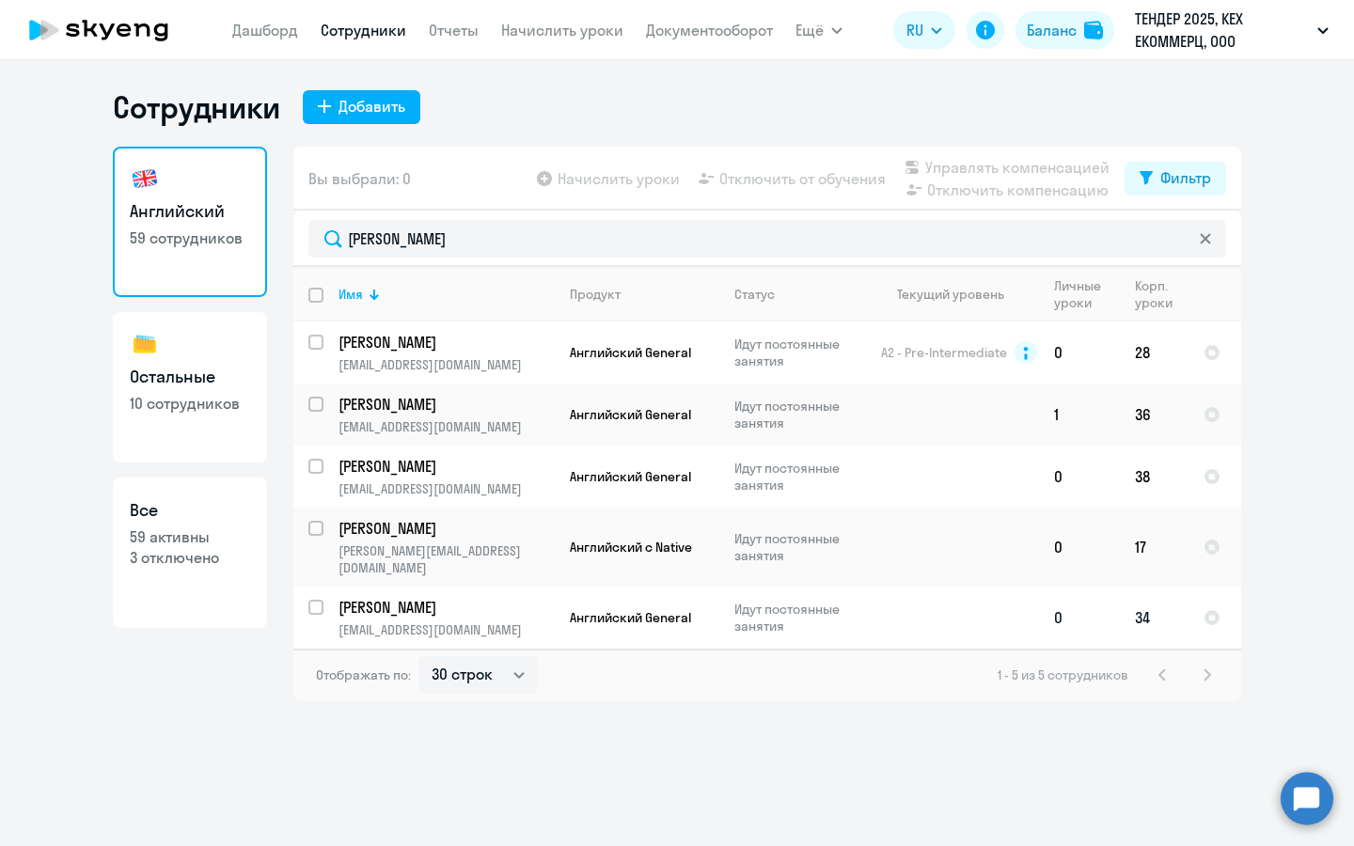
click at [383, 597] on p "[PERSON_NAME]" at bounding box center [444, 607] width 212 height 21
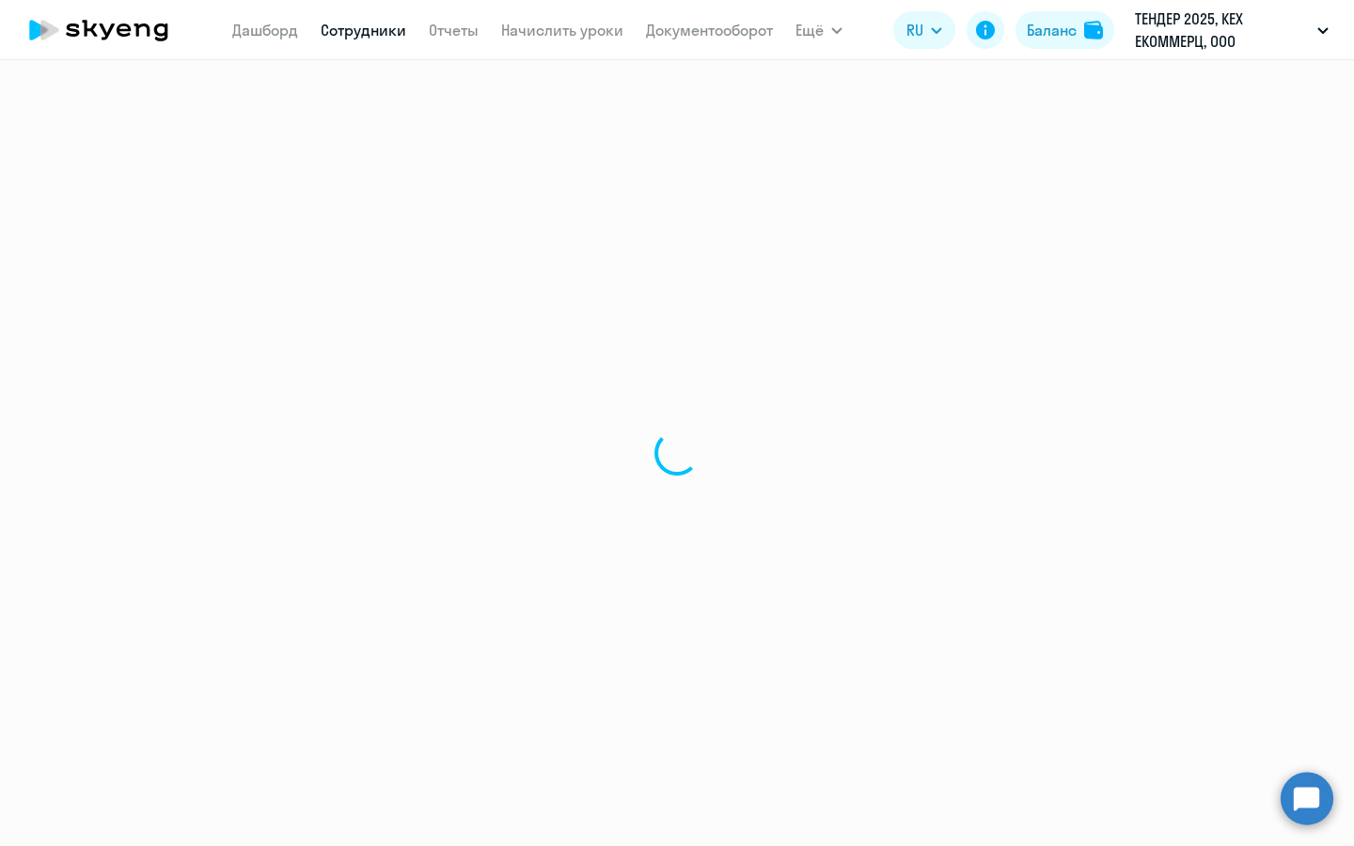
select select "english"
